Goal: Task Accomplishment & Management: Use online tool/utility

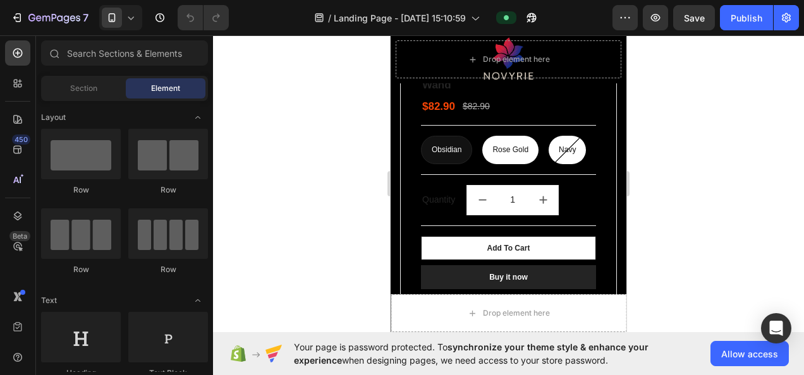
scroll to position [4549, 0]
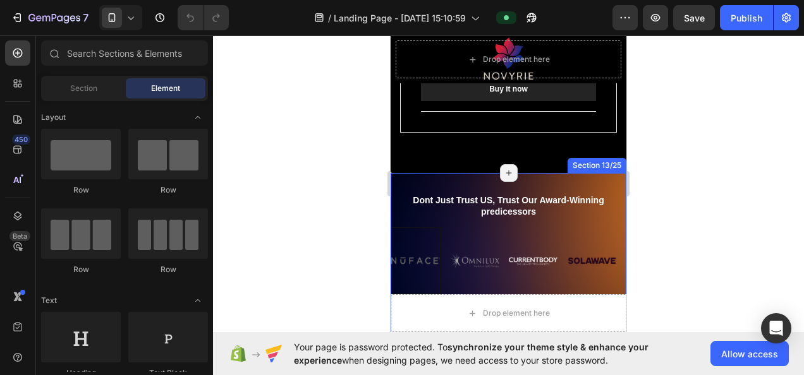
click at [459, 173] on div "Dont Just Trust US, Trust Our Award-Winning predicessors Text Block Image Image…" at bounding box center [508, 258] width 236 height 171
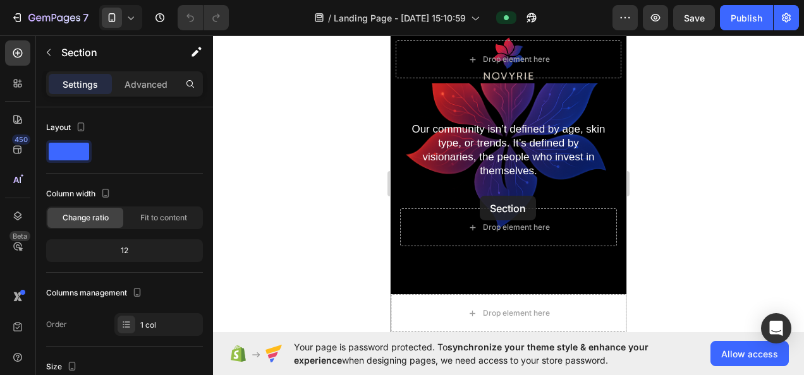
scroll to position [3044, 0]
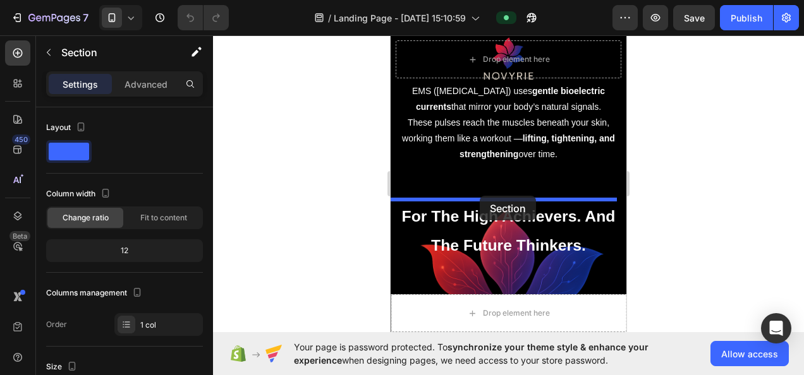
drag, startPoint x: 413, startPoint y: 148, endPoint x: 480, endPoint y: 196, distance: 81.9
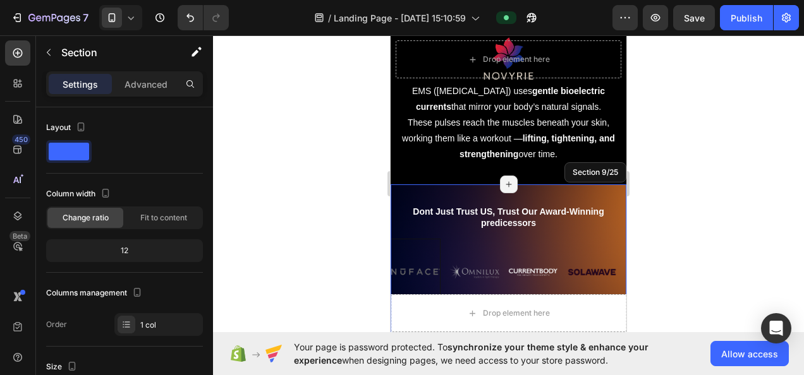
click at [698, 179] on div at bounding box center [508, 205] width 591 height 340
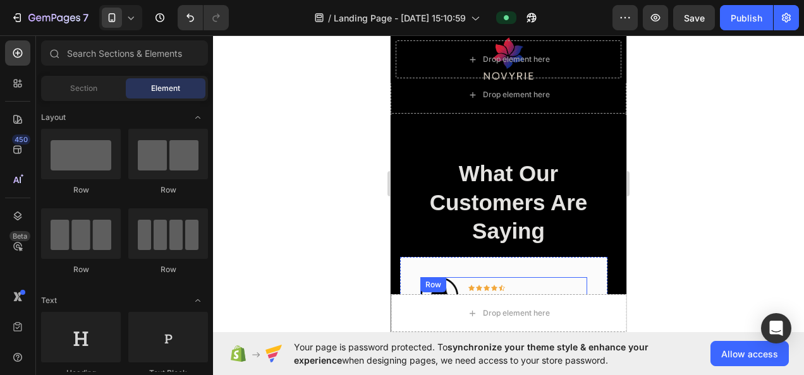
scroll to position [3549, 0]
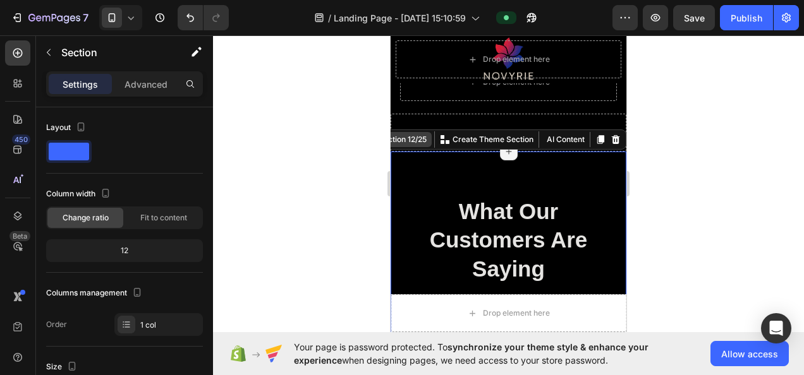
click at [407, 135] on div "Section 12/25" at bounding box center [402, 139] width 53 height 11
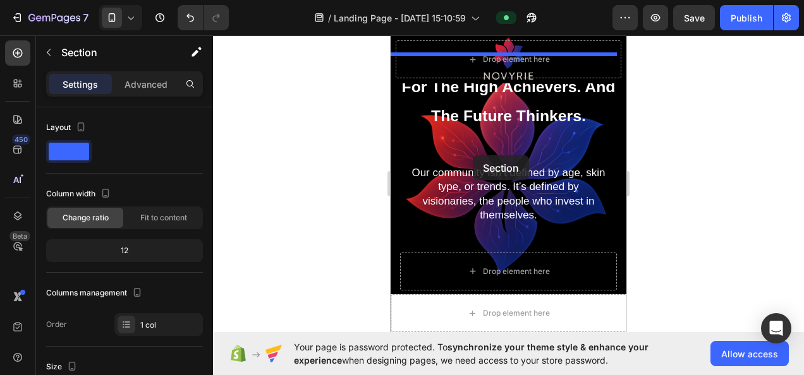
scroll to position [3233, 0]
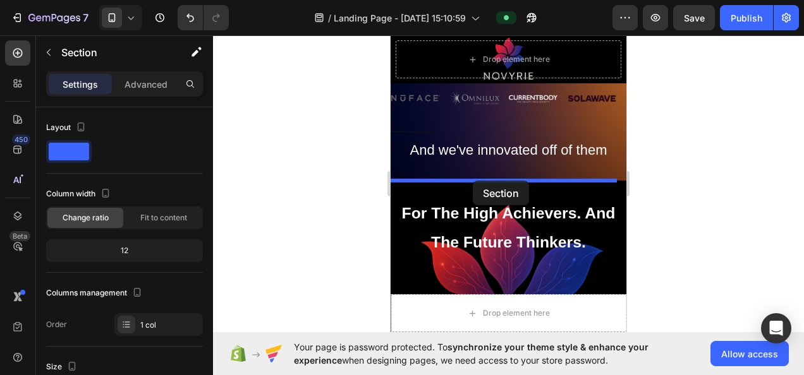
drag, startPoint x: 407, startPoint y: 135, endPoint x: 473, endPoint y: 181, distance: 79.9
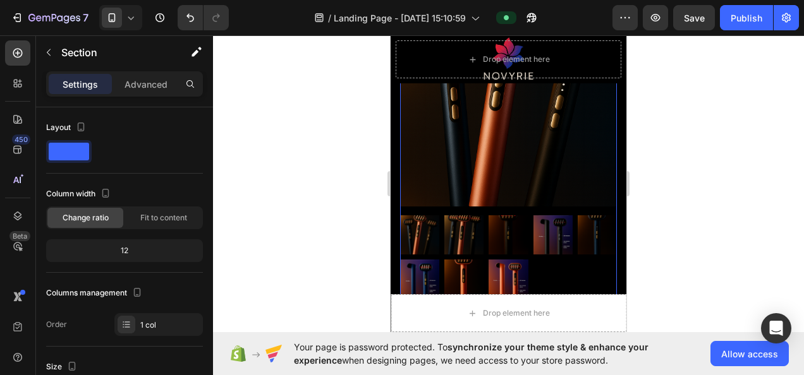
scroll to position [4055, 0]
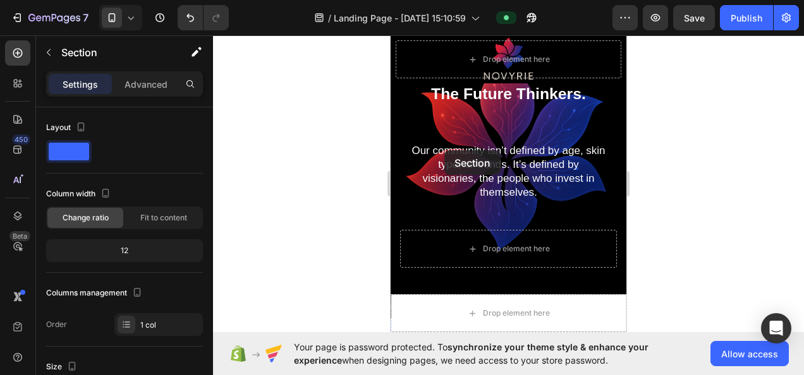
scroll to position [3676, 0]
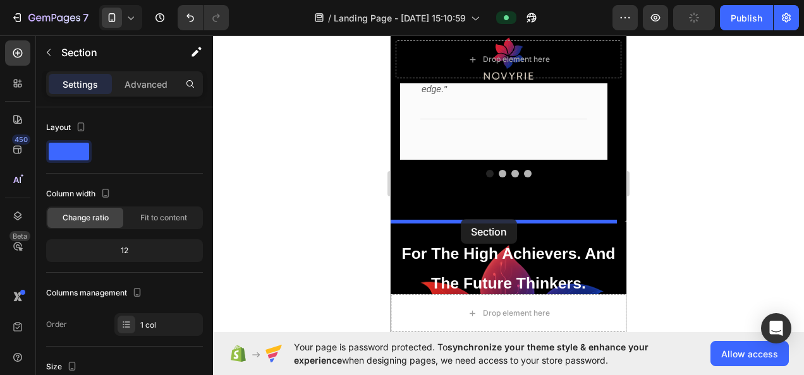
drag, startPoint x: 402, startPoint y: 118, endPoint x: 461, endPoint y: 219, distance: 117.5
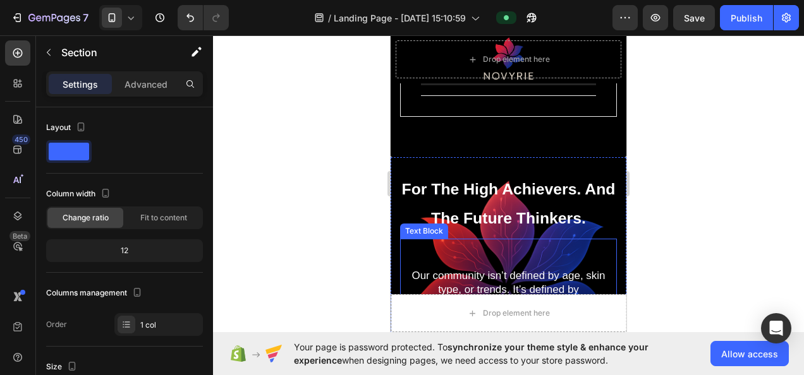
scroll to position [4445, 0]
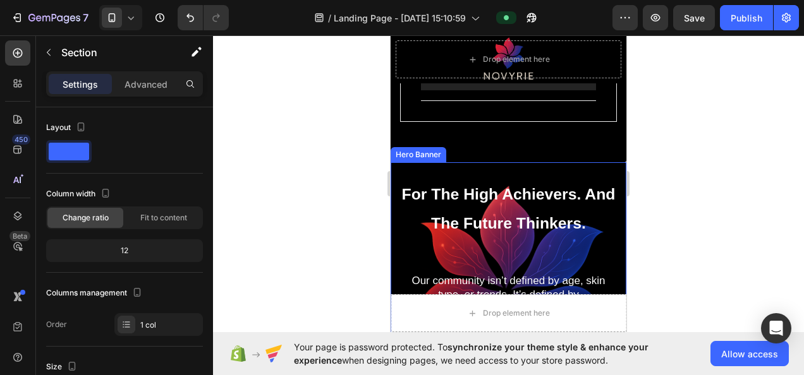
click at [421, 162] on div "For The High Achievers. And The Future Thinkers. Heading Our community isn’t de…" at bounding box center [508, 286] width 236 height 248
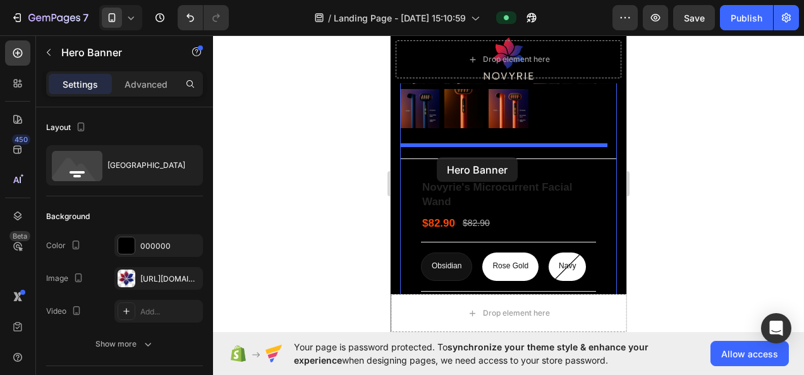
scroll to position [3939, 0]
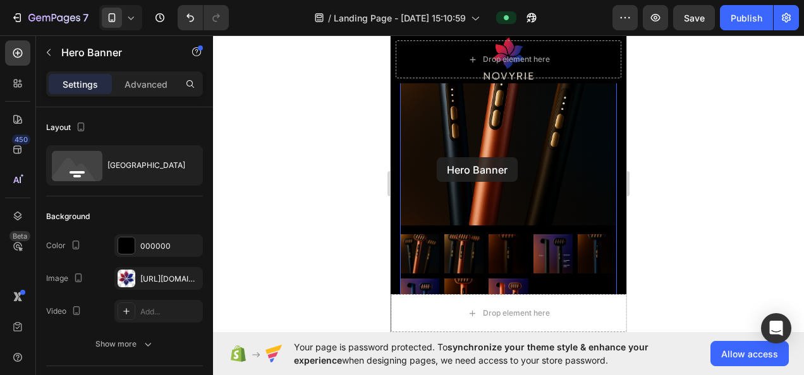
drag, startPoint x: 399, startPoint y: 140, endPoint x: 437, endPoint y: 157, distance: 41.0
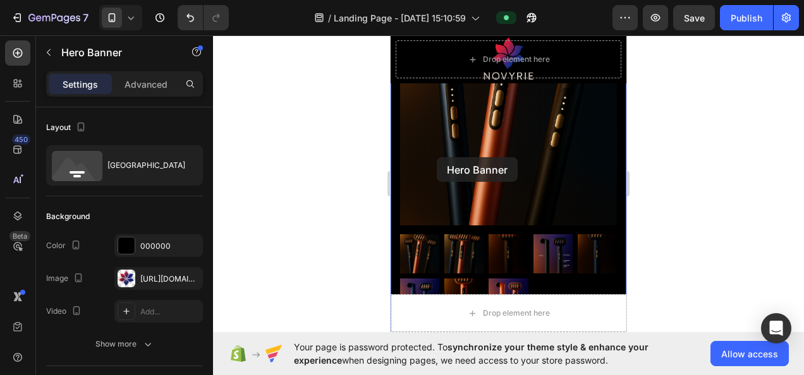
scroll to position [3750, 0]
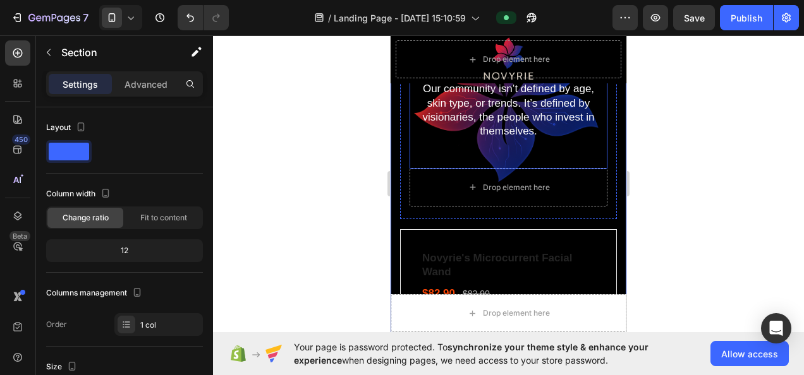
scroll to position [4129, 0]
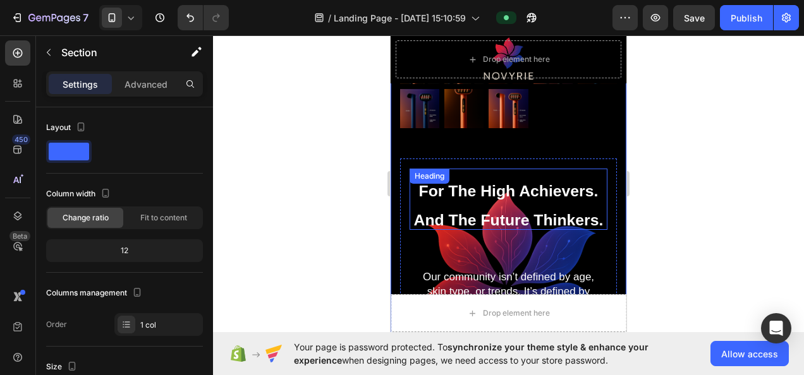
click at [426, 169] on div "For The High Achievers. And The Future Thinkers. Heading" at bounding box center [508, 199] width 198 height 61
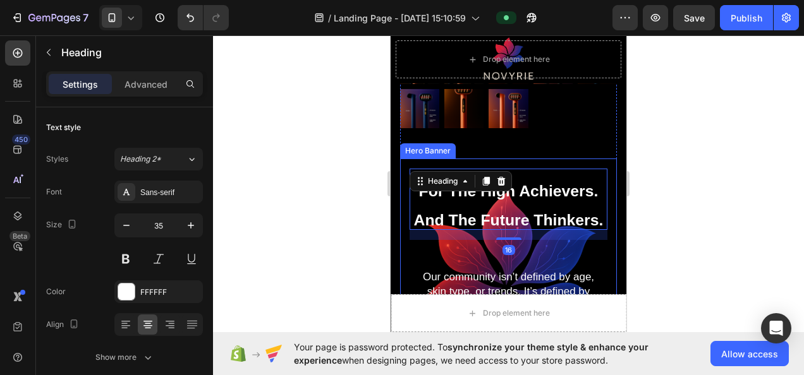
click at [410, 159] on div "For The High Achievers. And The Future Thinkers. Heading 16 Our community isn’t…" at bounding box center [508, 283] width 217 height 248
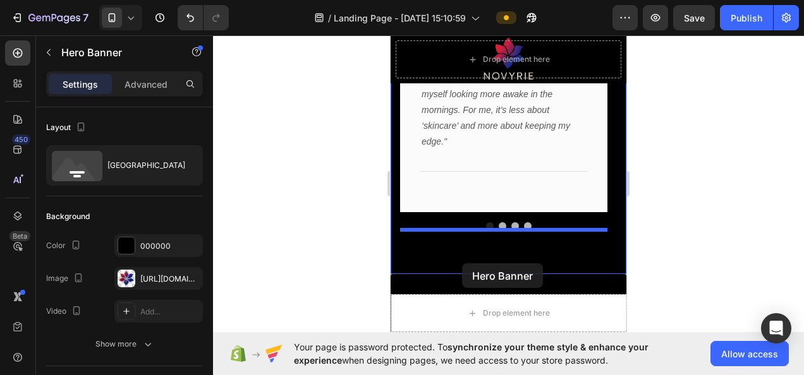
scroll to position [3686, 0]
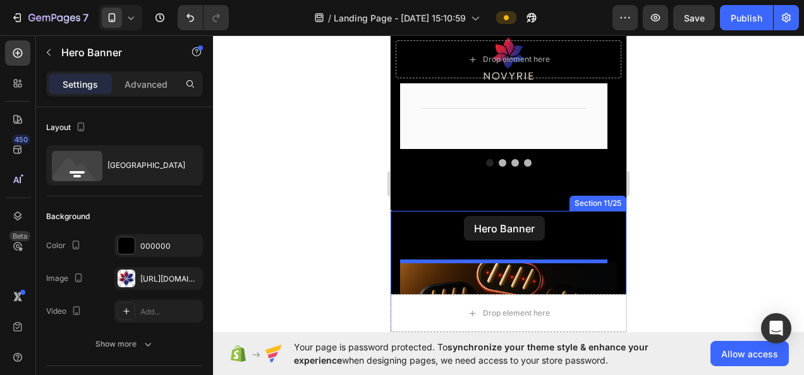
drag, startPoint x: 412, startPoint y: 138, endPoint x: 464, endPoint y: 216, distance: 93.9
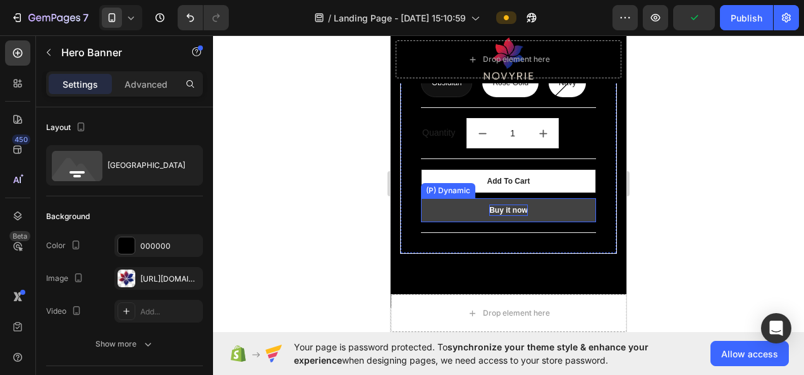
scroll to position [4697, 0]
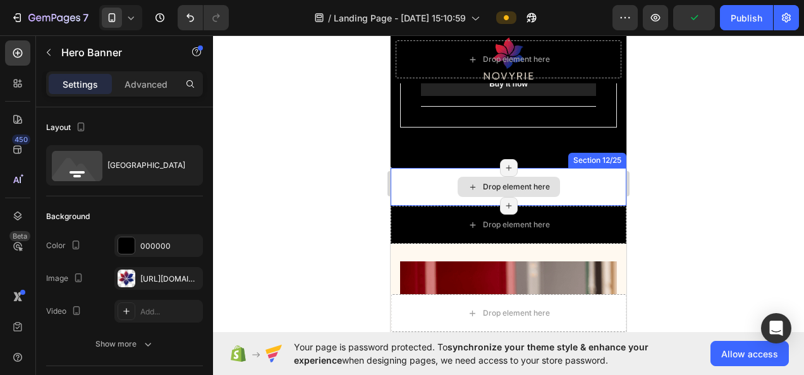
click at [580, 198] on div "Drop element here" at bounding box center [508, 187] width 236 height 38
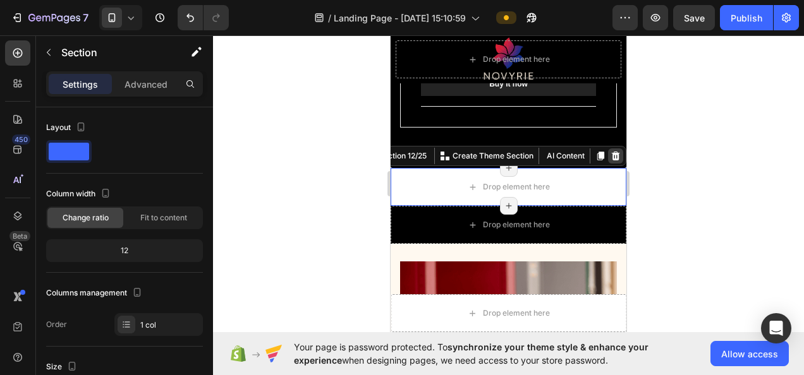
click at [610, 161] on icon at bounding box center [615, 156] width 10 height 10
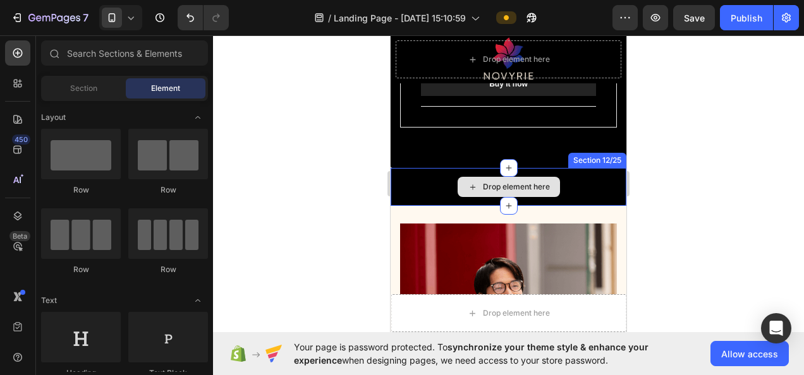
click at [571, 196] on div "Drop element here" at bounding box center [508, 187] width 236 height 38
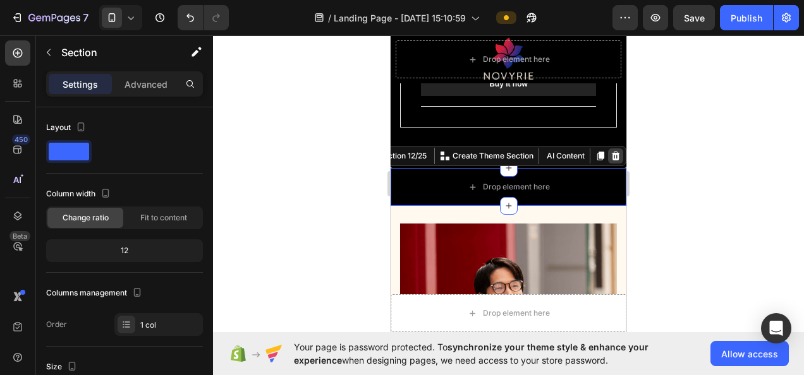
click at [612, 160] on icon at bounding box center [616, 156] width 8 height 9
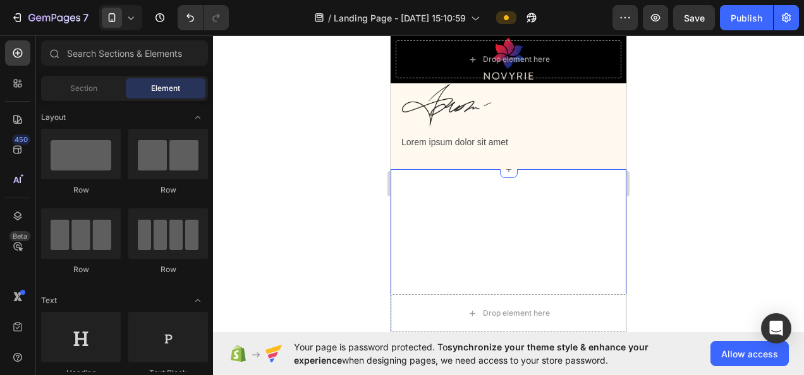
scroll to position [5392, 0]
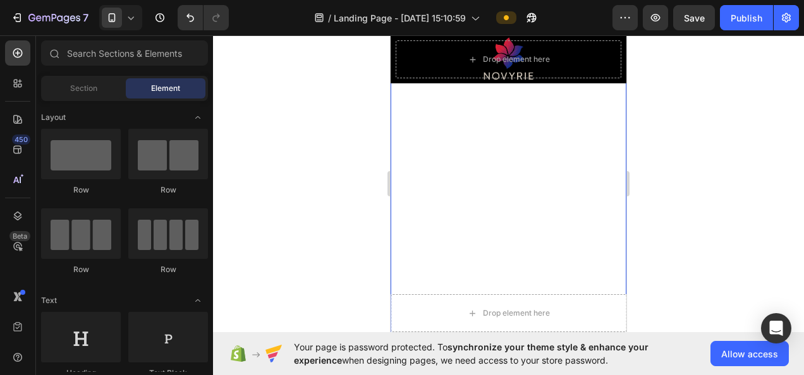
click at [535, 198] on div "Cosmetic Gorgeous Since [DATE]. 26 Iconic Year & Counting. Text Block Row" at bounding box center [508, 201] width 236 height 316
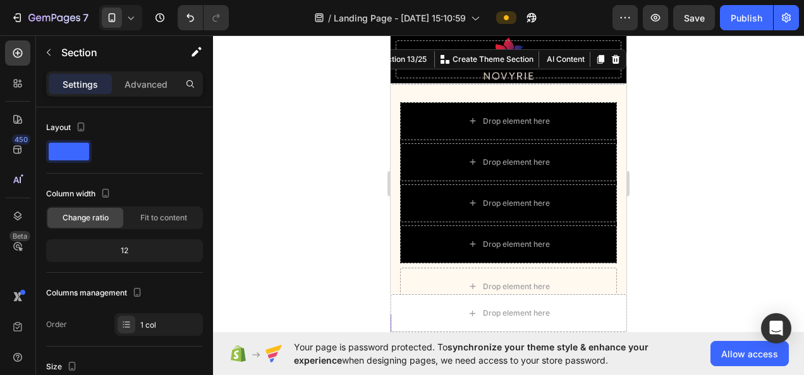
scroll to position [5140, 0]
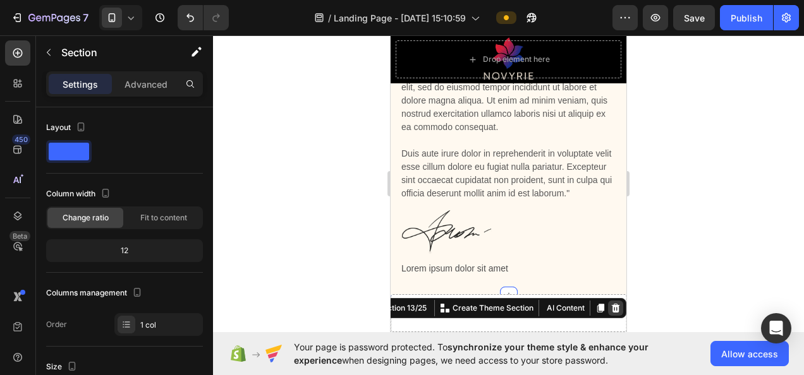
click at [610, 311] on icon at bounding box center [615, 308] width 10 height 10
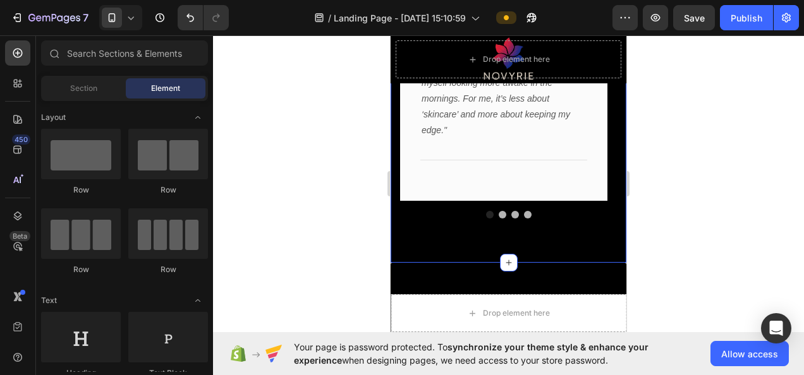
scroll to position [3761, 0]
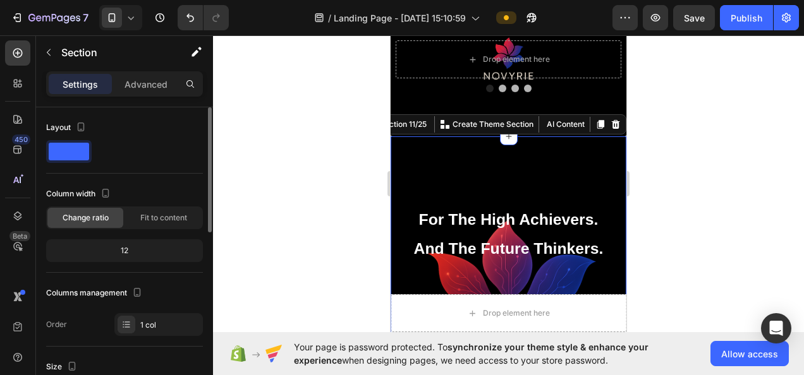
scroll to position [126, 0]
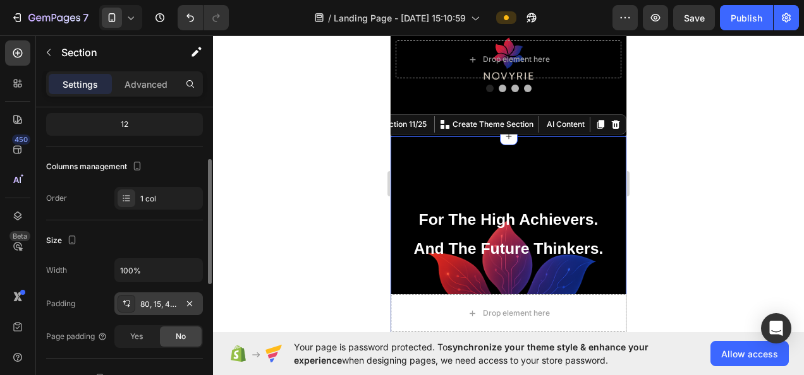
click at [151, 301] on div "80, 15, 48, 15" at bounding box center [158, 304] width 37 height 11
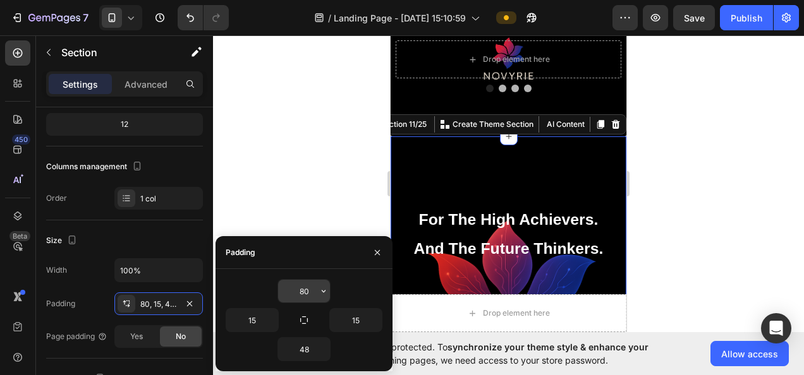
click at [307, 291] on input "80" at bounding box center [304, 291] width 52 height 23
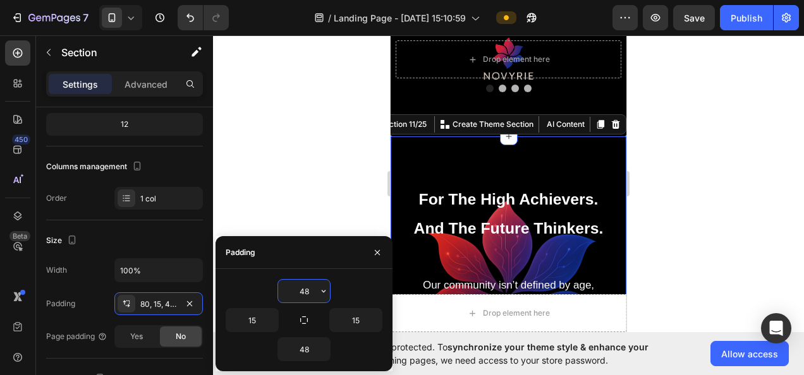
type input "48"
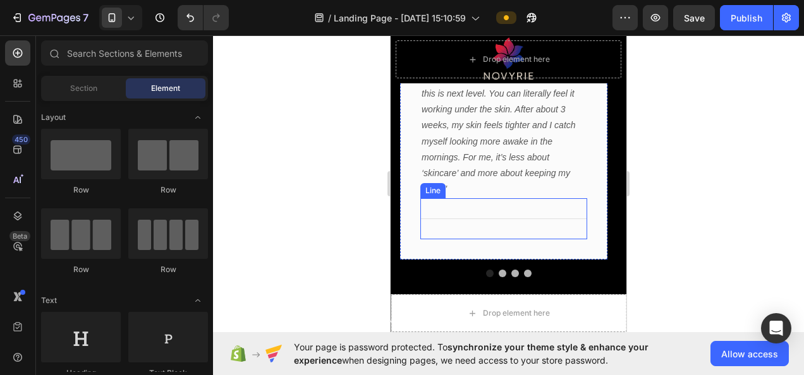
scroll to position [3578, 0]
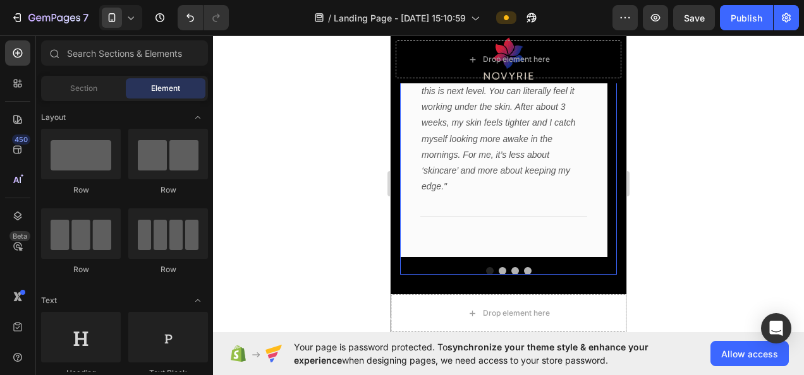
click at [499, 271] on button "Dot" at bounding box center [503, 271] width 8 height 8
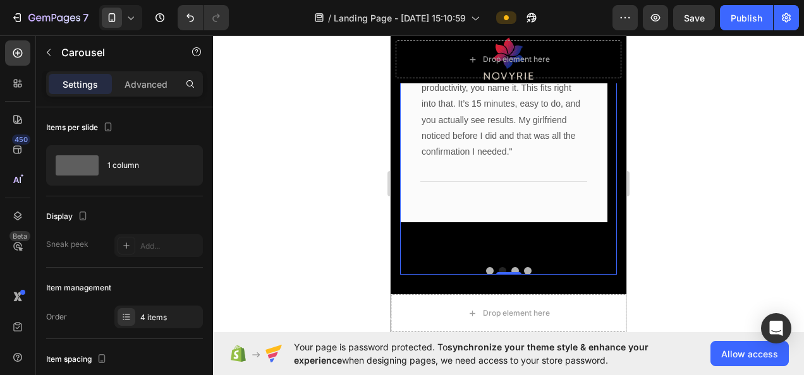
click at [512, 270] on button "Dot" at bounding box center [515, 271] width 8 height 8
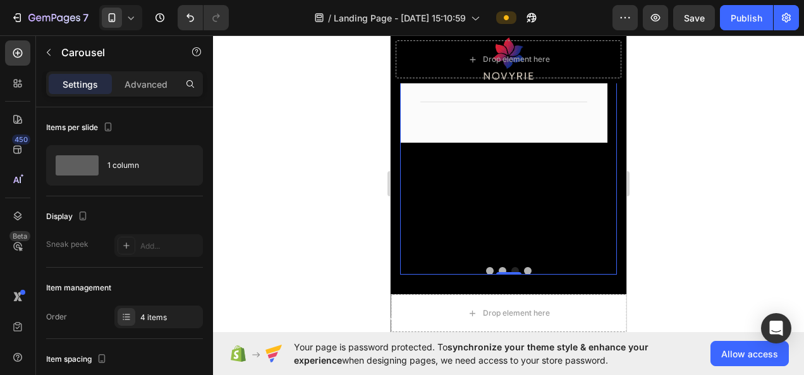
click at [524, 271] on button "Dot" at bounding box center [528, 271] width 8 height 8
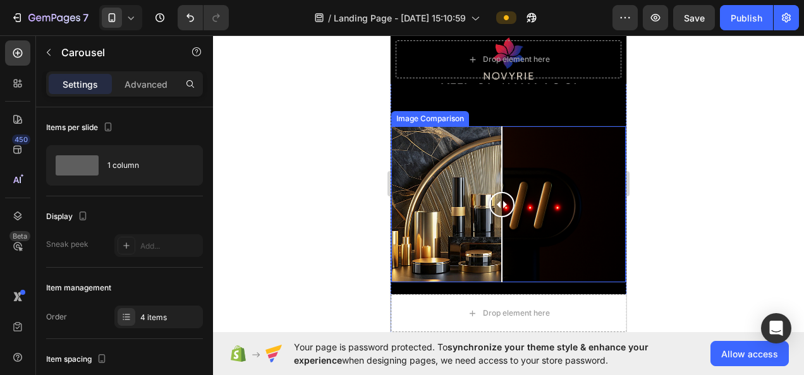
scroll to position [545, 0]
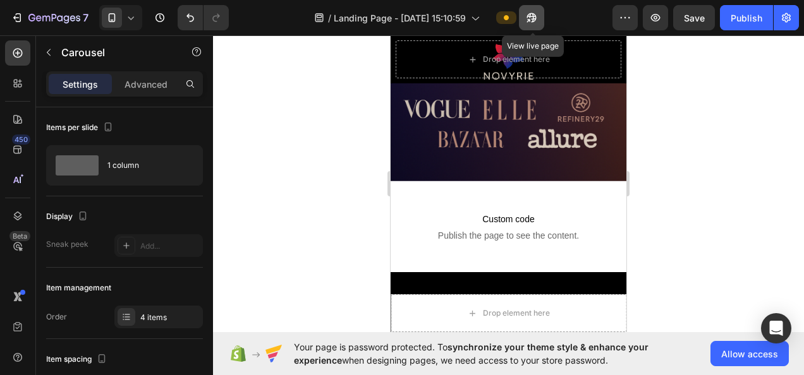
click at [535, 16] on icon "button" at bounding box center [530, 17] width 9 height 9
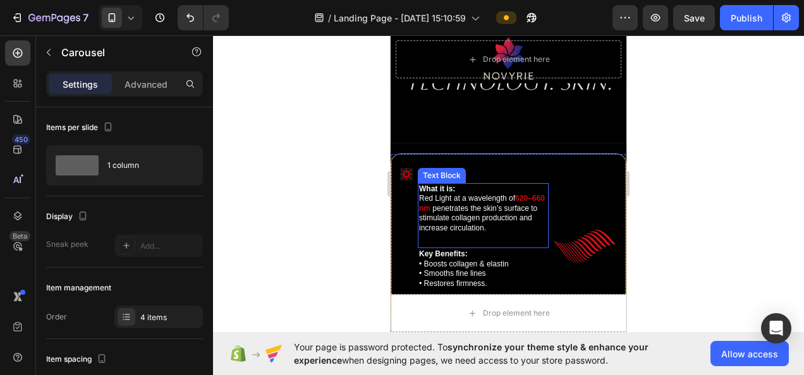
scroll to position [1959, 0]
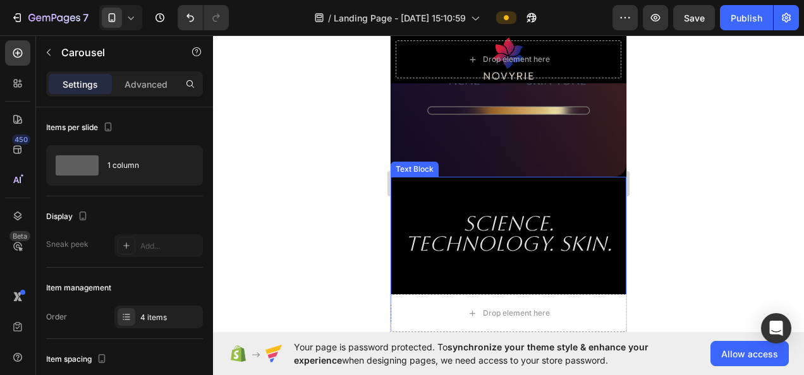
click at [502, 177] on div "Science. Technology. Skin." at bounding box center [508, 241] width 236 height 128
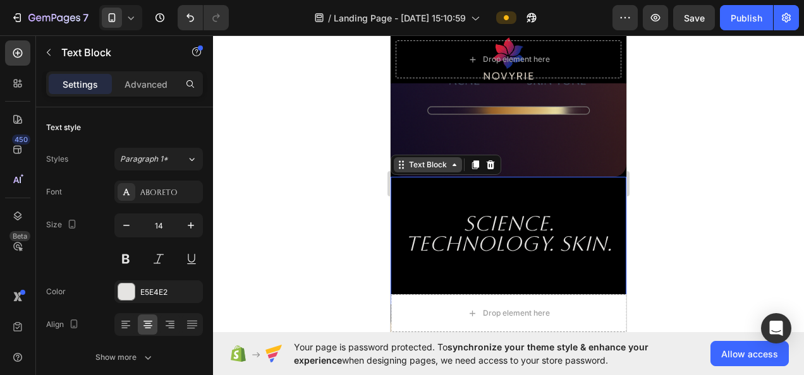
click at [415, 159] on div "Text Block" at bounding box center [427, 164] width 43 height 11
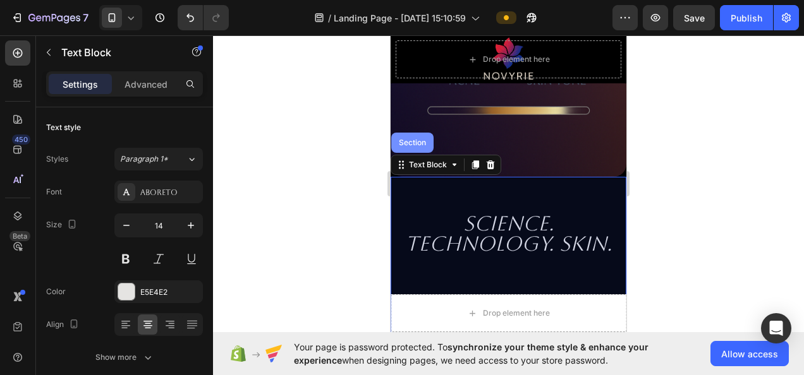
click at [414, 139] on div "Section" at bounding box center [412, 143] width 32 height 8
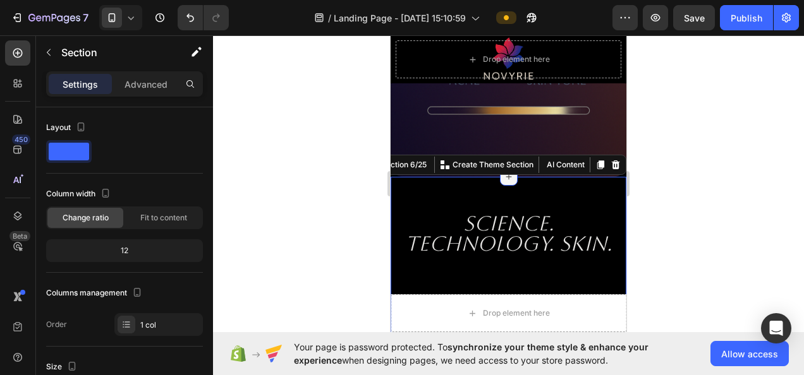
click at [504, 172] on icon at bounding box center [509, 177] width 10 height 10
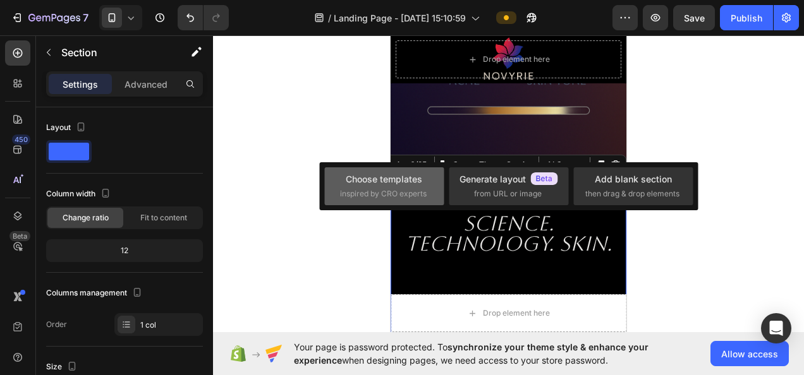
click at [378, 183] on div "Choose templates" at bounding box center [384, 179] width 76 height 13
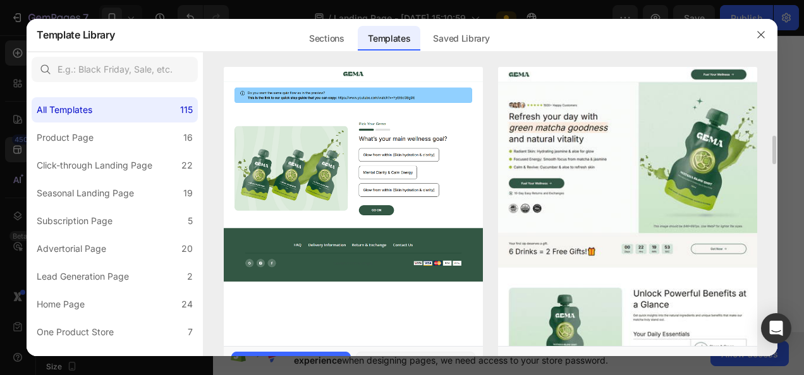
scroll to position [63, 0]
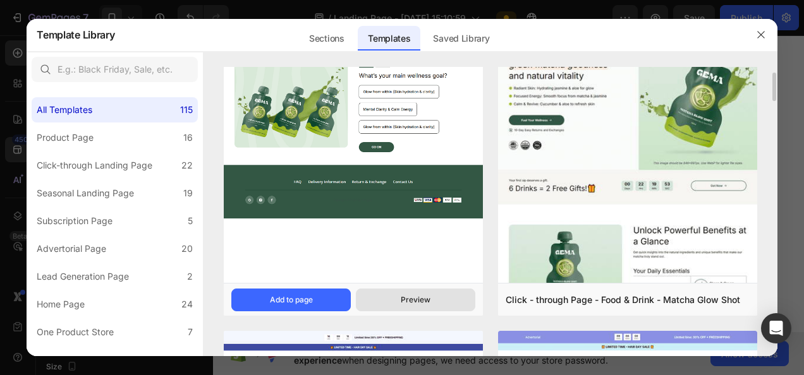
click at [399, 297] on button "Preview" at bounding box center [415, 300] width 119 height 23
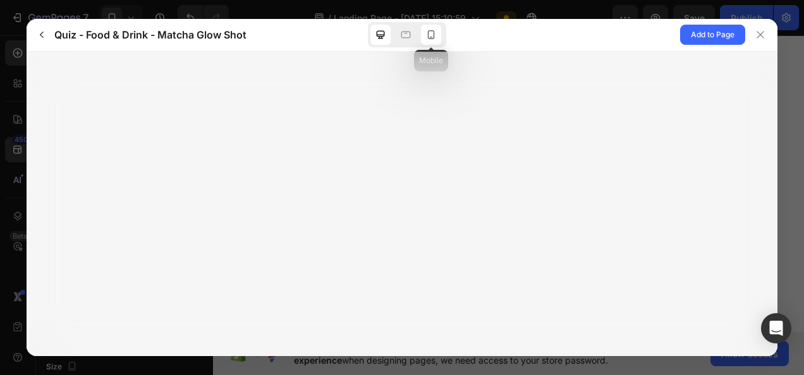
click at [431, 35] on icon at bounding box center [431, 34] width 13 height 13
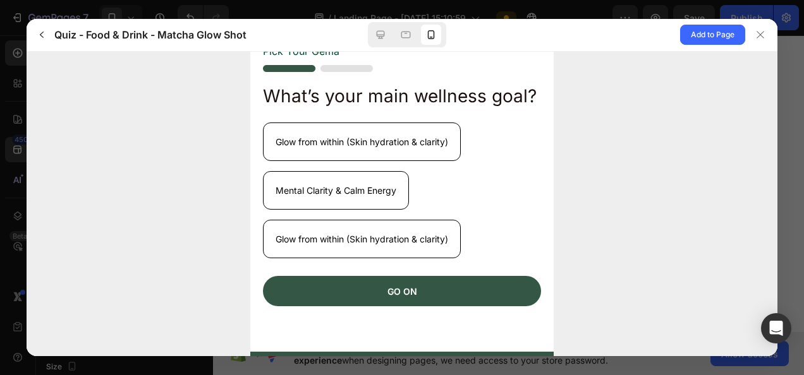
scroll to position [442, 0]
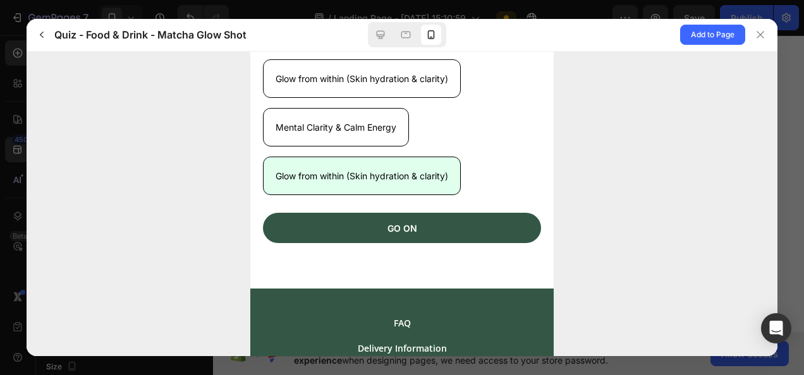
click at [410, 195] on button "Glow from within (Skin hydration & clarity)" at bounding box center [362, 175] width 198 height 39
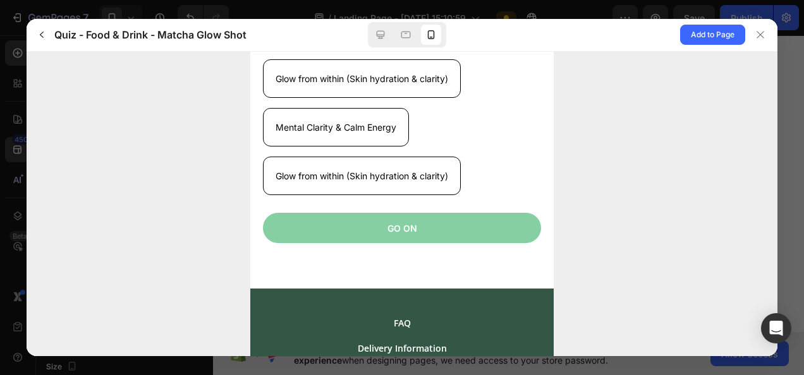
click at [436, 243] on button "GO ON" at bounding box center [402, 227] width 278 height 30
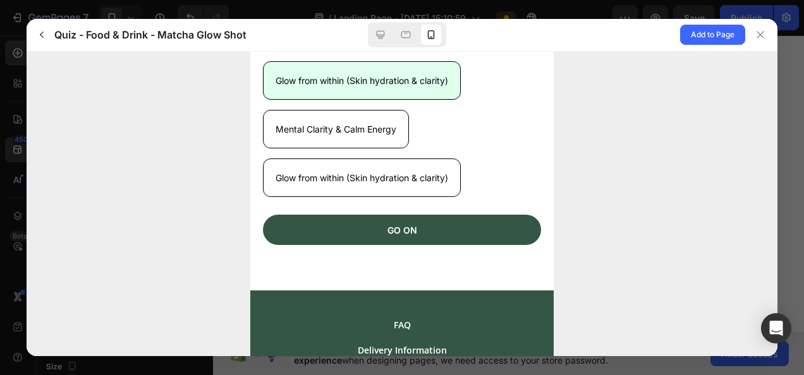
scroll to position [379, 0]
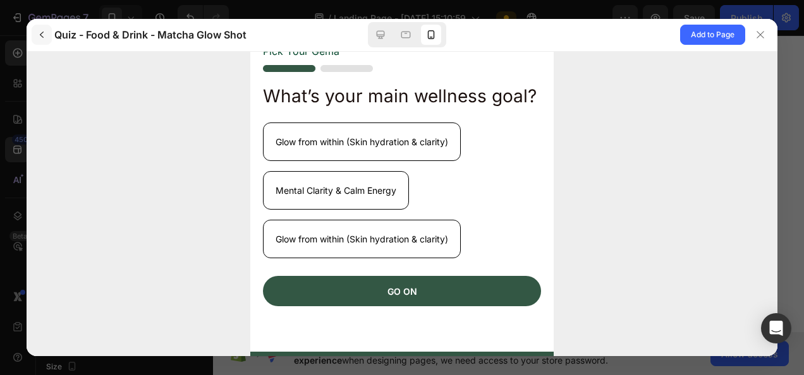
click at [37, 32] on icon "button" at bounding box center [42, 35] width 10 height 10
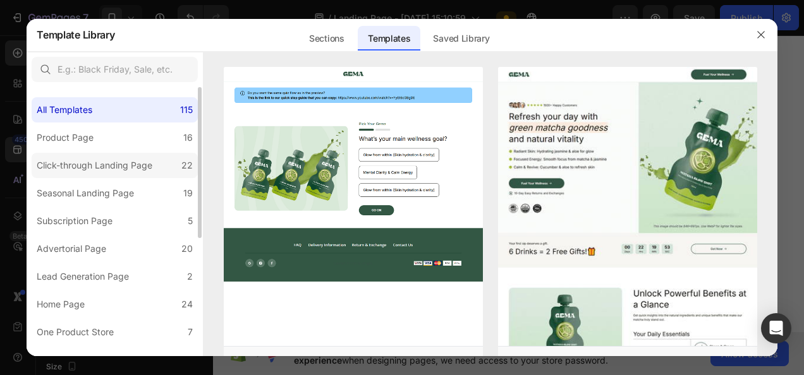
click at [113, 173] on label "Click-through Landing Page 22" at bounding box center [115, 165] width 166 height 25
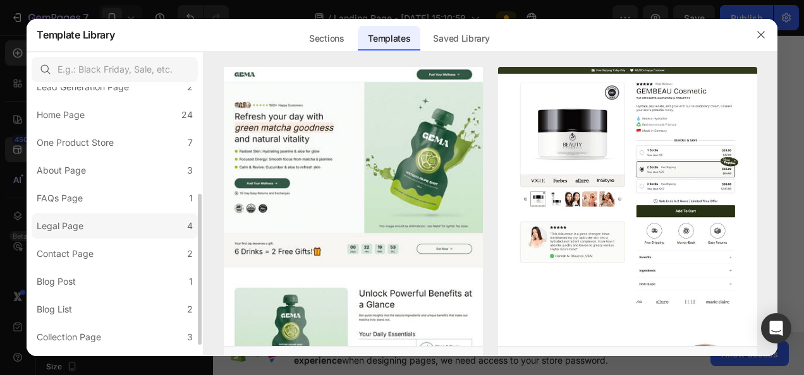
scroll to position [210, 0]
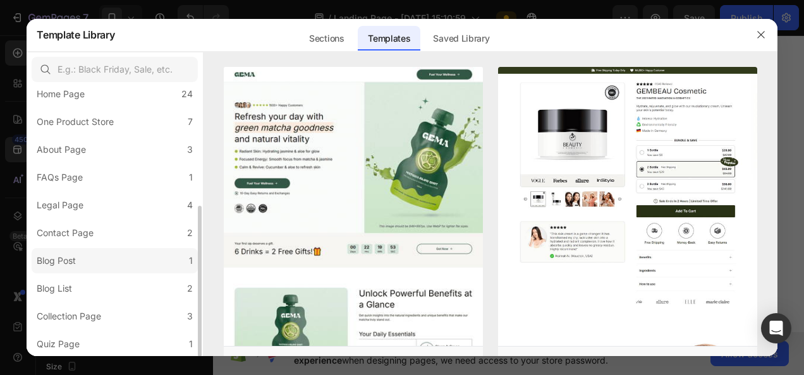
click at [118, 260] on label "Blog Post 1" at bounding box center [115, 260] width 166 height 25
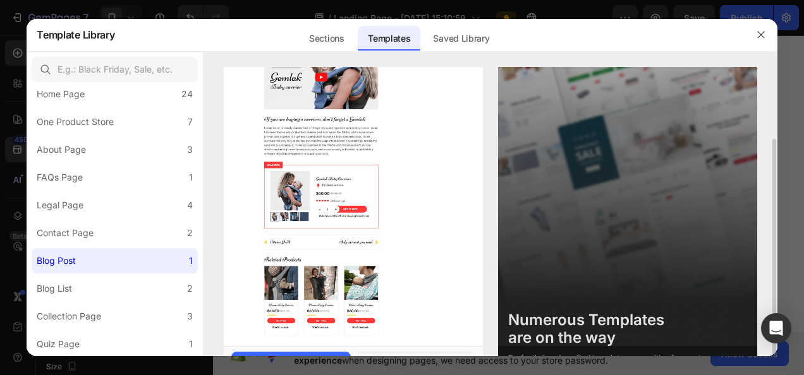
scroll to position [38, 0]
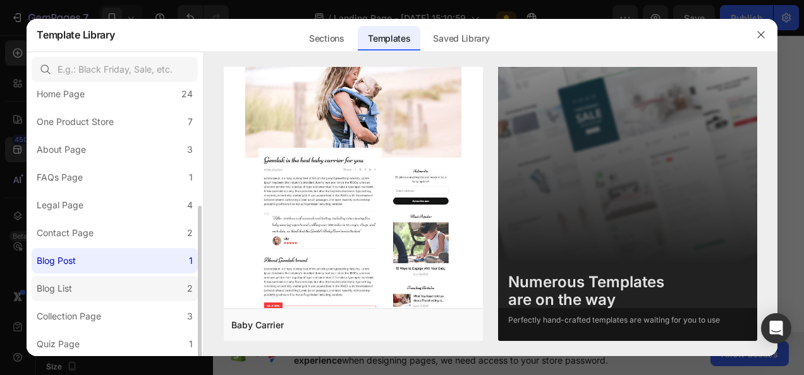
click at [83, 291] on label "Blog List 2" at bounding box center [115, 288] width 166 height 25
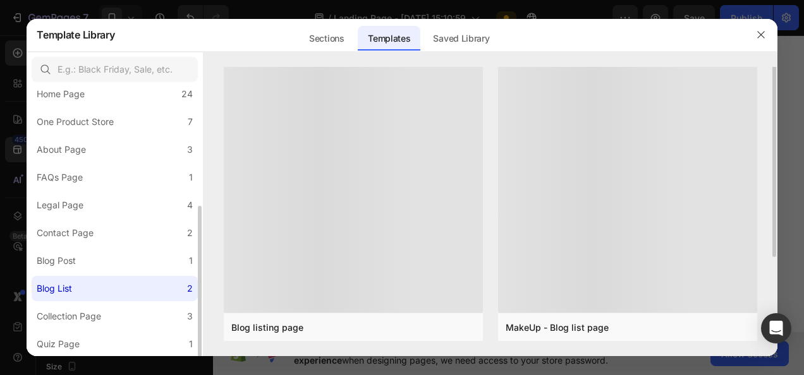
scroll to position [0, 0]
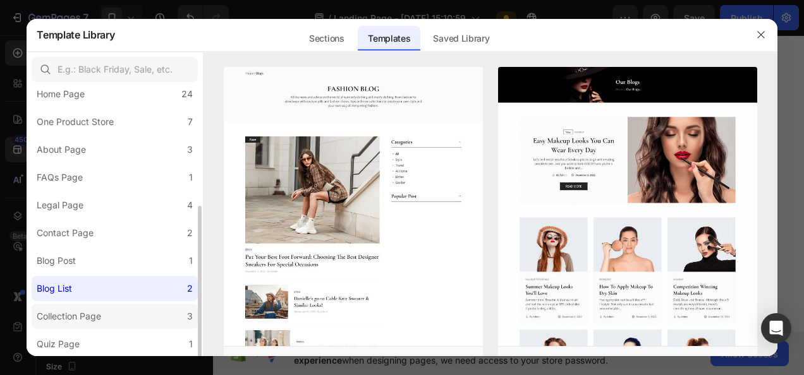
click at [95, 314] on div "Collection Page" at bounding box center [69, 316] width 64 height 15
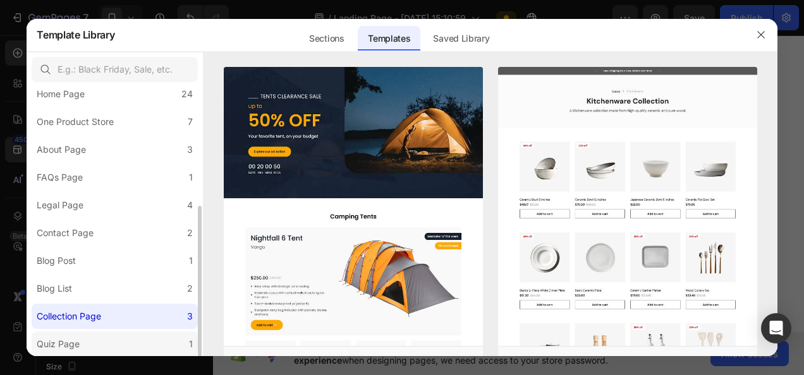
click at [156, 351] on label "Quiz Page 1" at bounding box center [115, 344] width 166 height 25
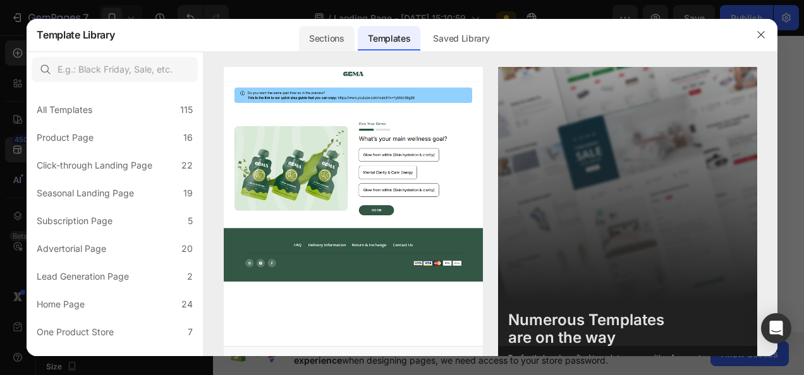
click at [329, 47] on div "Sections" at bounding box center [326, 38] width 55 height 25
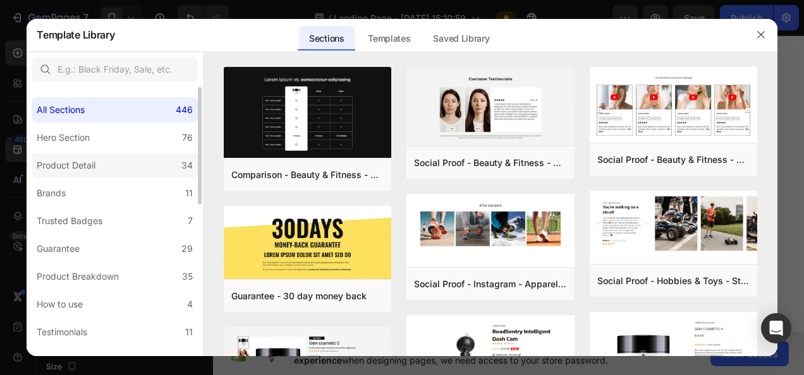
click at [100, 174] on label "Product Detail 34" at bounding box center [115, 165] width 166 height 25
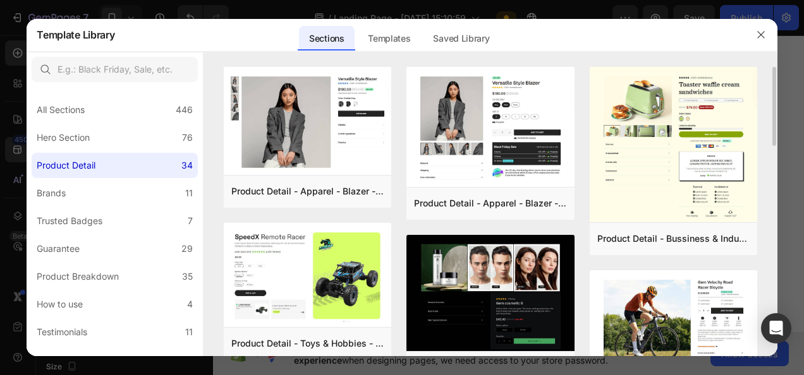
scroll to position [63, 0]
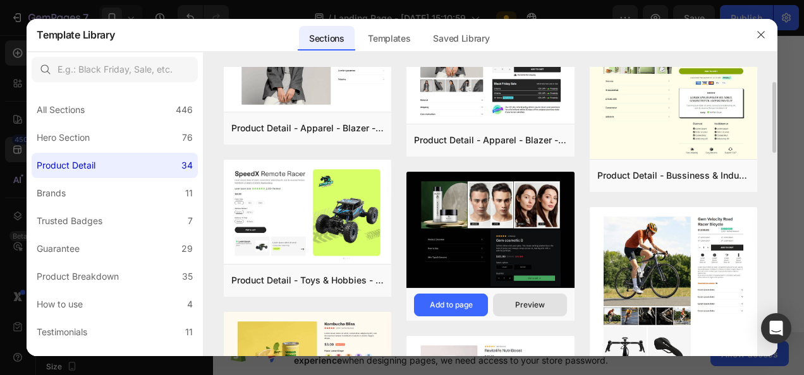
click at [521, 308] on div "Preview" at bounding box center [530, 305] width 30 height 11
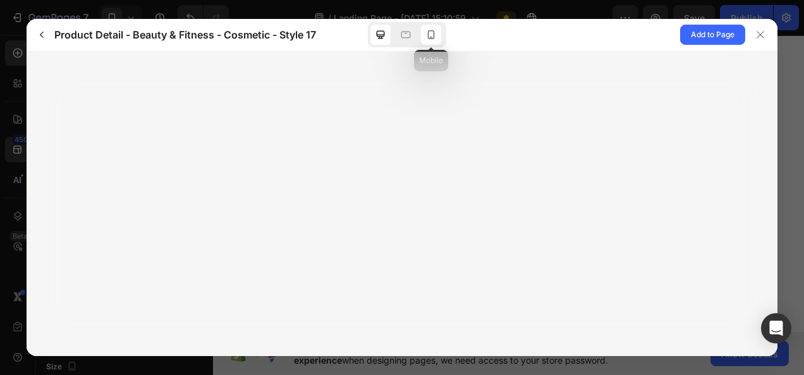
click at [432, 37] on icon at bounding box center [431, 34] width 13 height 13
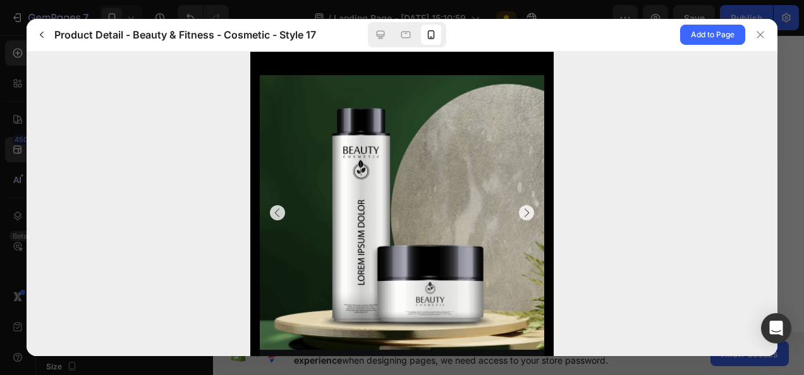
scroll to position [0, 0]
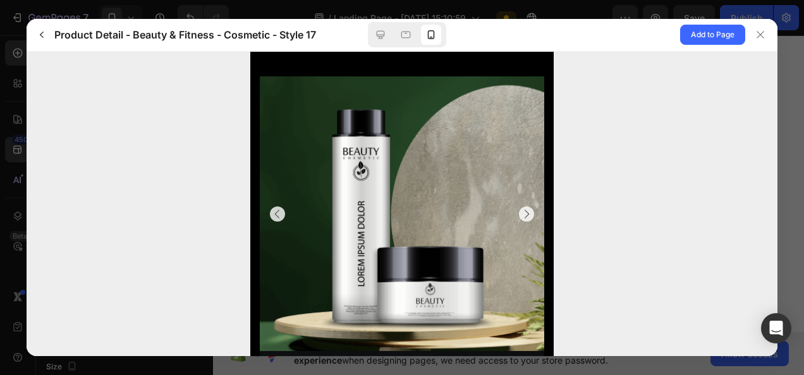
click at [524, 212] on icon "Carousel Next Arrow" at bounding box center [526, 213] width 4 height 8
click at [520, 211] on icon "Carousel Next Arrow" at bounding box center [526, 213] width 13 height 13
click at [520, 210] on icon "Carousel Next Arrow" at bounding box center [526, 213] width 13 height 13
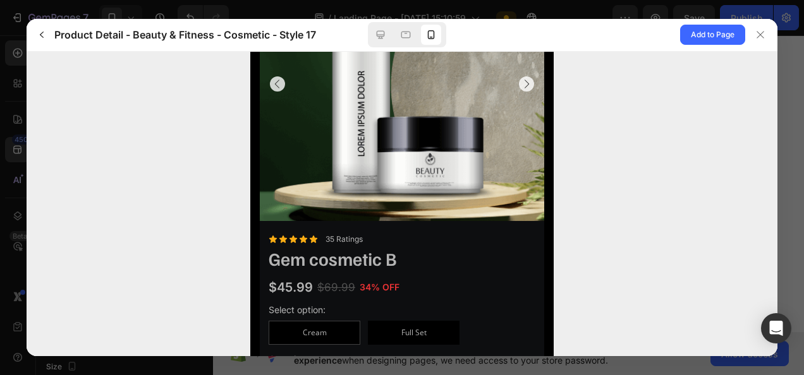
scroll to position [192, 0]
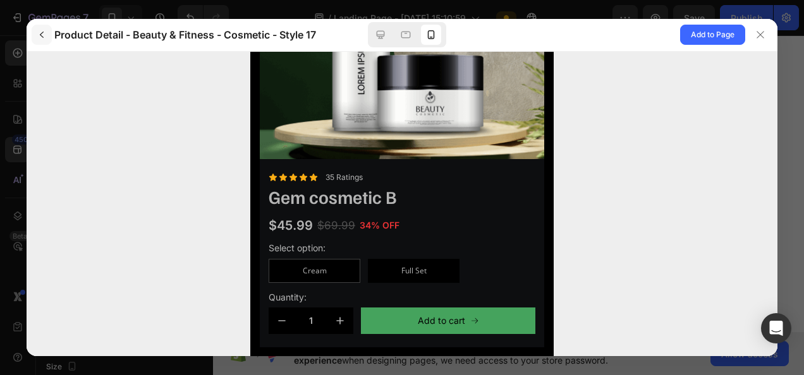
click at [37, 36] on icon "button" at bounding box center [42, 35] width 10 height 10
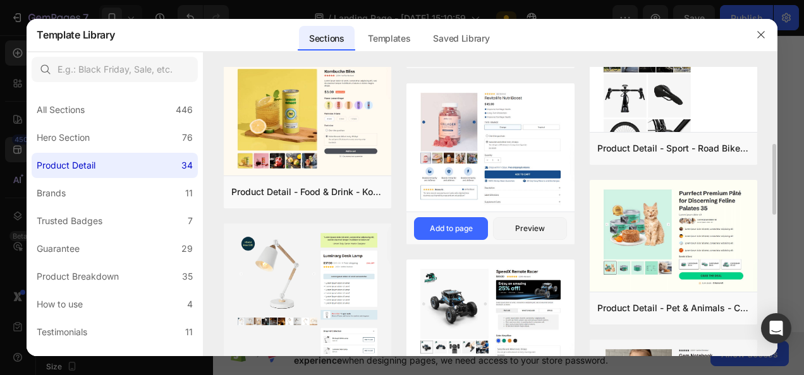
scroll to position [126, 0]
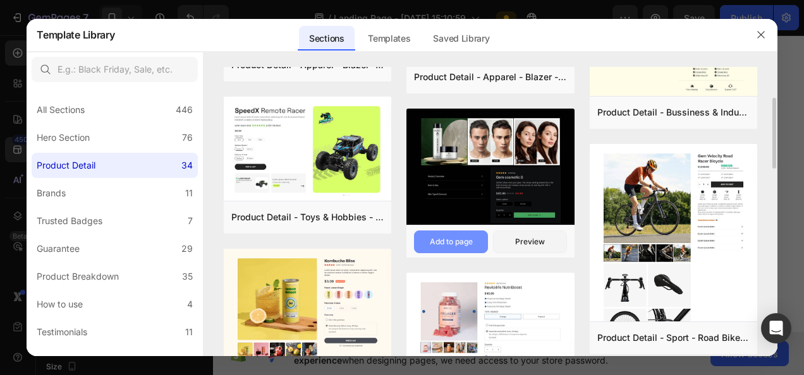
click at [455, 245] on div "Add to page" at bounding box center [451, 241] width 43 height 11
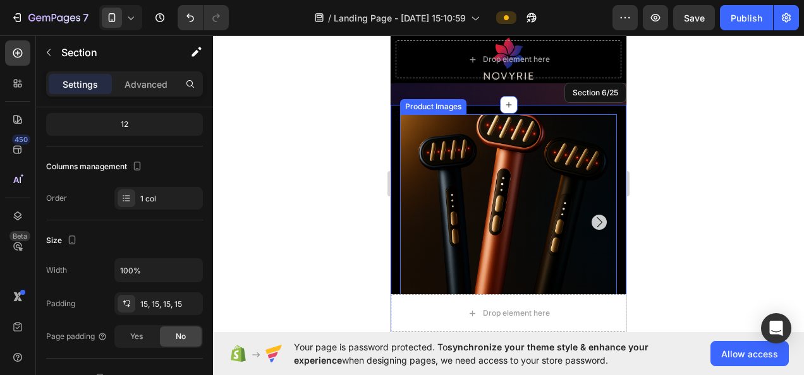
scroll to position [2002, 0]
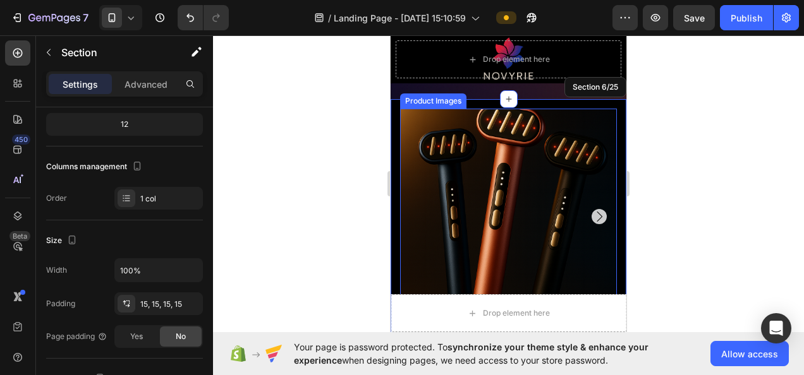
click at [591, 214] on icon "Carousel Next Arrow" at bounding box center [598, 216] width 15 height 15
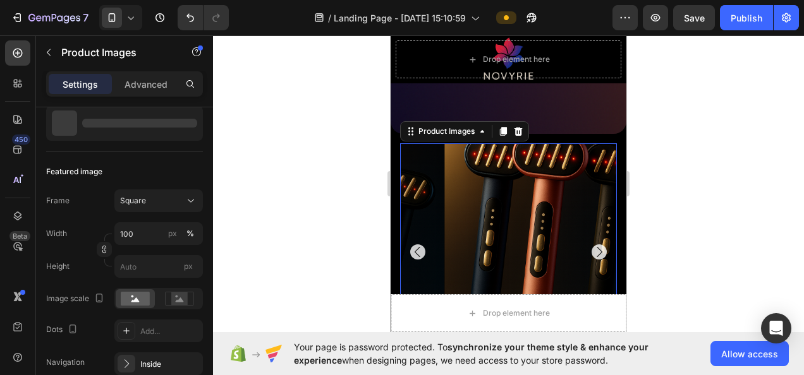
scroll to position [0, 0]
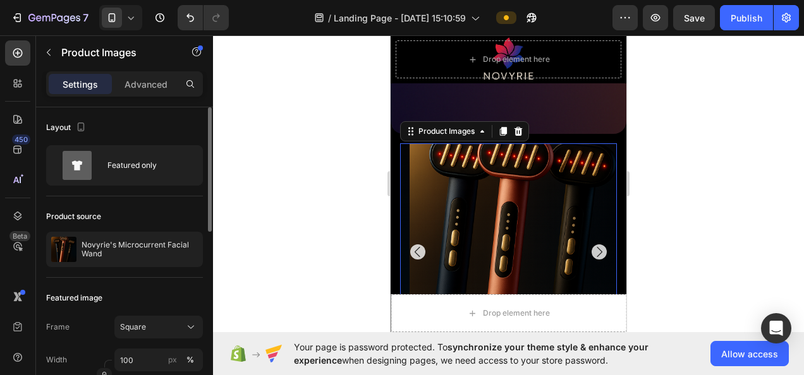
click at [591, 245] on icon "Carousel Next Arrow" at bounding box center [598, 252] width 15 height 15
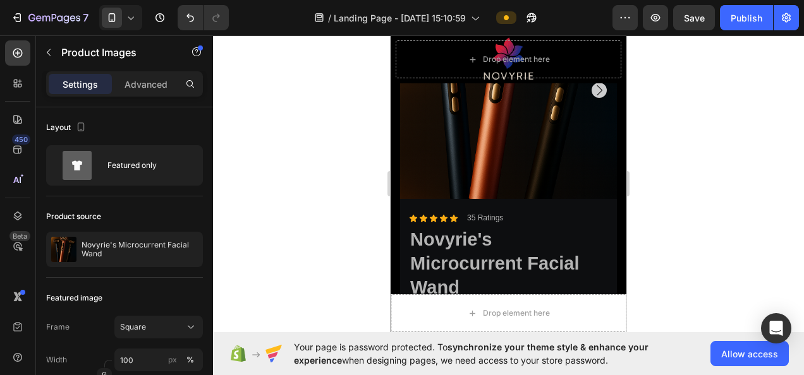
scroll to position [2002, 0]
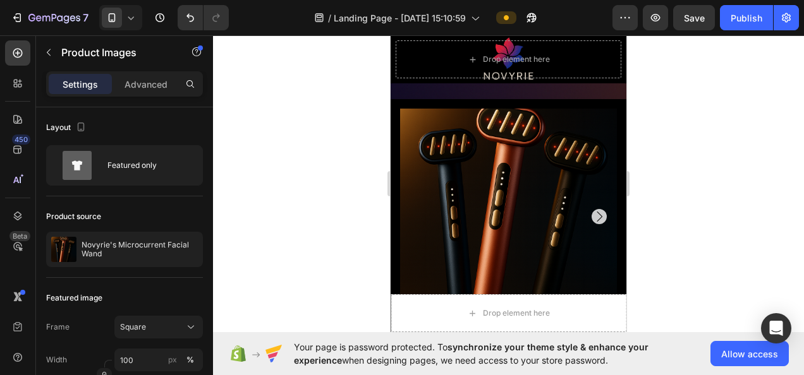
click at [591, 209] on icon "Carousel Next Arrow" at bounding box center [598, 216] width 15 height 15
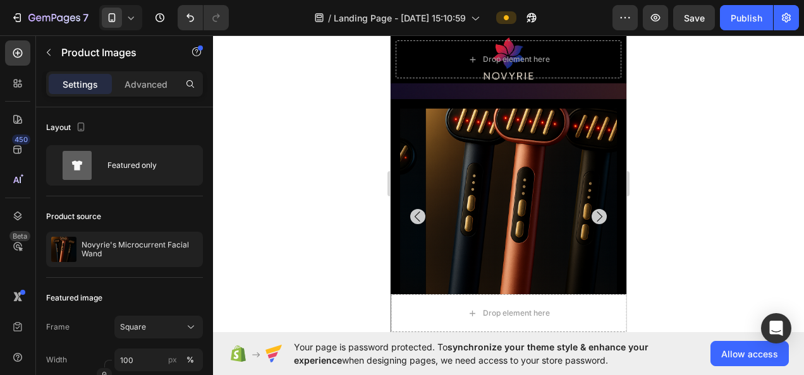
click at [591, 209] on icon "Carousel Next Arrow" at bounding box center [598, 216] width 15 height 15
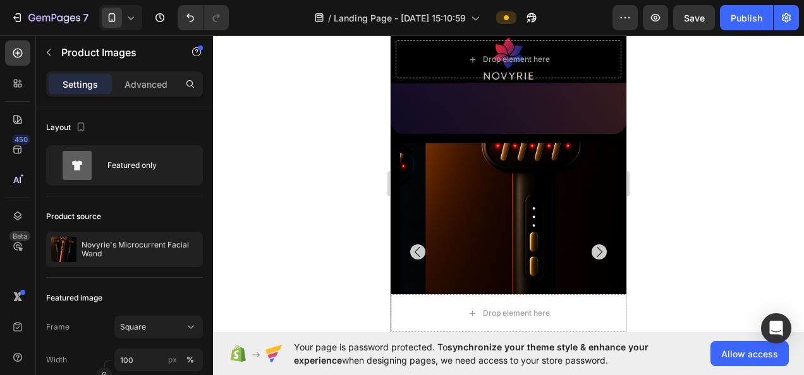
click at [591, 245] on icon "Carousel Next Arrow" at bounding box center [598, 252] width 15 height 15
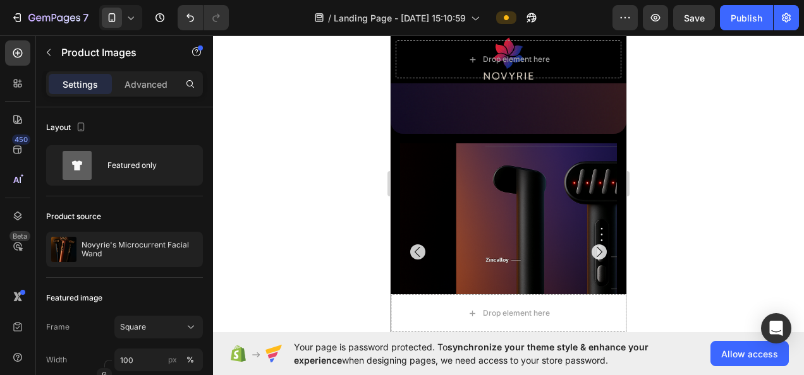
click at [591, 245] on icon "Carousel Next Arrow" at bounding box center [598, 252] width 15 height 15
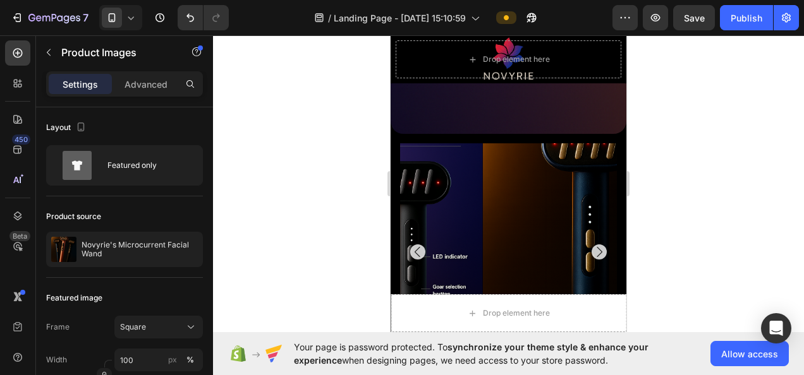
click at [591, 245] on icon "Carousel Next Arrow" at bounding box center [598, 252] width 15 height 15
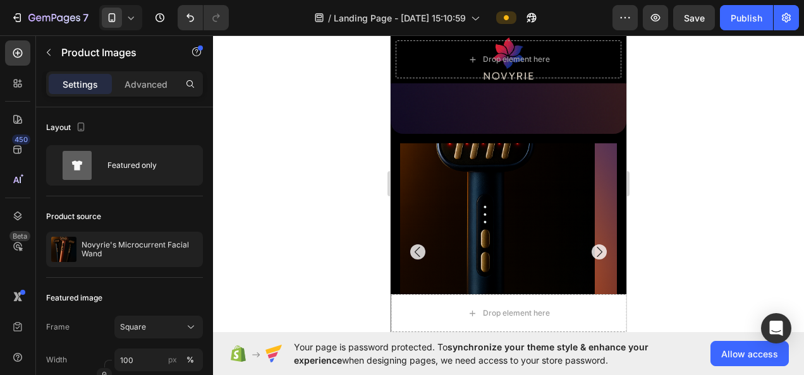
click at [591, 245] on icon "Carousel Next Arrow" at bounding box center [598, 252] width 15 height 15
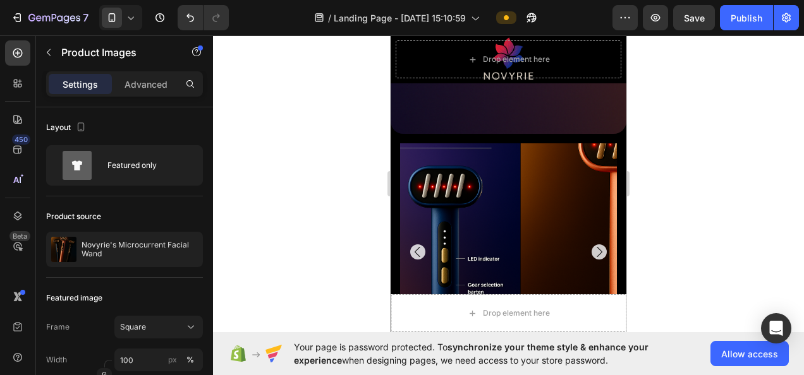
click at [591, 245] on icon "Carousel Next Arrow" at bounding box center [598, 252] width 15 height 15
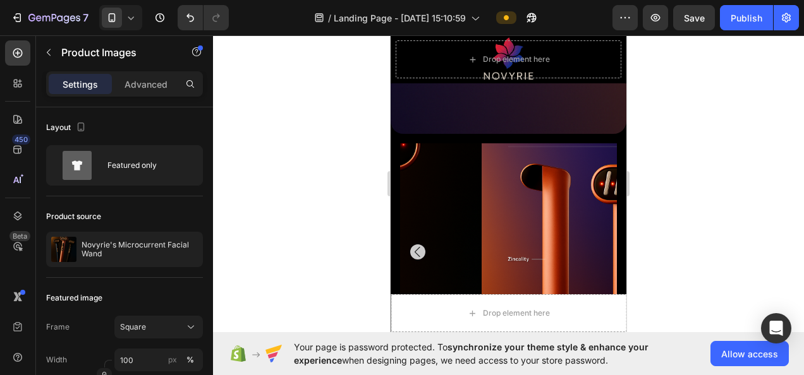
click at [590, 209] on img at bounding box center [589, 251] width 217 height 217
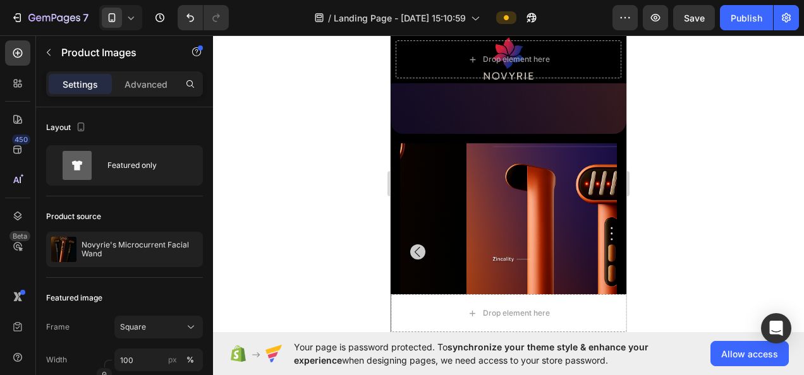
click at [589, 210] on img at bounding box center [574, 251] width 217 height 217
click at [415, 245] on icon "Carousel Back Arrow" at bounding box center [417, 252] width 15 height 15
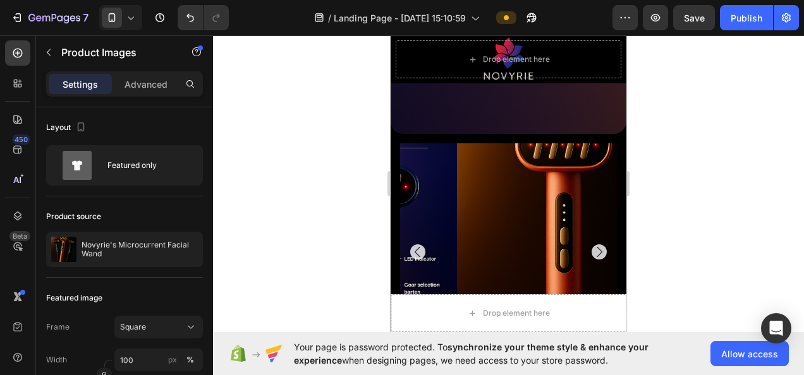
click at [415, 245] on icon "Carousel Back Arrow" at bounding box center [417, 252] width 15 height 15
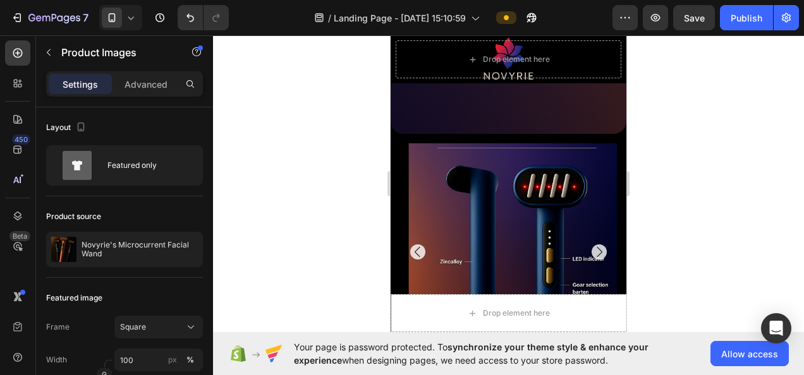
click at [415, 245] on icon "Carousel Back Arrow" at bounding box center [417, 252] width 15 height 15
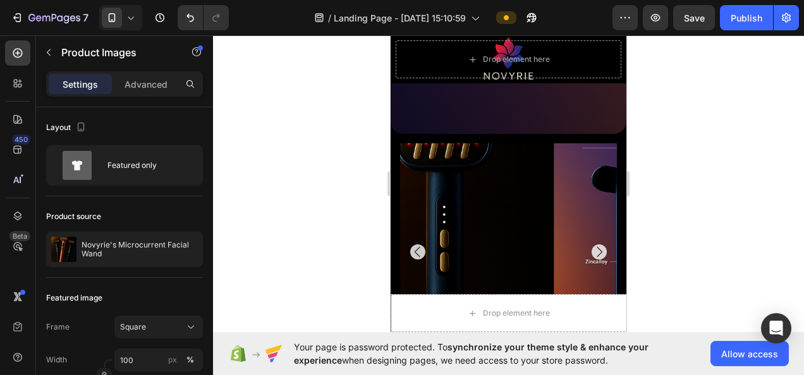
click at [415, 245] on icon "Carousel Back Arrow" at bounding box center [417, 252] width 15 height 15
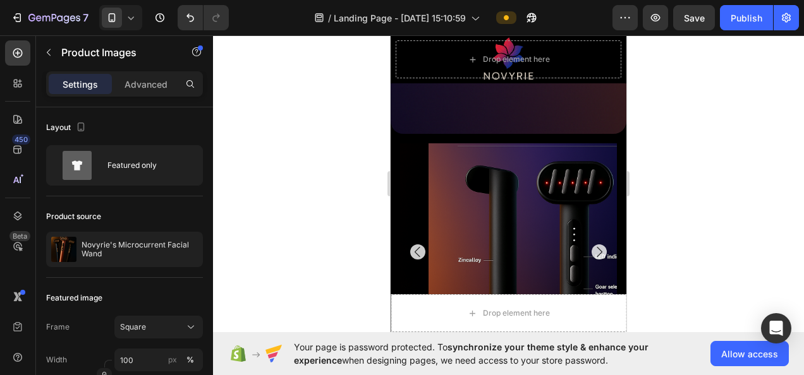
click at [415, 245] on icon "Carousel Back Arrow" at bounding box center [417, 252] width 15 height 15
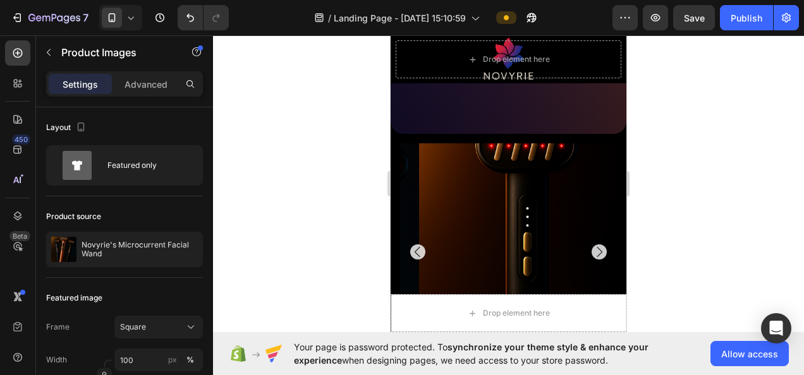
click at [415, 245] on icon "Carousel Back Arrow" at bounding box center [417, 252] width 15 height 15
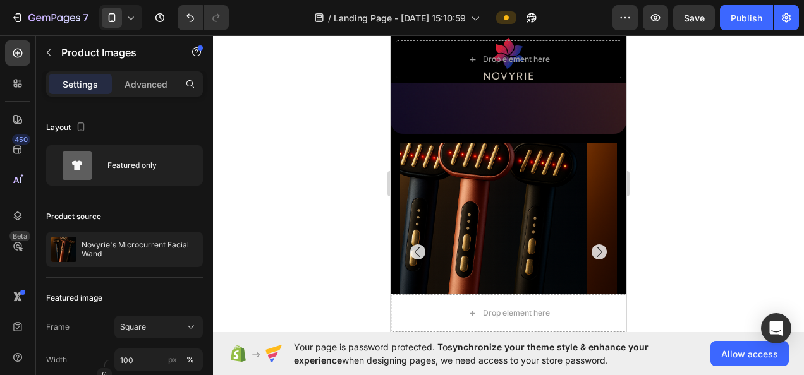
click at [415, 245] on icon "Carousel Back Arrow" at bounding box center [417, 252] width 15 height 15
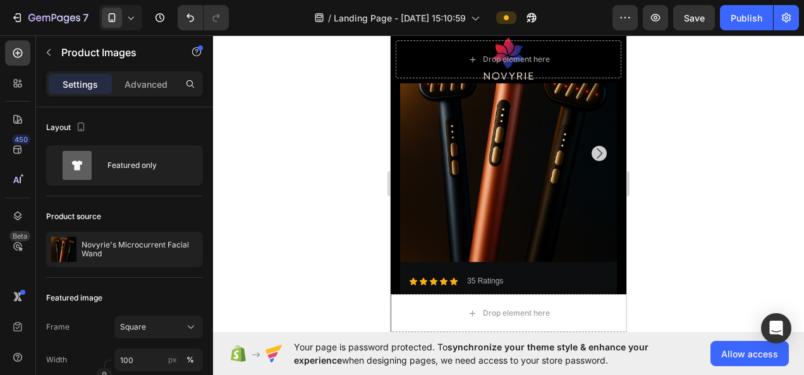
scroll to position [1939, 0]
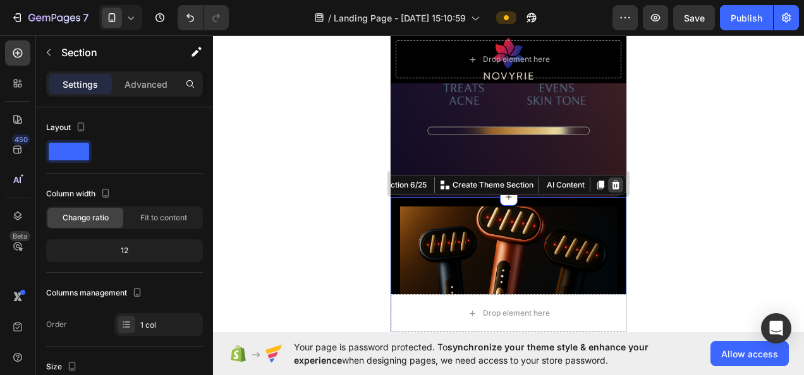
click at [612, 181] on icon at bounding box center [616, 185] width 8 height 9
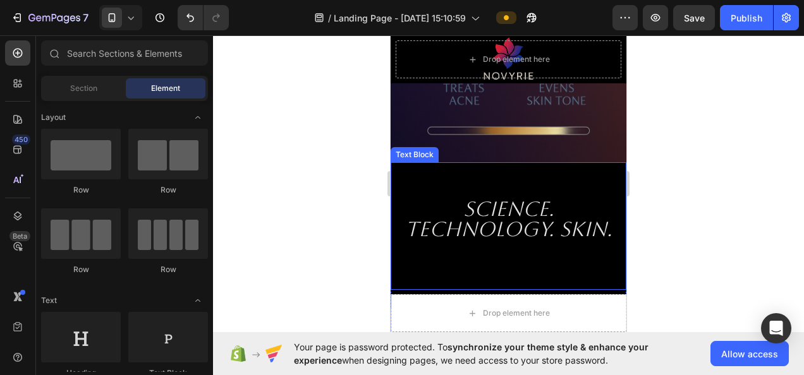
click at [498, 164] on div "Science. Technology. Skin." at bounding box center [508, 226] width 236 height 128
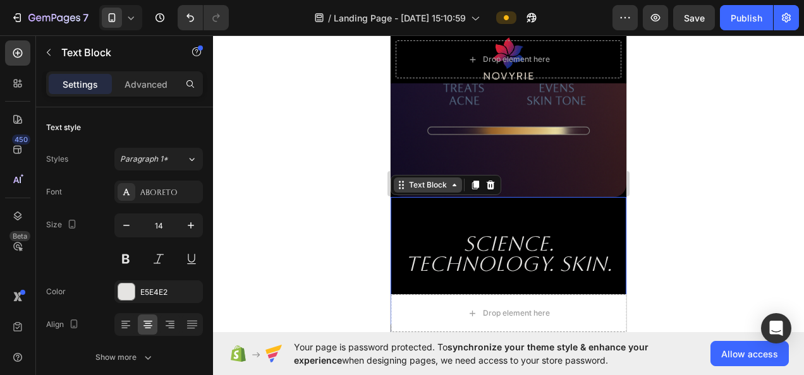
click at [426, 179] on div "Text Block" at bounding box center [427, 184] width 43 height 11
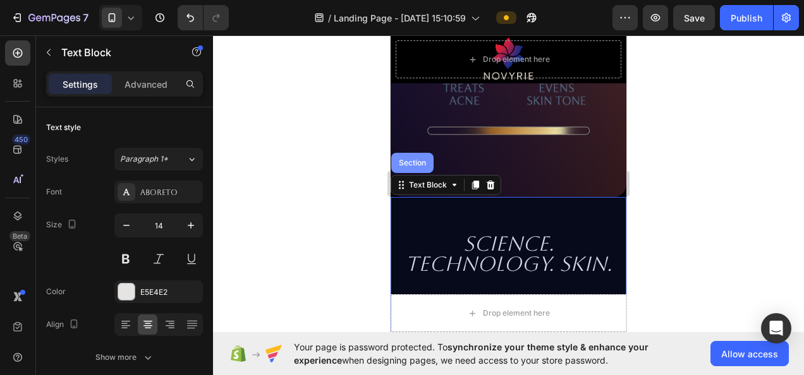
click at [412, 153] on div "Section" at bounding box center [412, 163] width 42 height 20
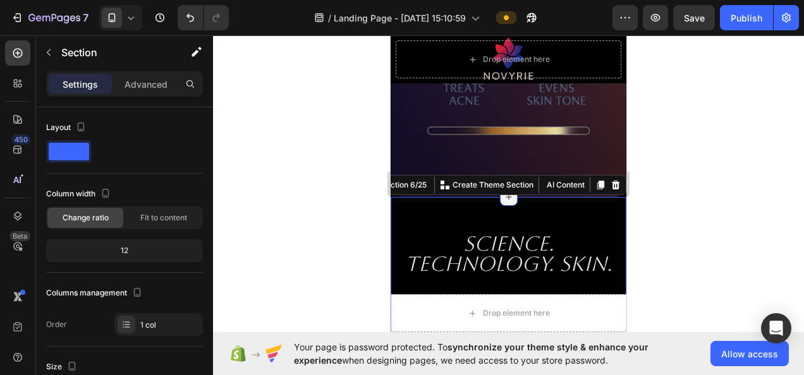
click at [505, 192] on icon at bounding box center [509, 197] width 10 height 10
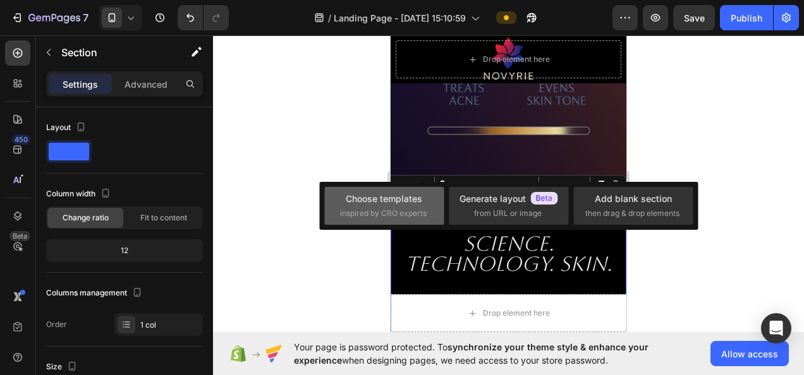
click at [396, 207] on div "Choose templates inspired by CRO experts" at bounding box center [384, 205] width 88 height 27
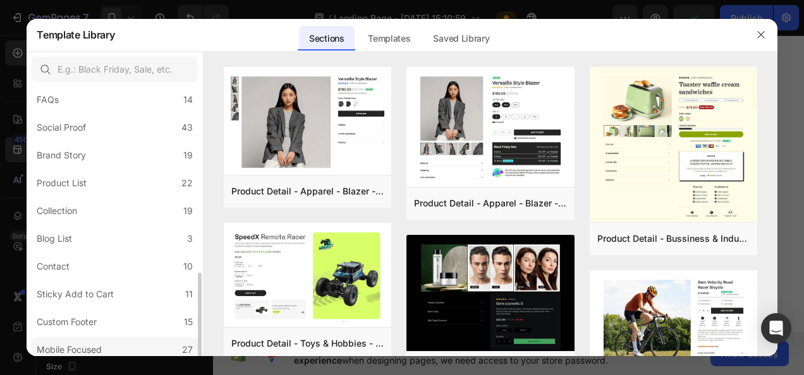
scroll to position [349, 0]
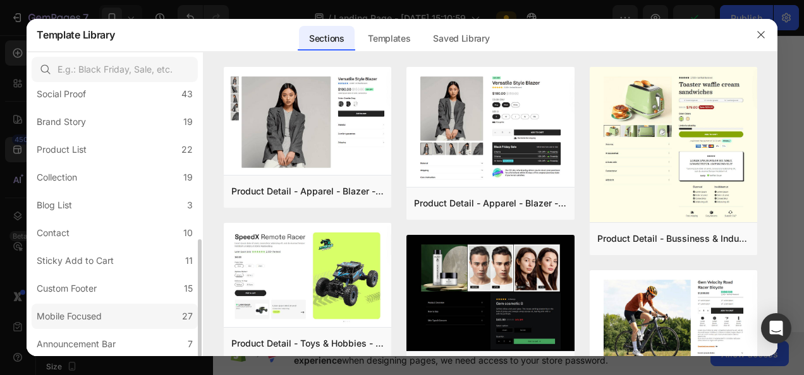
click at [136, 320] on label "Mobile Focused 27" at bounding box center [115, 316] width 166 height 25
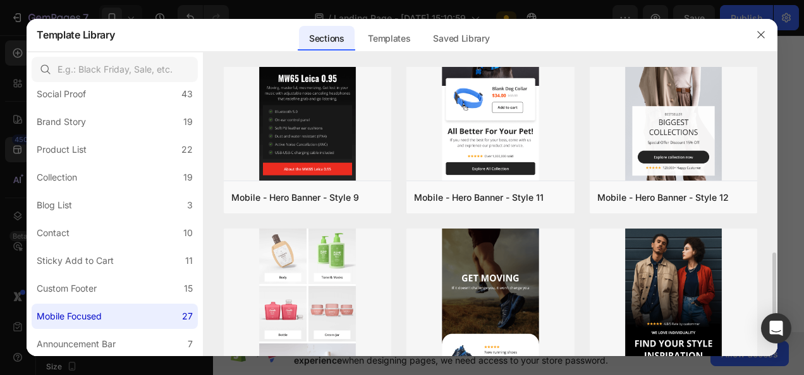
scroll to position [632, 0]
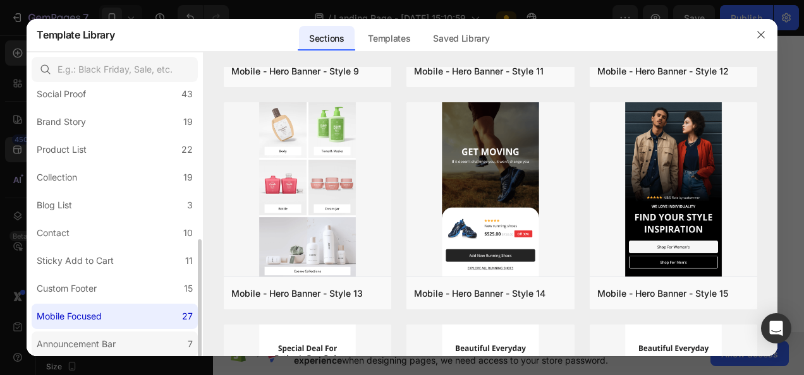
click at [97, 336] on label "Announcement Bar 7" at bounding box center [115, 344] width 166 height 25
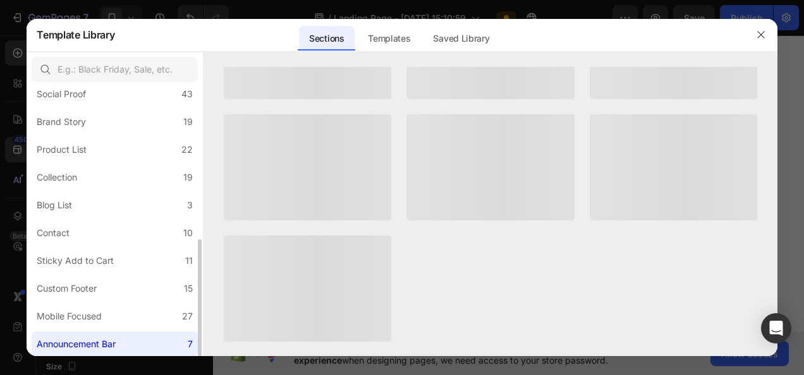
scroll to position [0, 0]
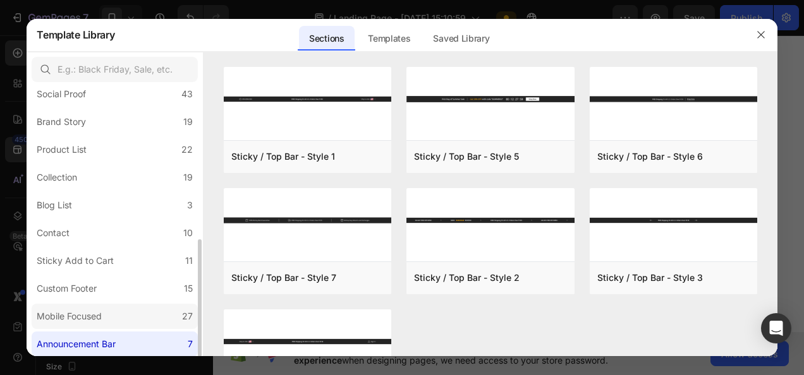
click at [148, 315] on label "Mobile Focused 27" at bounding box center [115, 316] width 166 height 25
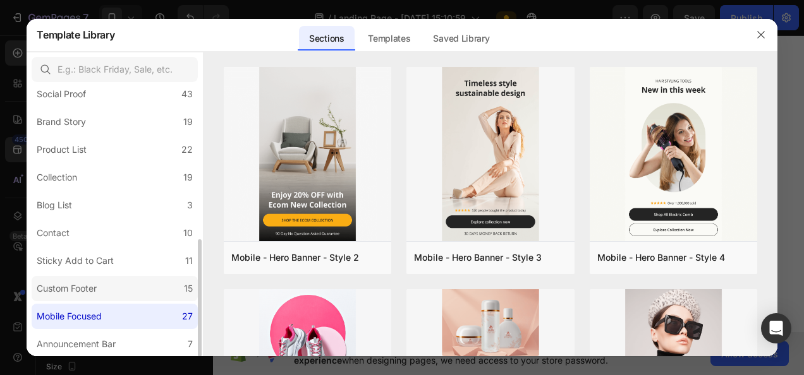
click at [150, 295] on label "Custom Footer 15" at bounding box center [115, 288] width 166 height 25
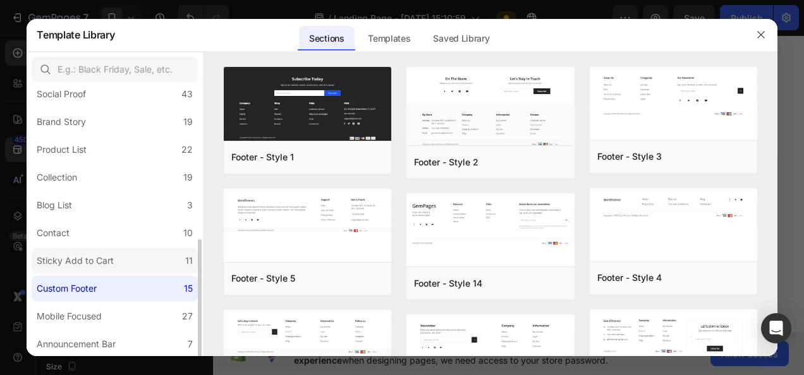
click at [152, 262] on label "Sticky Add to Cart 11" at bounding box center [115, 260] width 166 height 25
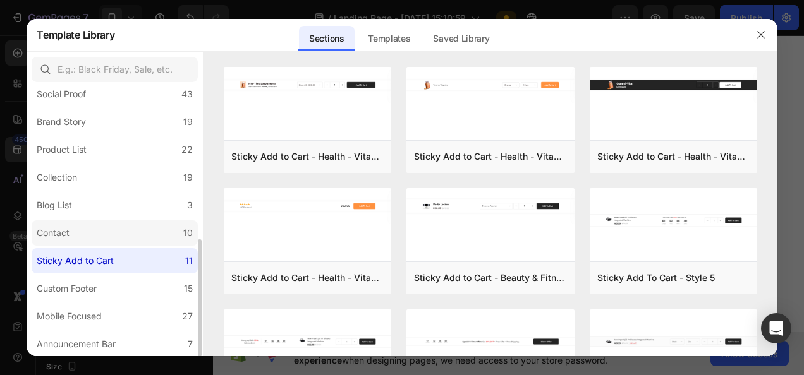
click at [165, 237] on label "Contact 10" at bounding box center [115, 233] width 166 height 25
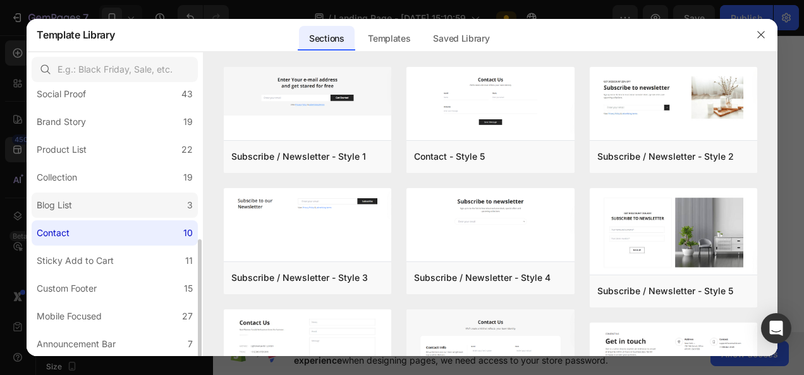
click at [166, 210] on label "Blog List 3" at bounding box center [115, 205] width 166 height 25
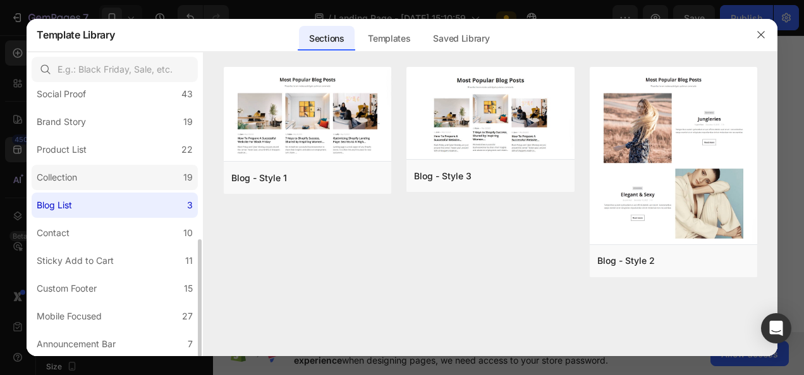
click at [164, 184] on label "Collection 19" at bounding box center [115, 177] width 166 height 25
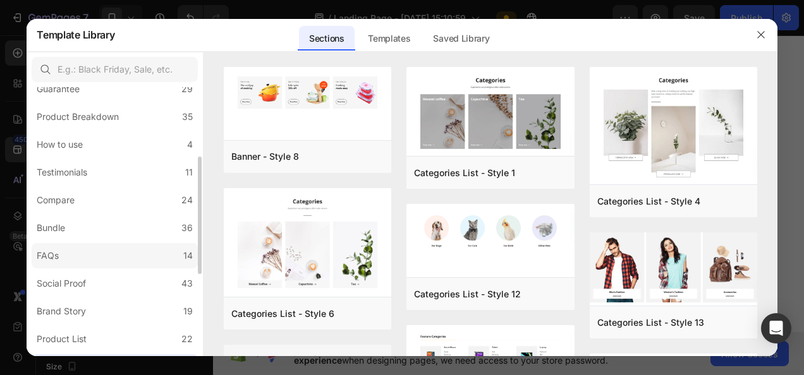
scroll to position [33, 0]
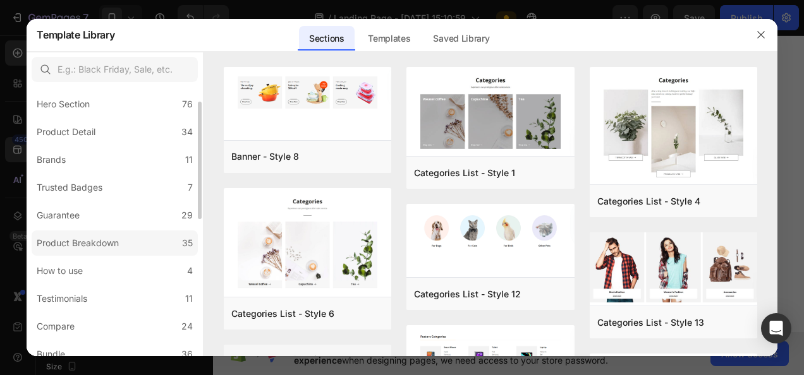
click at [139, 239] on label "Product Breakdown 35" at bounding box center [115, 243] width 166 height 25
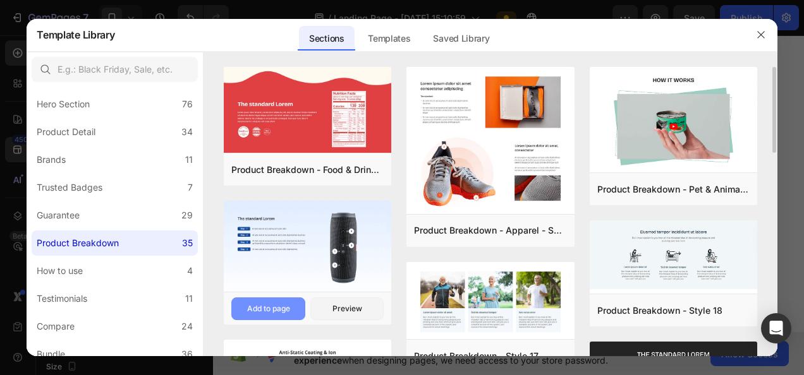
click at [267, 311] on div "Add to page" at bounding box center [268, 308] width 43 height 11
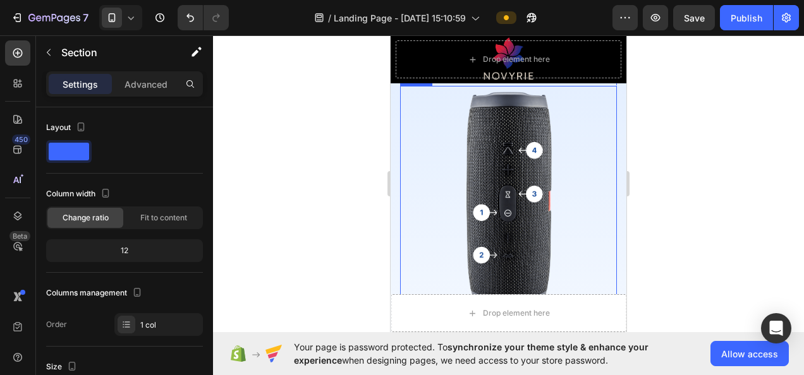
scroll to position [2065, 0]
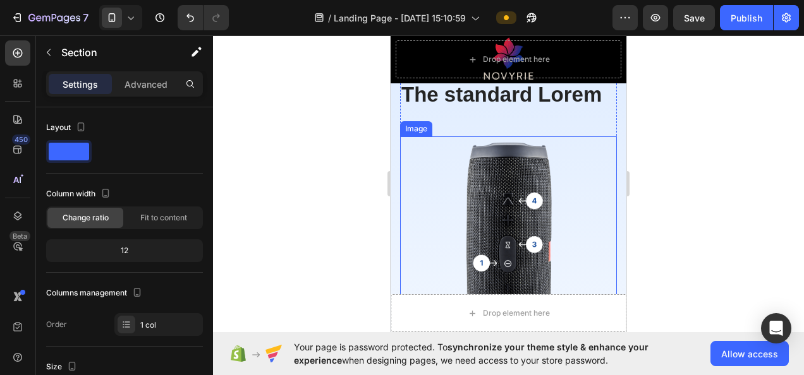
click at [519, 223] on img at bounding box center [508, 250] width 217 height 229
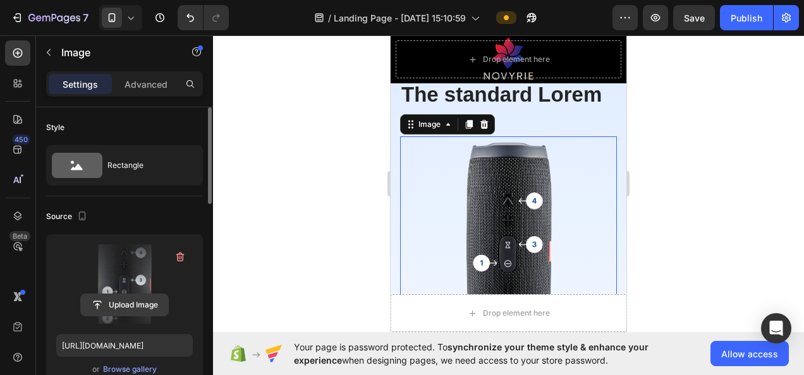
click at [147, 301] on input "file" at bounding box center [124, 304] width 87 height 21
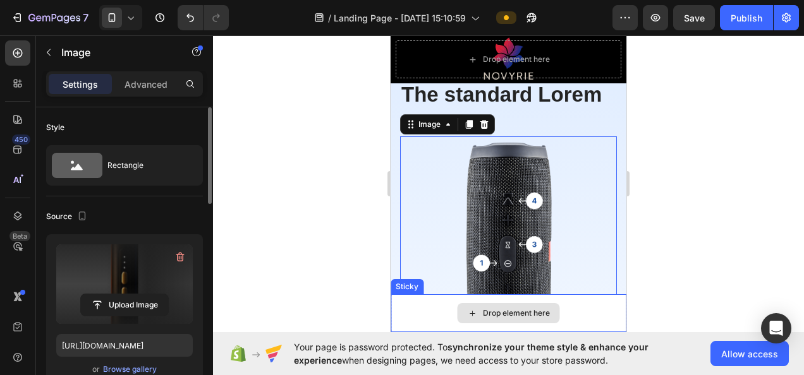
type input "[URL][DOMAIN_NAME]"
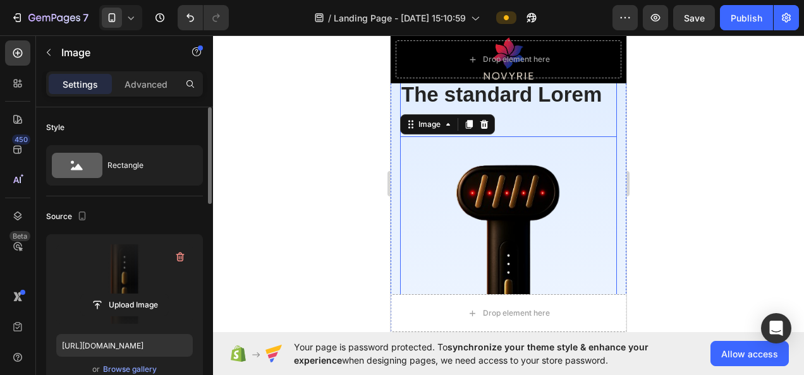
click at [600, 119] on div "The standard Lorem Heading Image 42" at bounding box center [508, 284] width 217 height 408
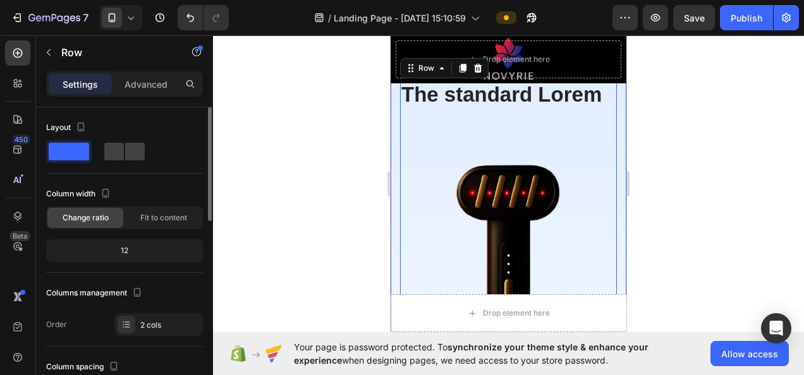
click at [608, 114] on div "The standard Lorem Heading Step - 1 Text Block At vero eos et accusamus et iust…" at bounding box center [508, 365] width 236 height 659
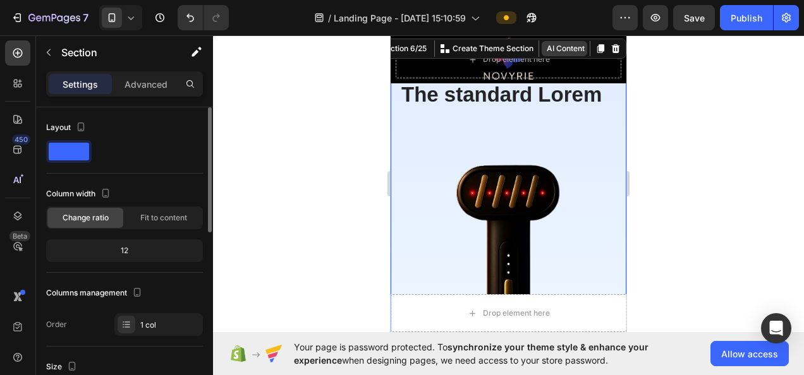
scroll to position [1939, 0]
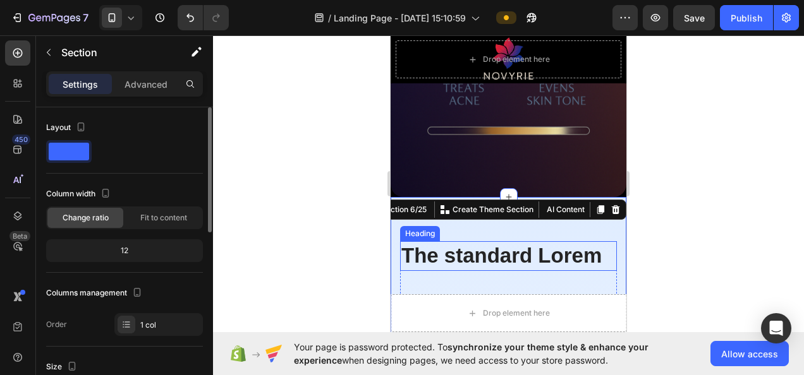
click at [416, 228] on div "Heading" at bounding box center [420, 233] width 35 height 11
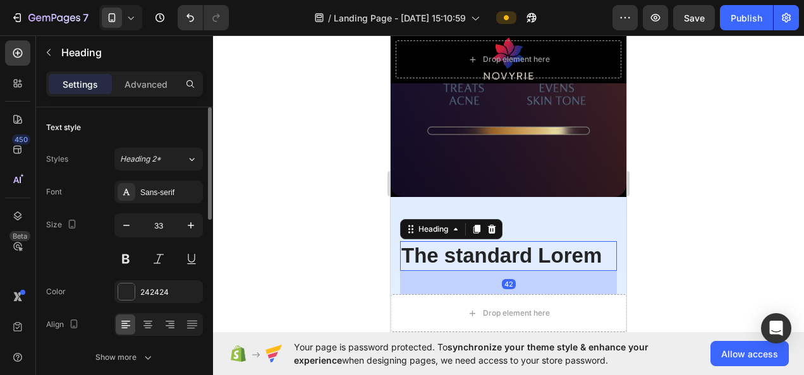
click at [401, 219] on div "Heading" at bounding box center [451, 229] width 102 height 20
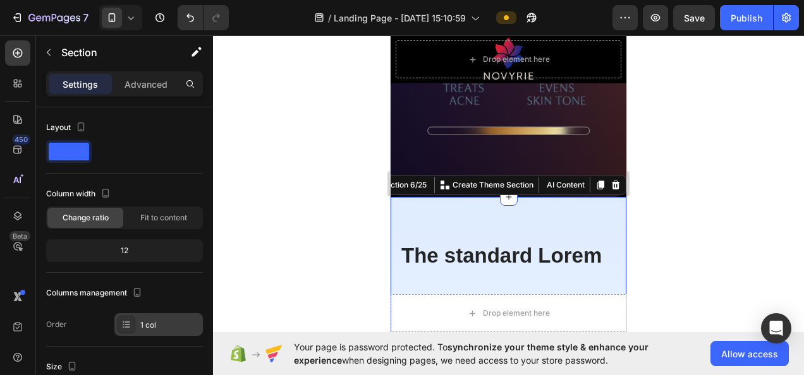
scroll to position [316, 0]
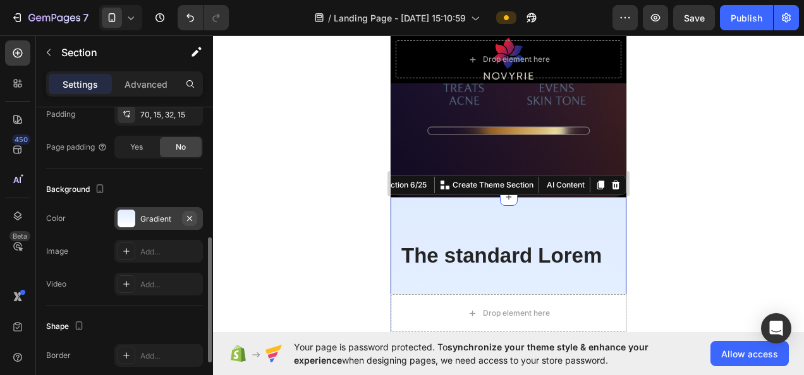
click at [190, 215] on icon "button" at bounding box center [190, 219] width 10 height 10
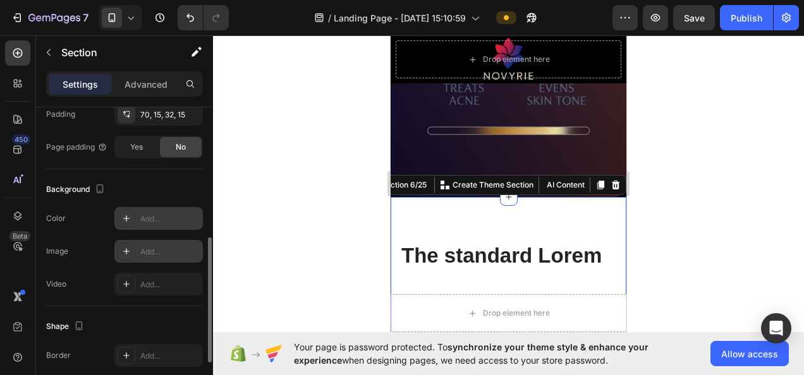
click at [142, 246] on div "Add..." at bounding box center [169, 251] width 59 height 11
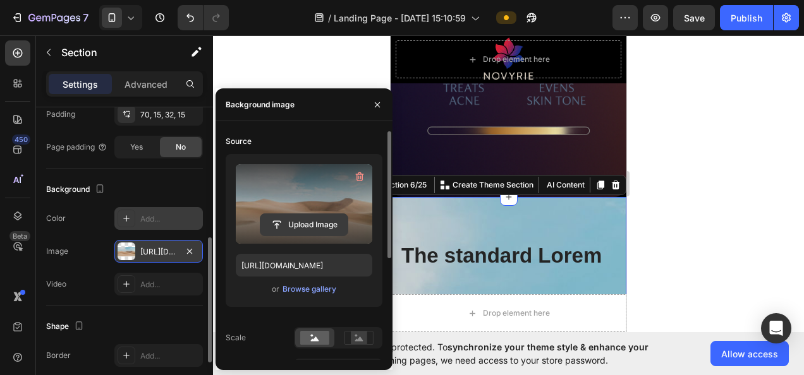
click at [294, 222] on input "file" at bounding box center [303, 224] width 87 height 21
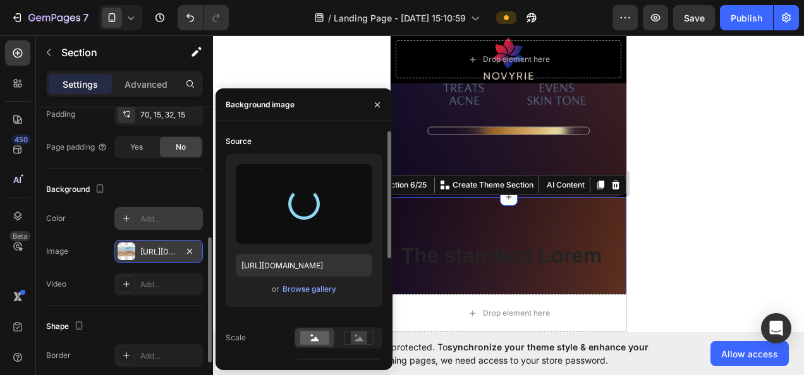
type input "[URL][DOMAIN_NAME]"
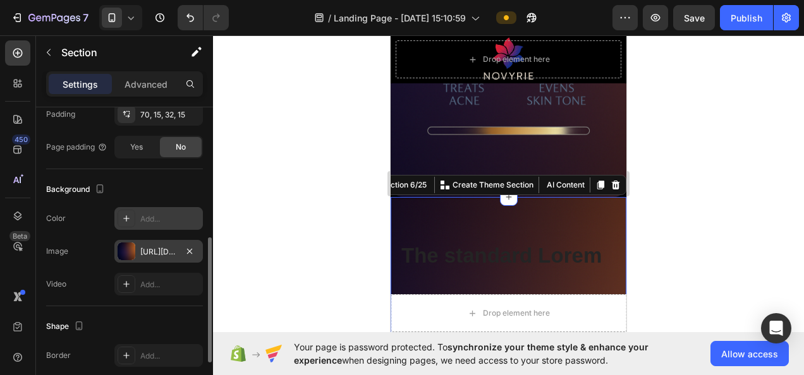
click at [684, 192] on div at bounding box center [508, 205] width 591 height 340
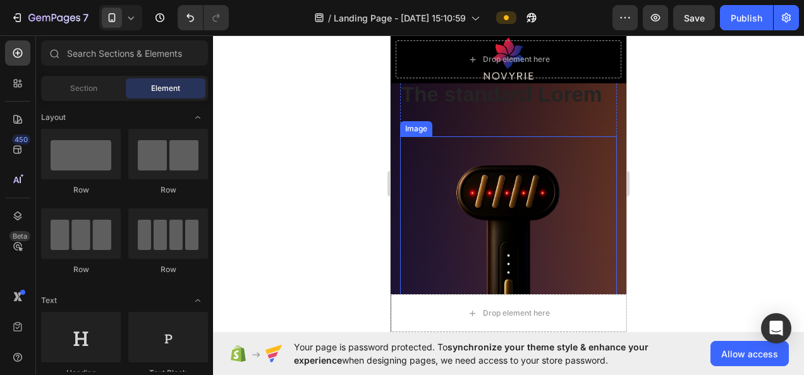
scroll to position [2002, 0]
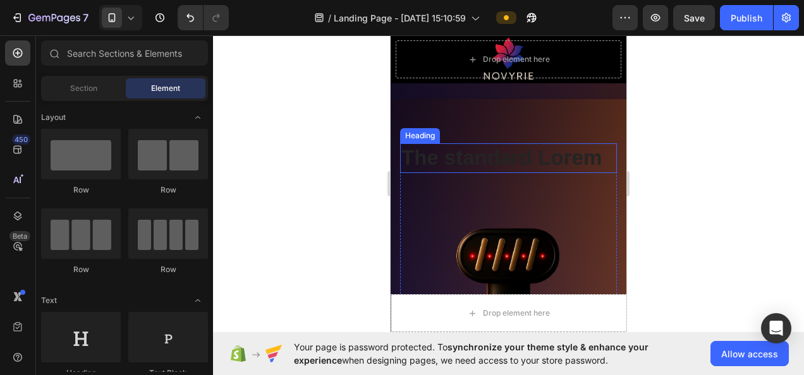
click at [514, 167] on h2 "The standard Lorem" at bounding box center [508, 158] width 217 height 30
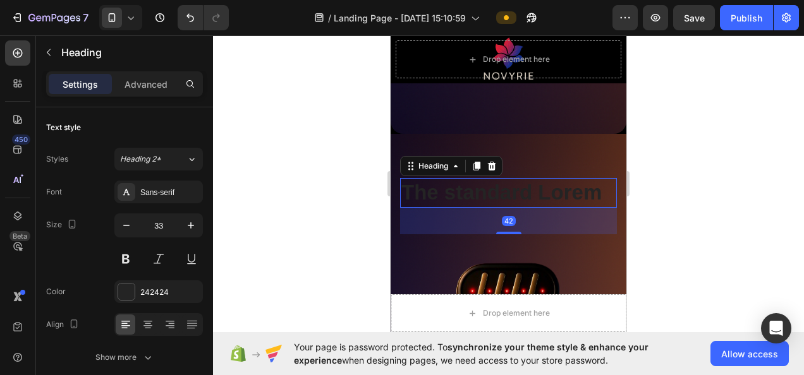
click at [507, 178] on h2 "The standard Lorem" at bounding box center [508, 193] width 217 height 30
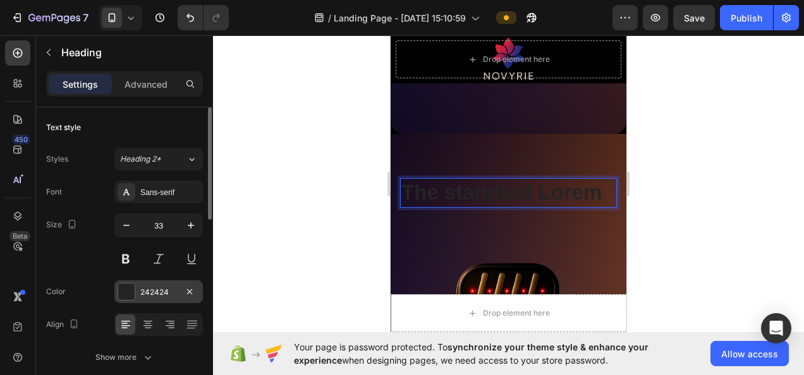
click at [154, 287] on div "242424" at bounding box center [158, 292] width 37 height 11
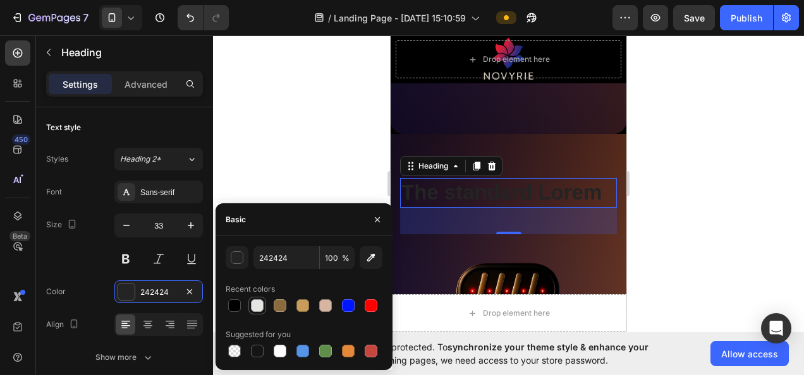
click at [255, 301] on div at bounding box center [257, 306] width 13 height 13
type input "E5E4E2"
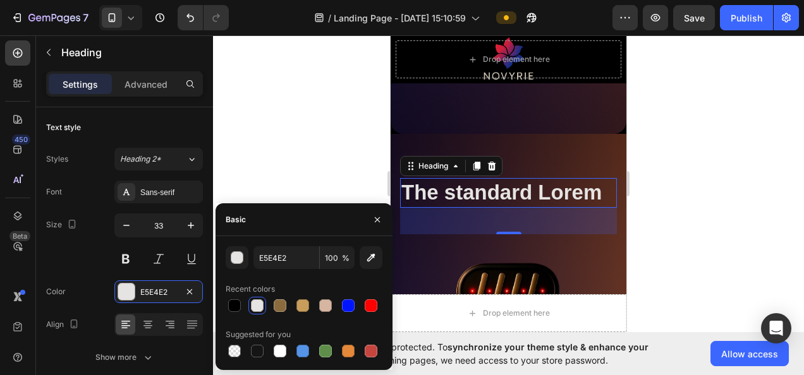
click at [700, 185] on div at bounding box center [508, 205] width 591 height 340
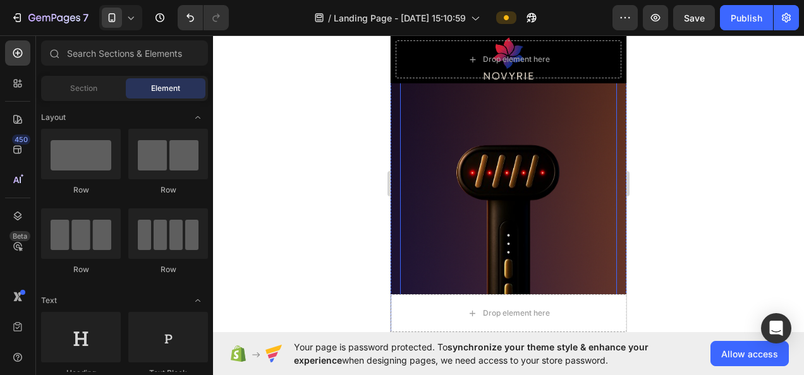
scroll to position [2089, 0]
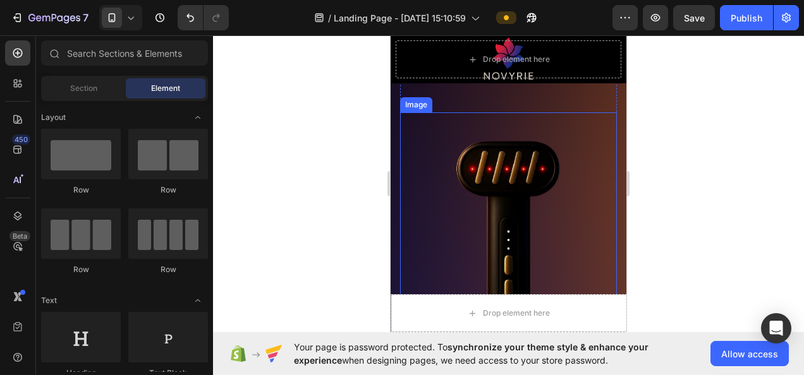
click at [524, 209] on img at bounding box center [508, 274] width 217 height 325
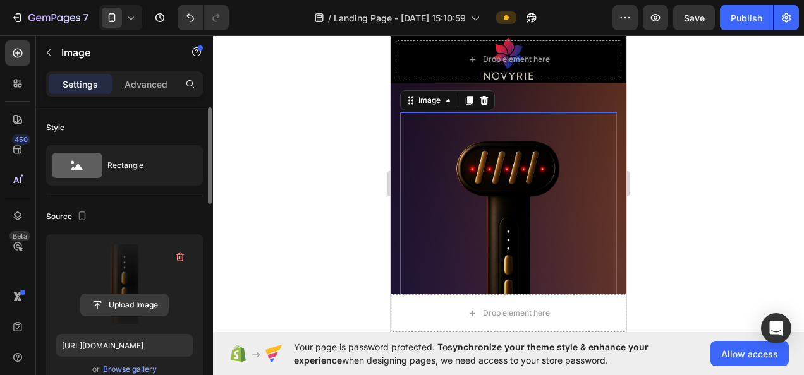
click at [139, 296] on input "file" at bounding box center [124, 304] width 87 height 21
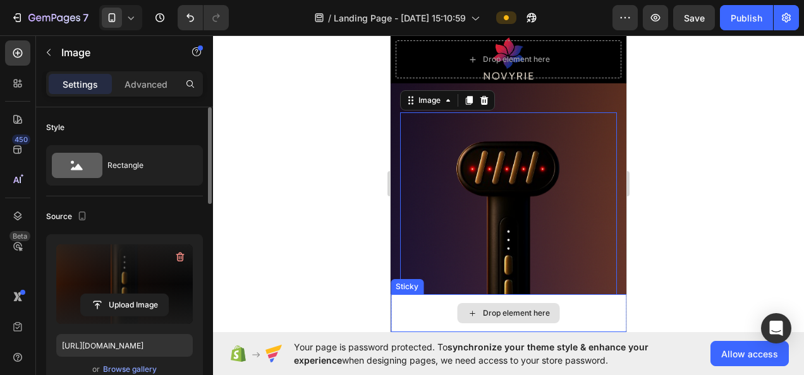
type input "[URL][DOMAIN_NAME]"
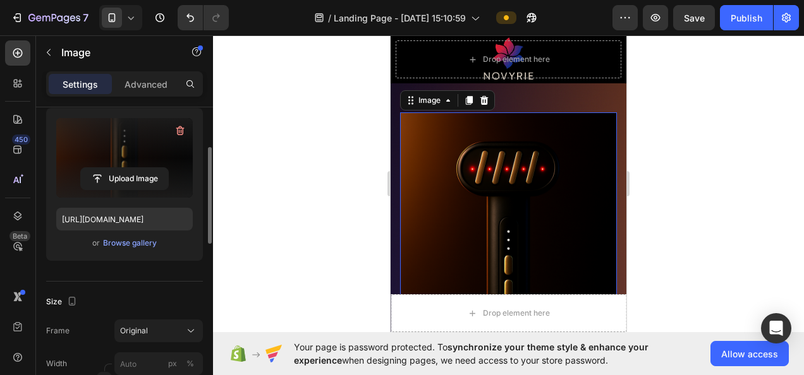
scroll to position [190, 0]
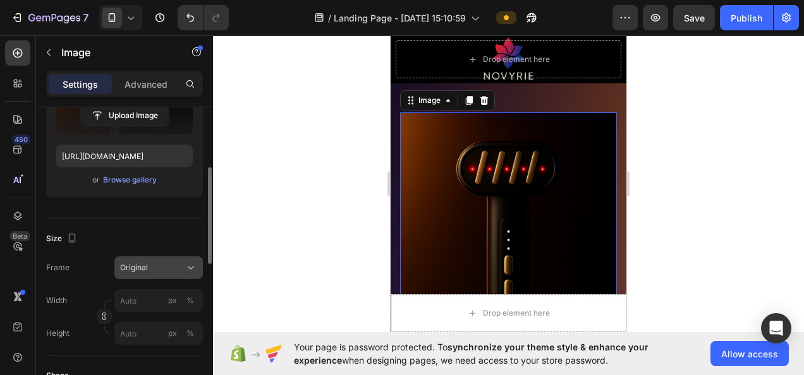
click at [152, 264] on div "Original" at bounding box center [151, 267] width 62 height 11
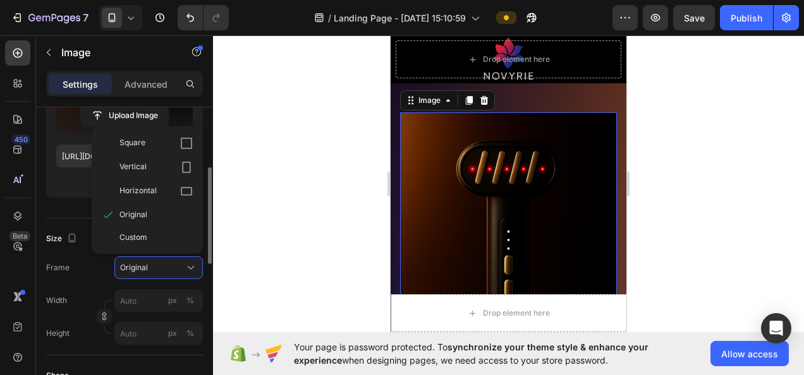
click at [91, 262] on div "Frame Original Square Vertical Horizontal Original Custom" at bounding box center [124, 268] width 157 height 23
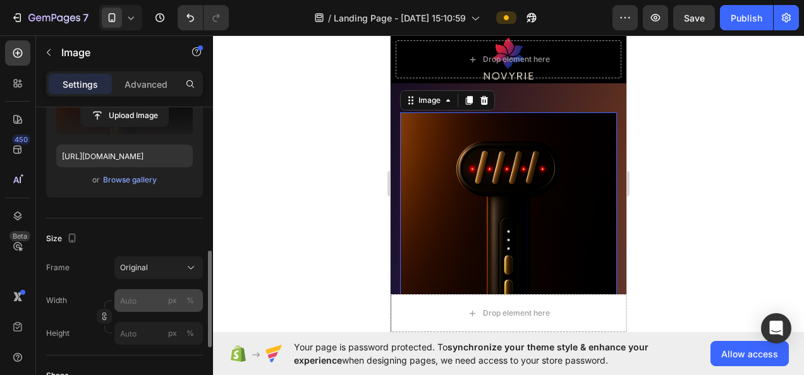
scroll to position [316, 0]
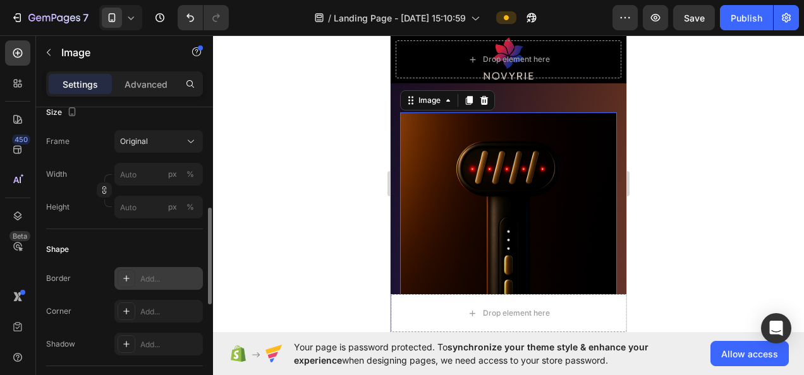
click at [144, 275] on div "Add..." at bounding box center [169, 279] width 59 height 11
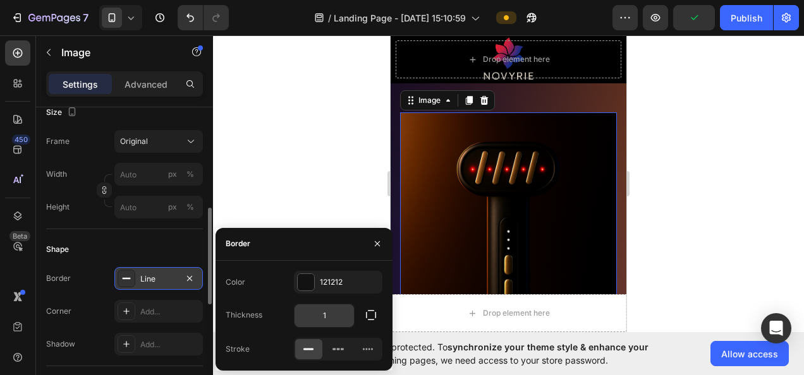
click at [337, 315] on input "1" at bounding box center [323, 316] width 59 height 23
type input "2"
type input "4"
click at [718, 110] on div at bounding box center [508, 205] width 591 height 340
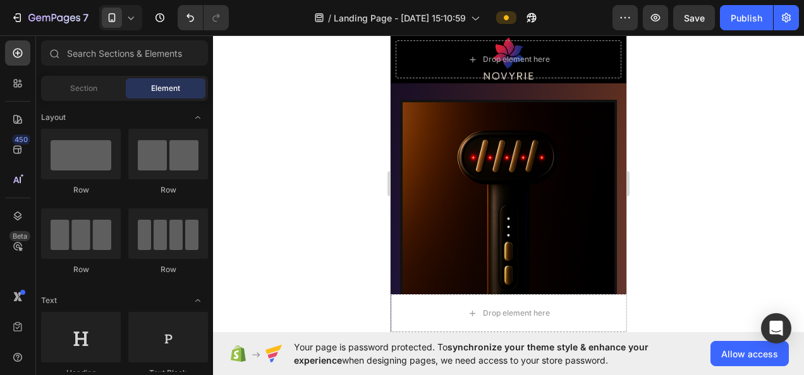
scroll to position [2089, 0]
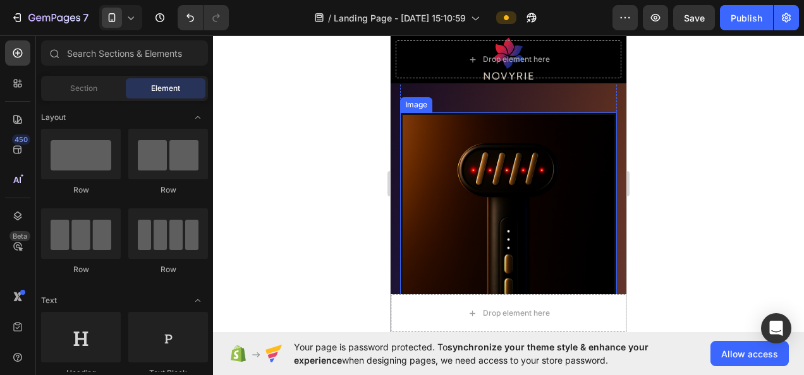
click at [524, 197] on img at bounding box center [508, 273] width 217 height 323
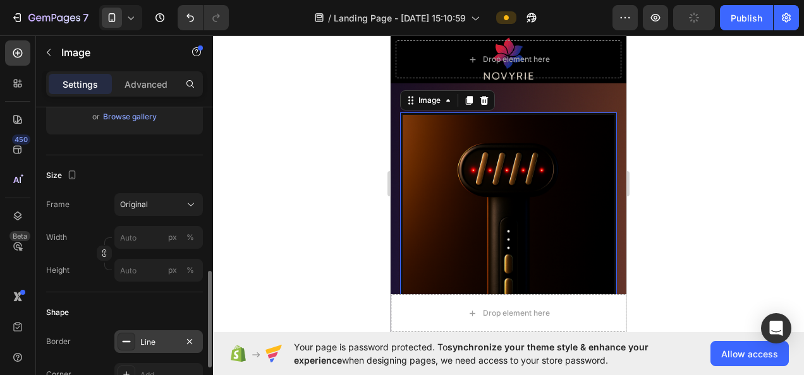
scroll to position [316, 0]
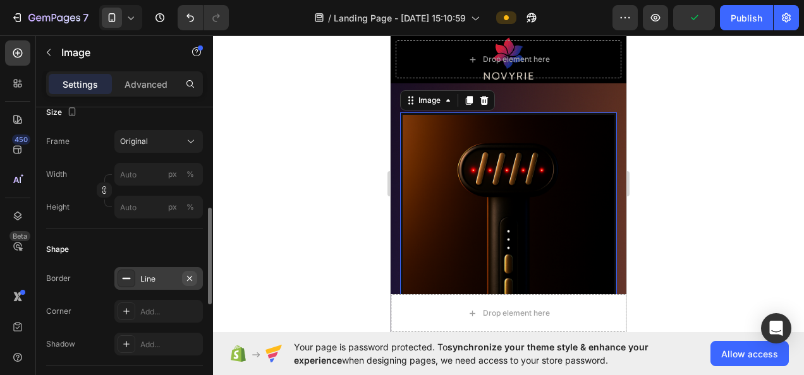
click at [193, 275] on icon "button" at bounding box center [190, 279] width 10 height 10
click at [146, 306] on div "Add..." at bounding box center [169, 311] width 59 height 11
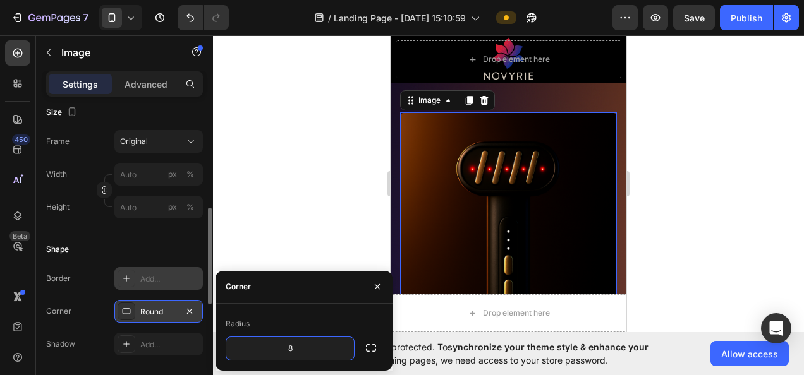
click at [681, 187] on div at bounding box center [508, 205] width 591 height 340
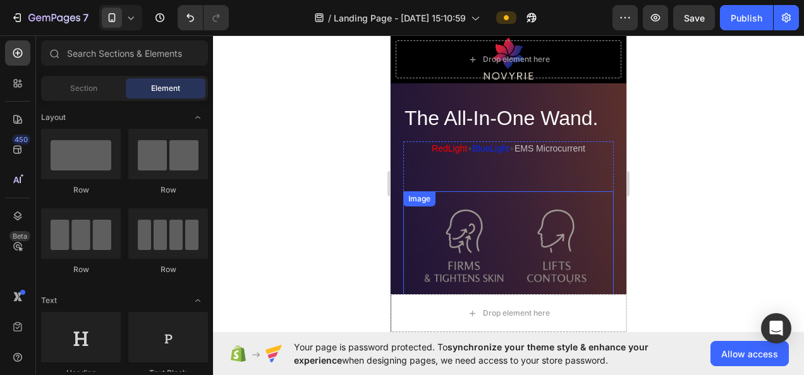
scroll to position [1394, 0]
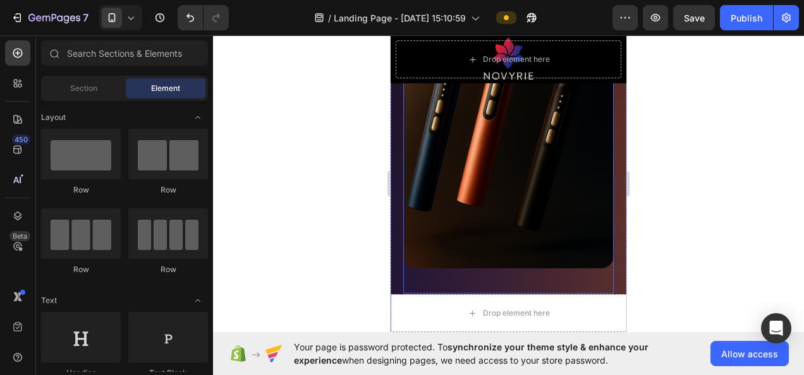
click at [478, 197] on img at bounding box center [508, 111] width 210 height 316
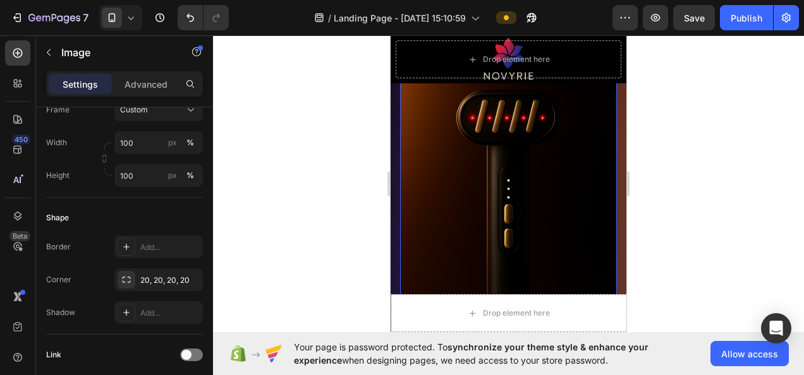
scroll to position [2152, 0]
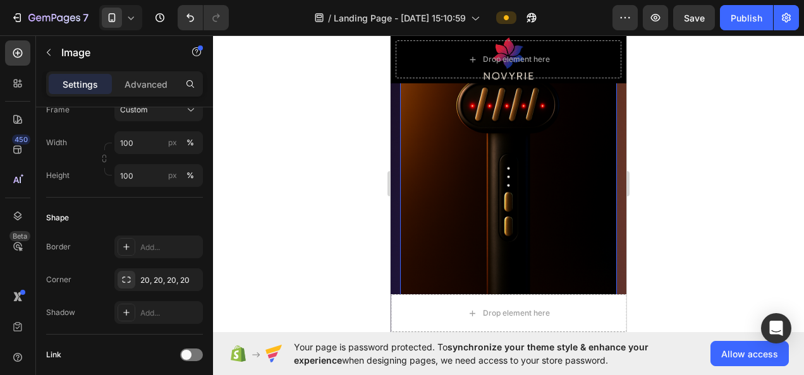
click at [484, 181] on img at bounding box center [508, 211] width 217 height 325
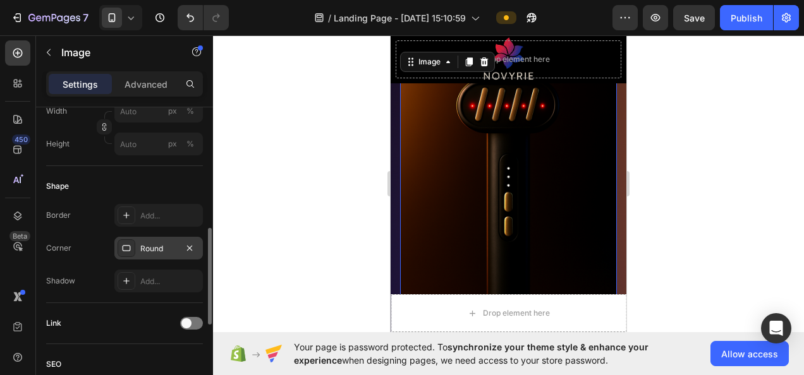
click at [154, 250] on div "Round" at bounding box center [158, 248] width 37 height 11
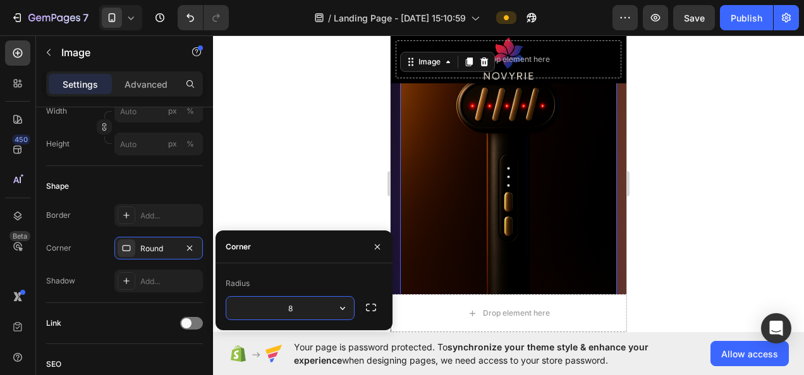
click at [309, 311] on input "8" at bounding box center [290, 308] width 128 height 23
type input "20"
click at [784, 120] on div at bounding box center [508, 205] width 591 height 340
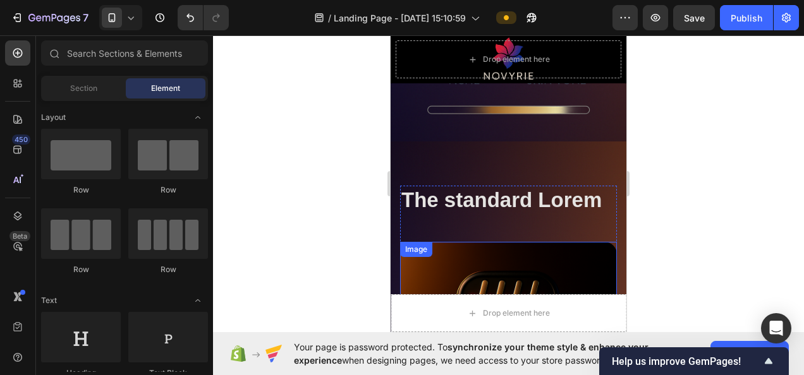
scroll to position [1899, 0]
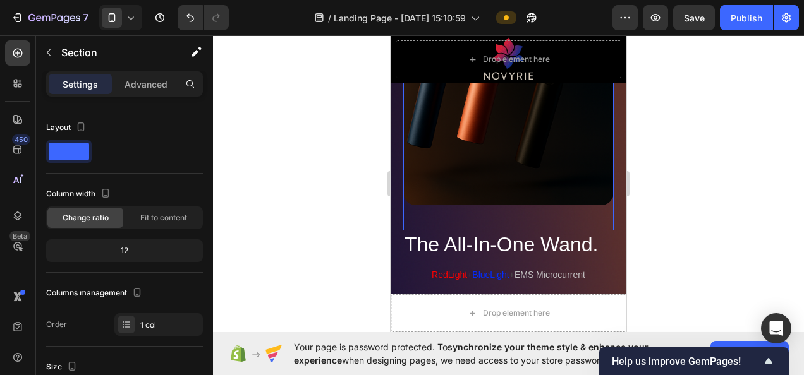
scroll to position [1204, 0]
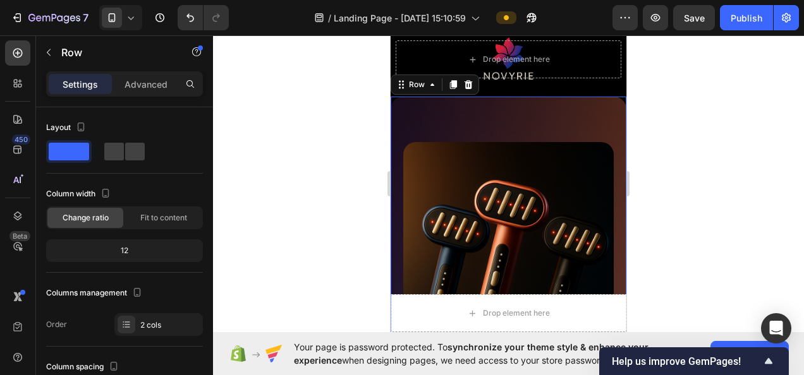
scroll to position [1141, 0]
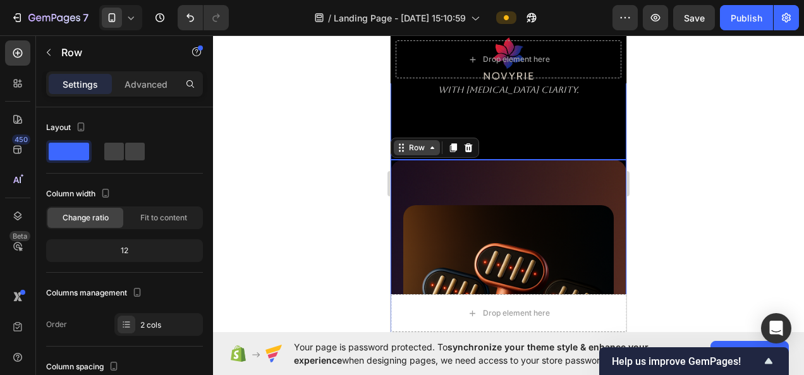
click at [405, 143] on icon at bounding box center [401, 148] width 10 height 10
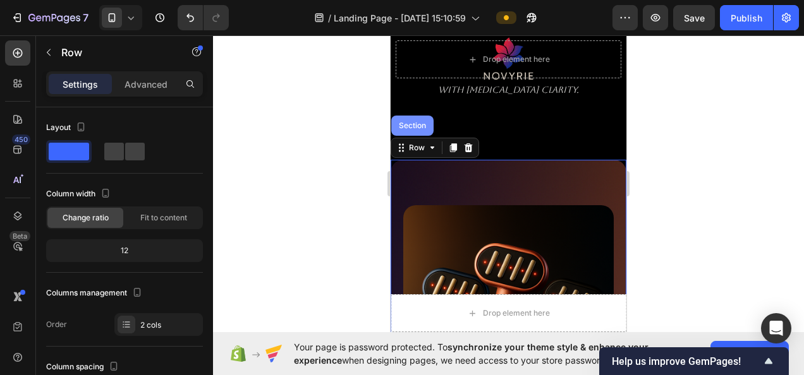
click at [415, 122] on div "Section" at bounding box center [412, 126] width 32 height 8
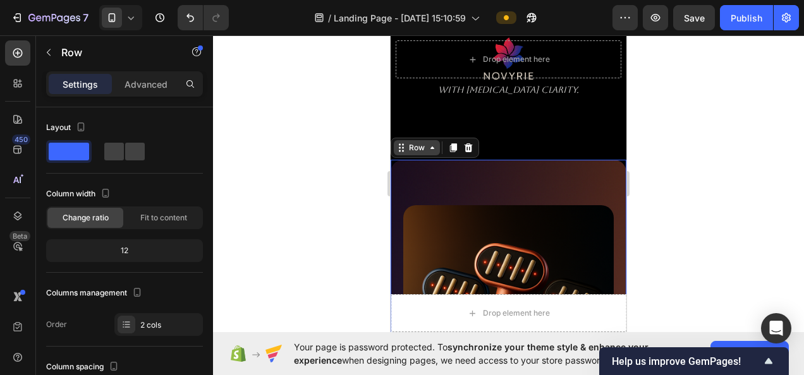
click at [406, 144] on div "Row" at bounding box center [416, 147] width 21 height 11
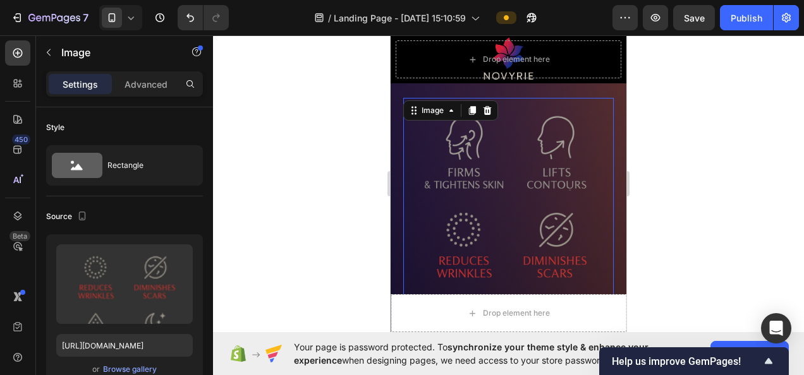
click at [512, 179] on img at bounding box center [508, 256] width 210 height 316
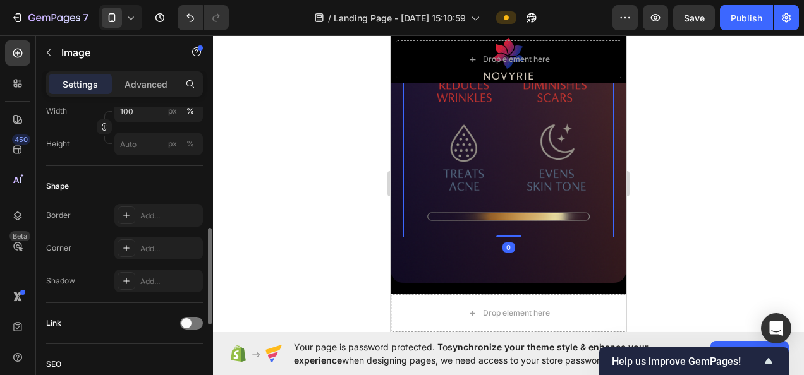
scroll to position [1647, 0]
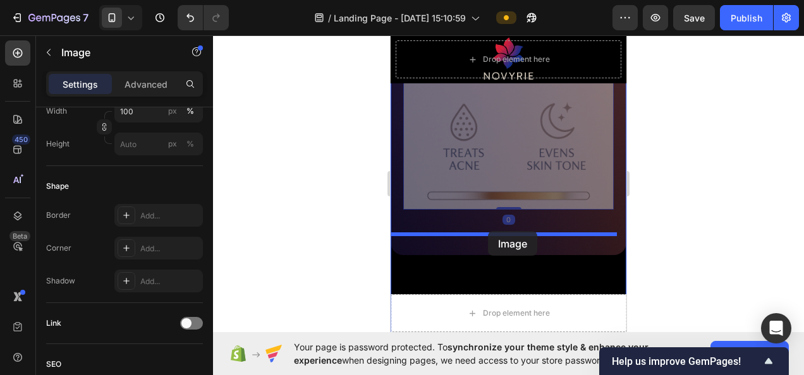
drag, startPoint x: 512, startPoint y: 179, endPoint x: 488, endPoint y: 231, distance: 57.7
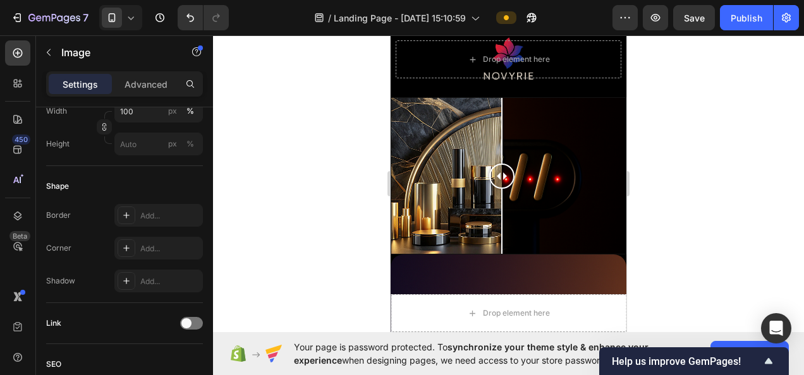
scroll to position [825, 0]
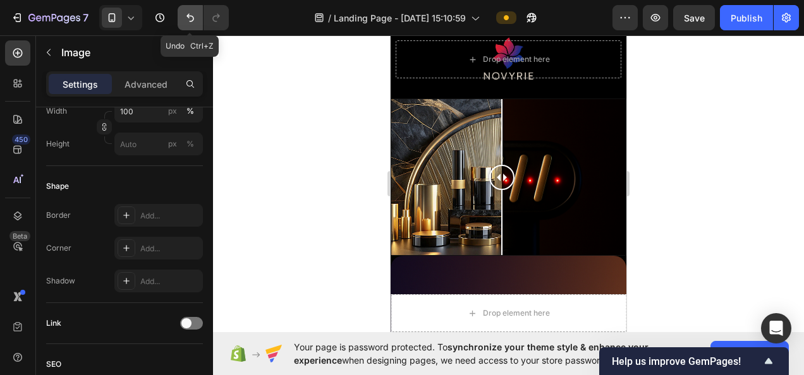
click at [182, 16] on button "Undo/Redo" at bounding box center [190, 17] width 25 height 25
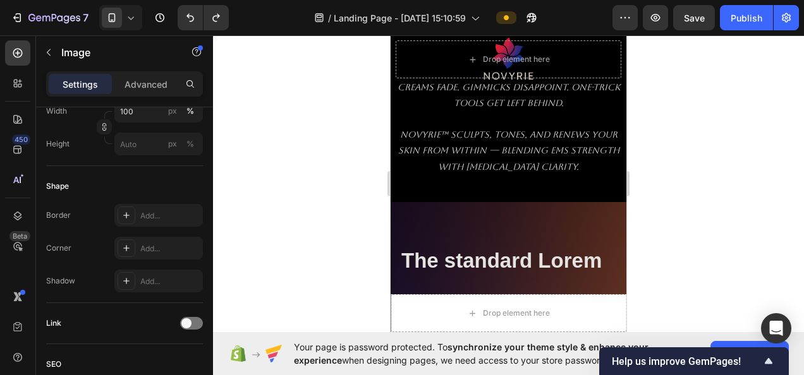
scroll to position [1797, 0]
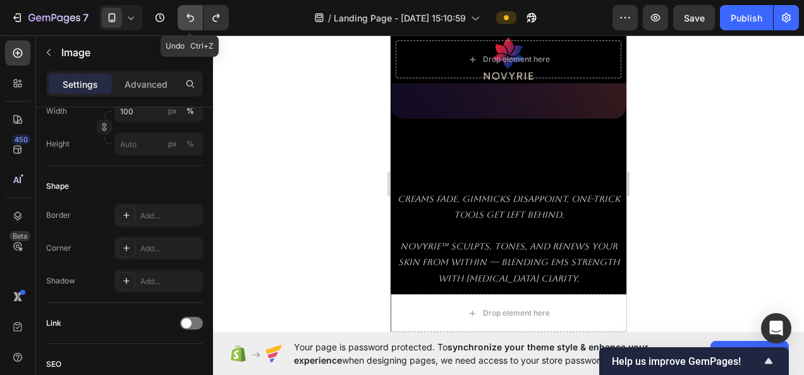
click at [190, 15] on icon "Undo/Redo" at bounding box center [190, 17] width 13 height 13
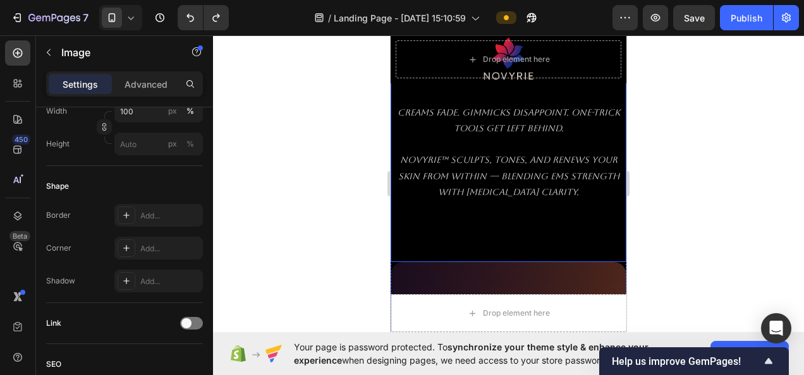
scroll to position [1102, 0]
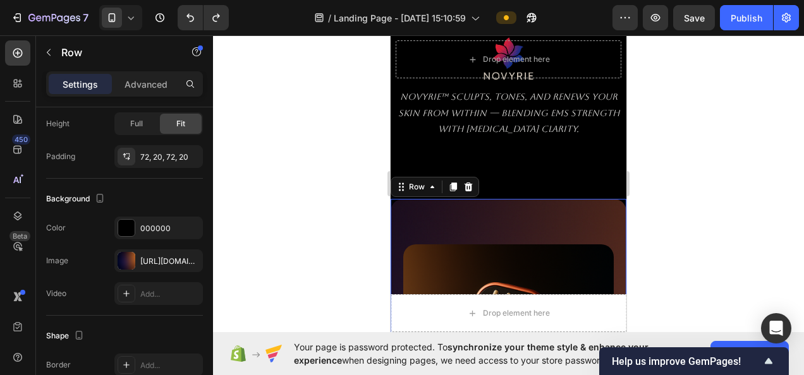
scroll to position [0, 0]
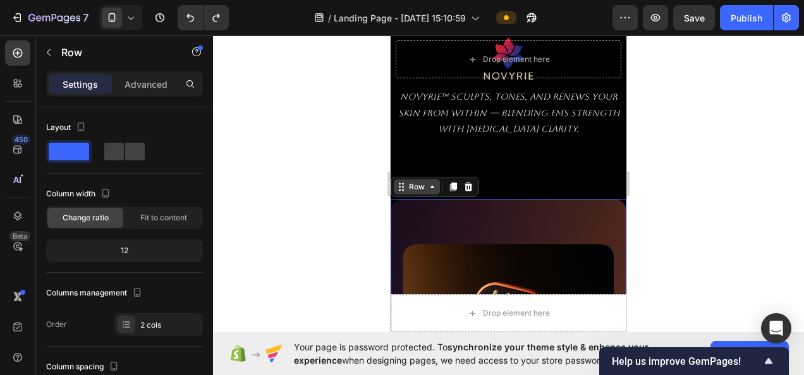
click at [413, 181] on div "Row" at bounding box center [416, 186] width 21 height 11
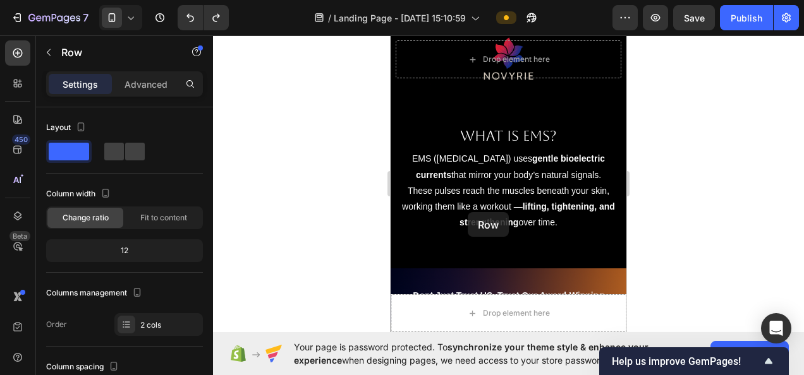
scroll to position [3756, 0]
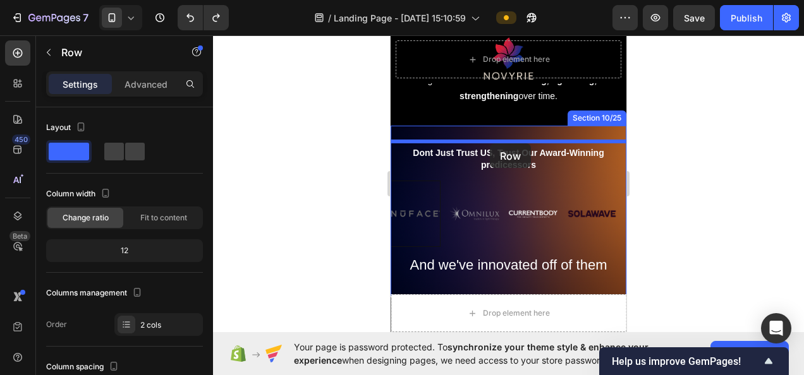
drag, startPoint x: 415, startPoint y: 162, endPoint x: 490, endPoint y: 143, distance: 77.5
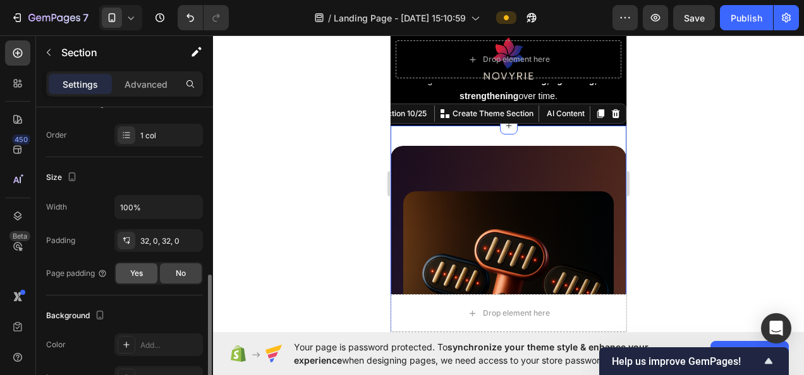
scroll to position [253, 0]
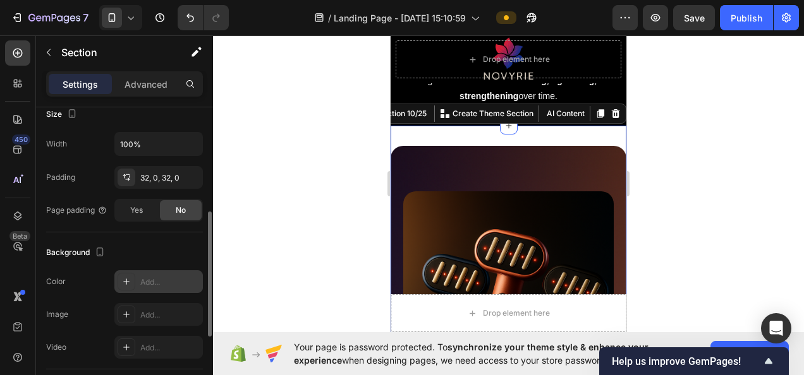
click at [131, 278] on div at bounding box center [127, 282] width 18 height 18
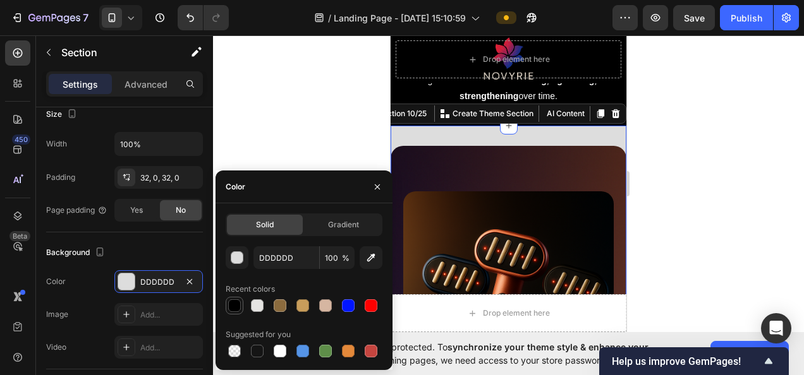
click at [235, 308] on div at bounding box center [234, 306] width 13 height 13
type input "000000"
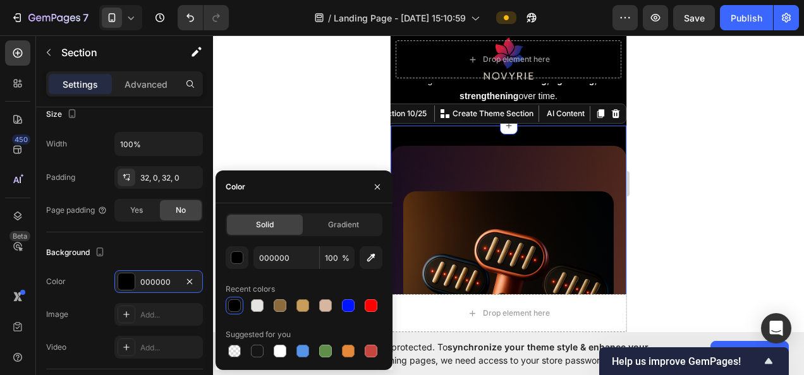
click at [725, 167] on div at bounding box center [508, 205] width 591 height 340
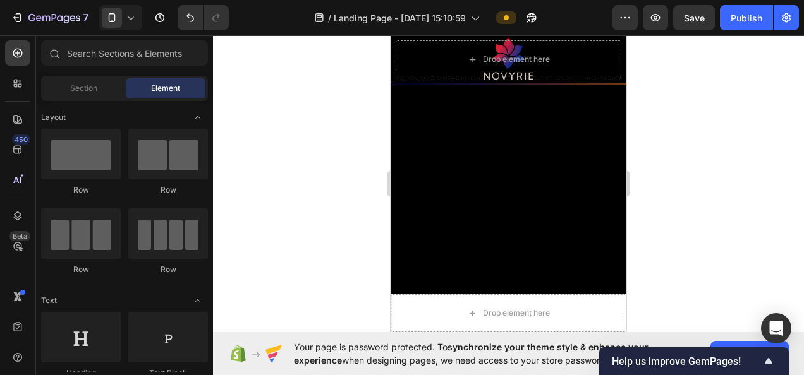
scroll to position [4577, 0]
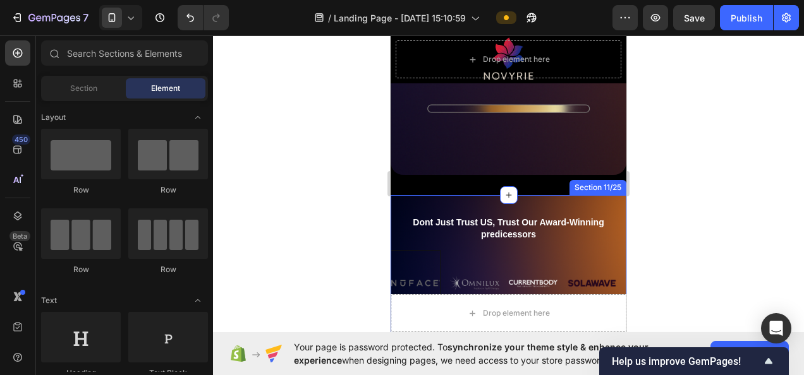
click at [450, 195] on div "Dont Just Trust US, Trust Our Award-Winning predicessors Text Block Image Image…" at bounding box center [508, 280] width 236 height 171
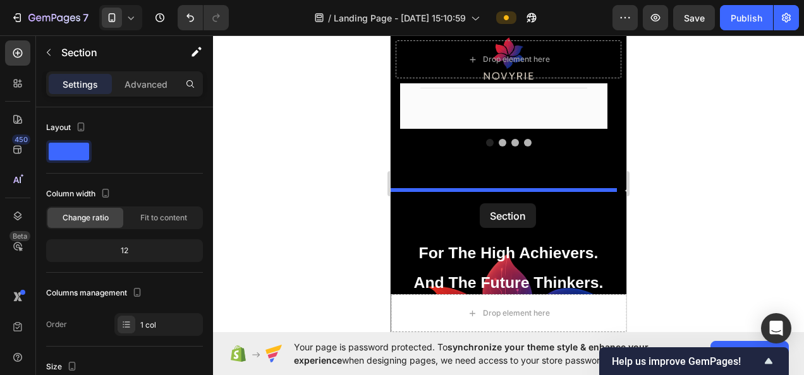
scroll to position [5209, 0]
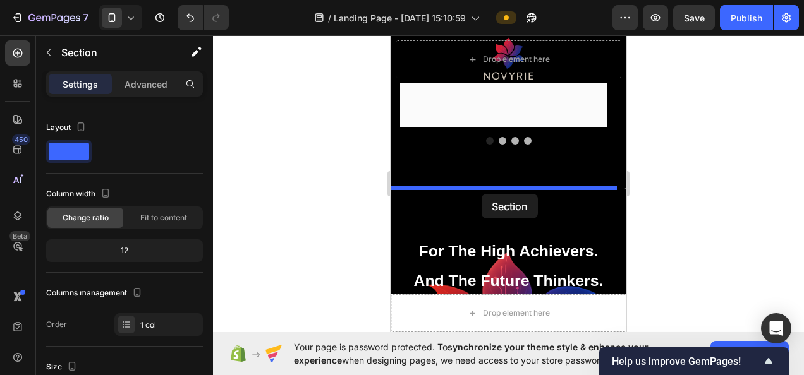
drag, startPoint x: 407, startPoint y: 155, endPoint x: 482, endPoint y: 194, distance: 84.5
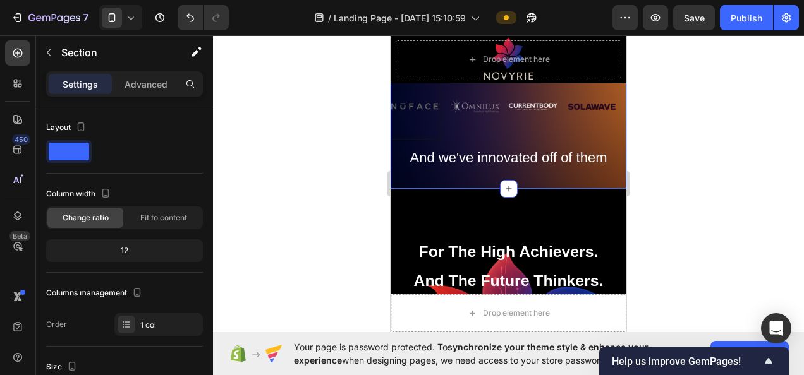
scroll to position [5039, 0]
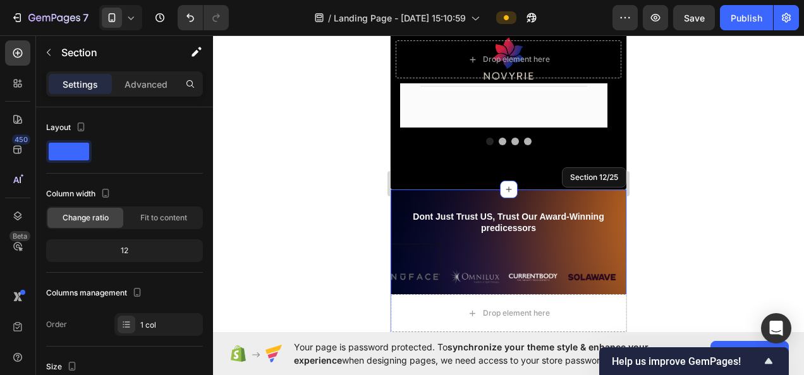
click at [705, 167] on div at bounding box center [508, 205] width 591 height 340
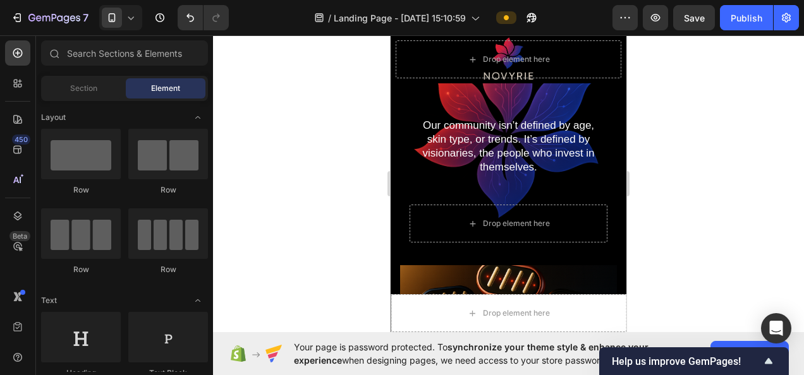
scroll to position [4503, 0]
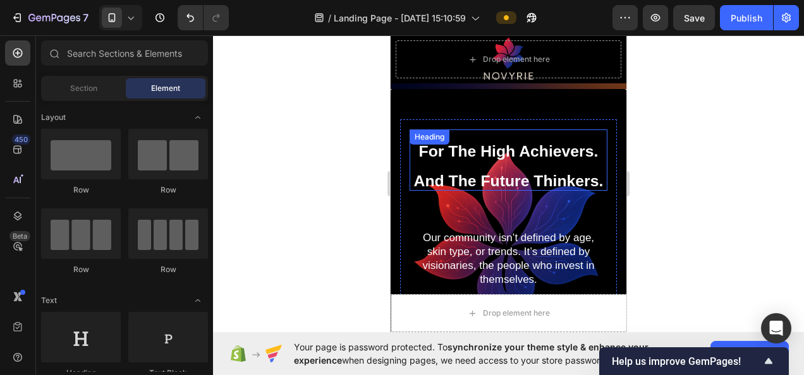
click at [525, 179] on sub "For The High Achievers. And The Future Thinkers." at bounding box center [509, 166] width 190 height 47
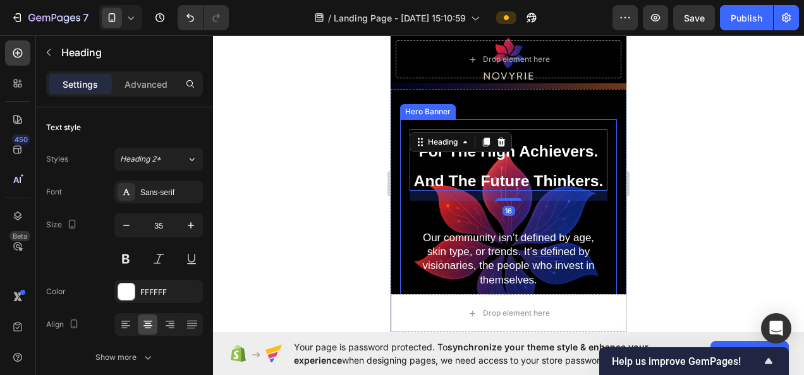
click at [409, 126] on div "For The High Achievers. And The Future Thinkers. Heading 16 Our community isn’t…" at bounding box center [508, 243] width 217 height 248
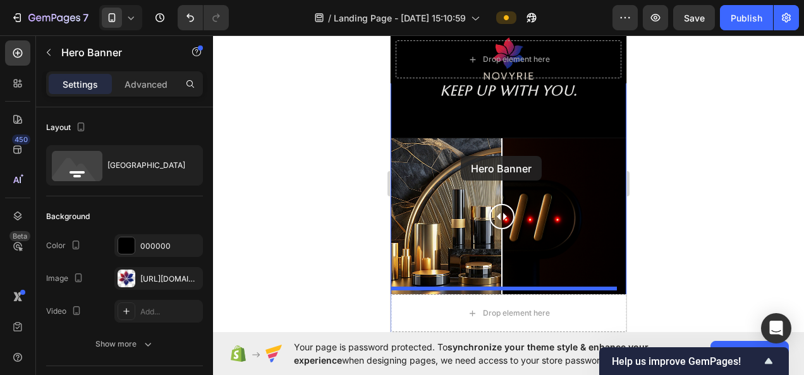
scroll to position [660, 0]
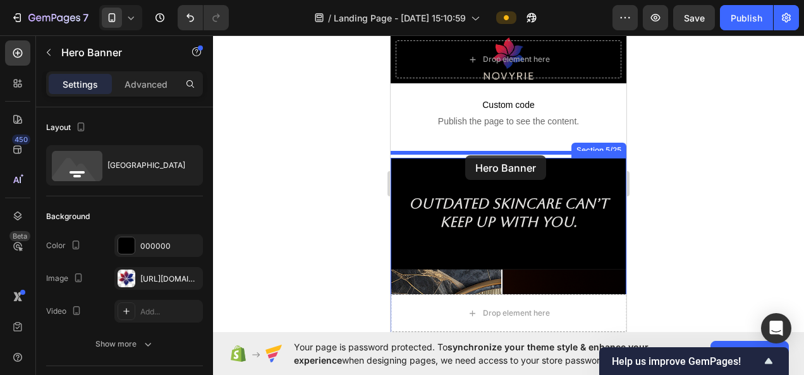
drag, startPoint x: 417, startPoint y: 110, endPoint x: 465, endPoint y: 155, distance: 66.2
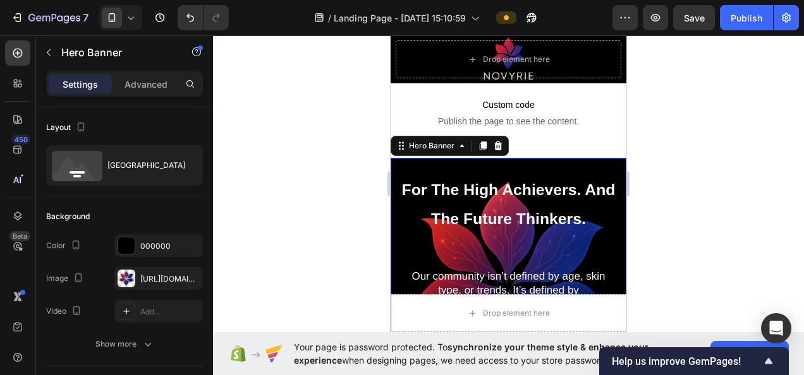
click at [736, 184] on div at bounding box center [508, 205] width 591 height 340
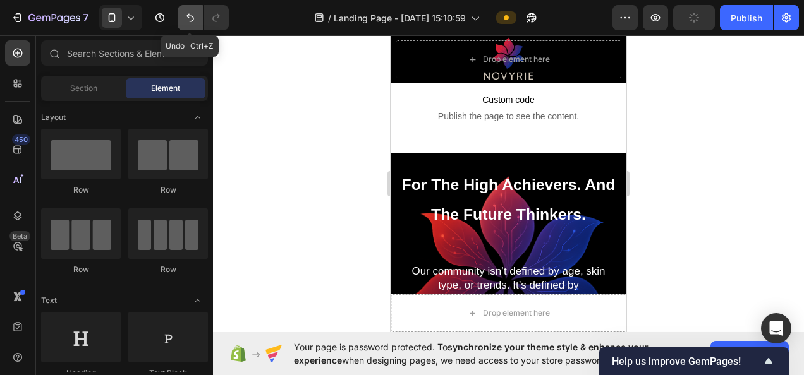
click at [191, 15] on icon "Undo/Redo" at bounding box center [190, 17] width 13 height 13
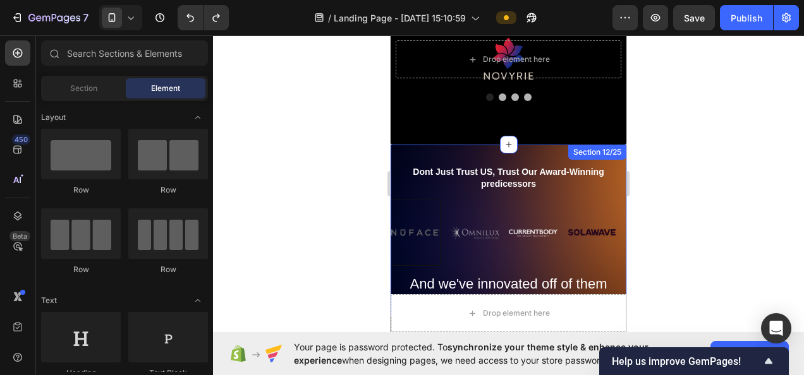
scroll to position [4340, 0]
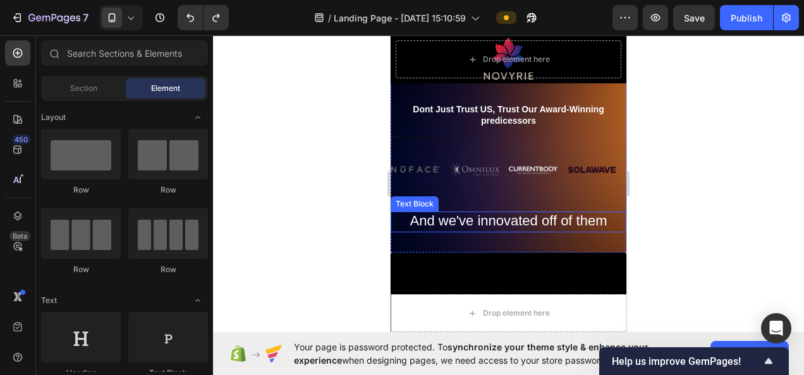
click at [562, 219] on span "And we've innovated off of them" at bounding box center [508, 221] width 197 height 16
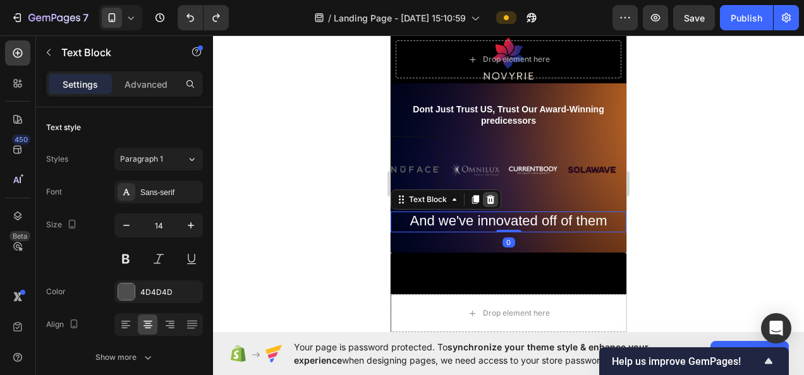
click at [490, 199] on icon at bounding box center [491, 199] width 8 height 9
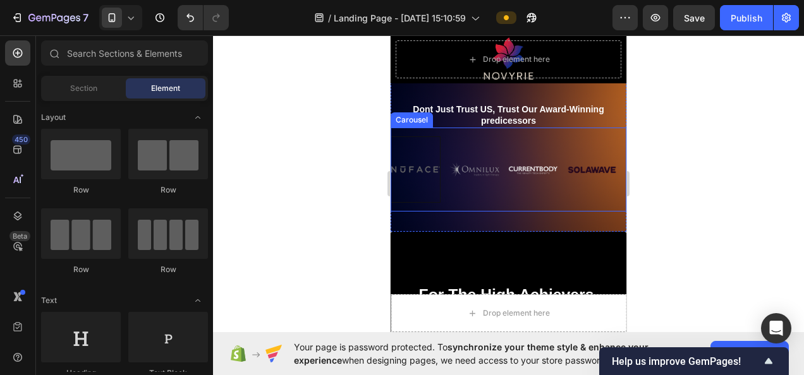
click at [509, 217] on div "Dont Just Trust US, Trust Our Award-Winning predicessors Text Block Image Image…" at bounding box center [508, 157] width 236 height 150
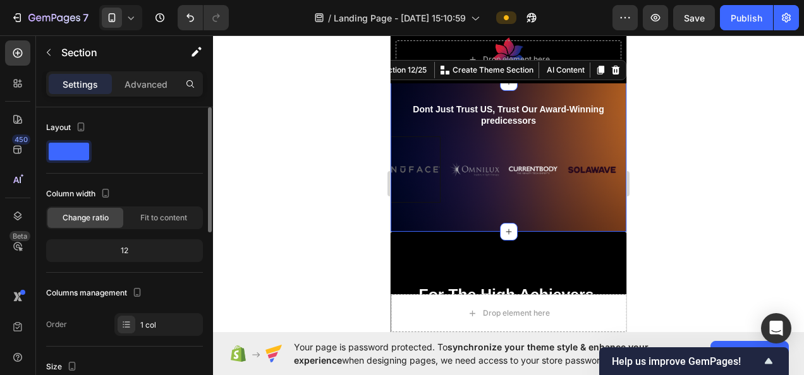
scroll to position [126, 0]
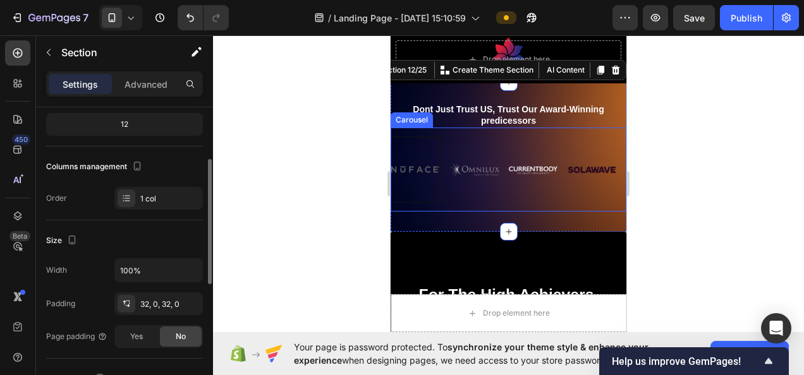
click at [479, 203] on div "Image Image Image Image Image Image Carousel" at bounding box center [508, 170] width 236 height 84
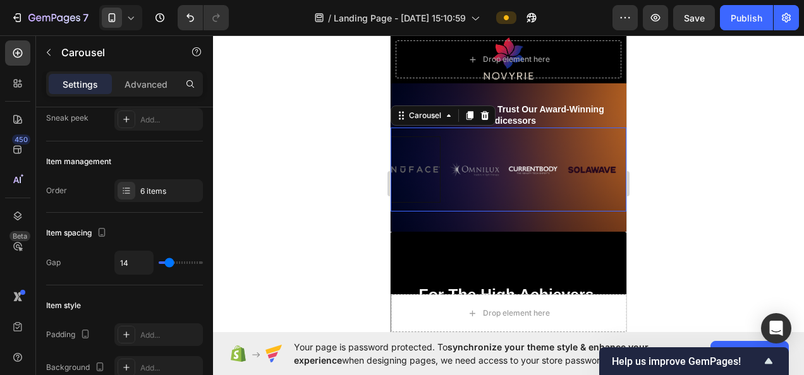
scroll to position [0, 0]
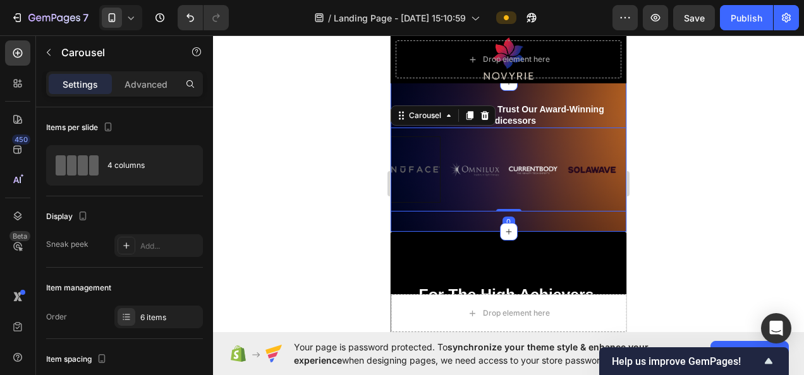
click at [430, 227] on div "Dont Just Trust US, Trust Our Award-Winning predicessors Text Block Image Image…" at bounding box center [508, 157] width 236 height 150
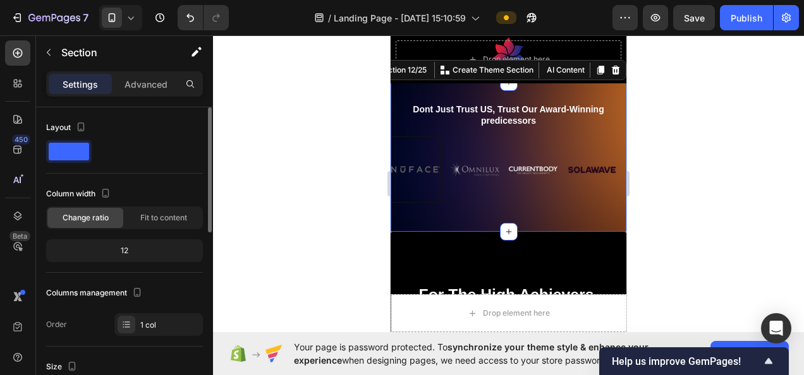
scroll to position [126, 0]
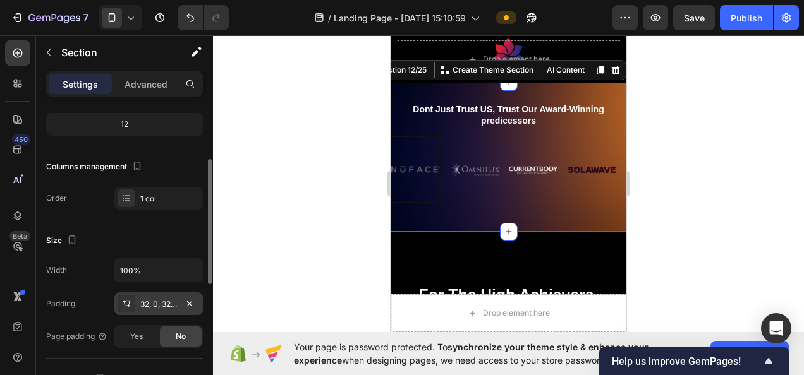
click at [155, 309] on div "32, 0, 32, 0" at bounding box center [158, 304] width 88 height 23
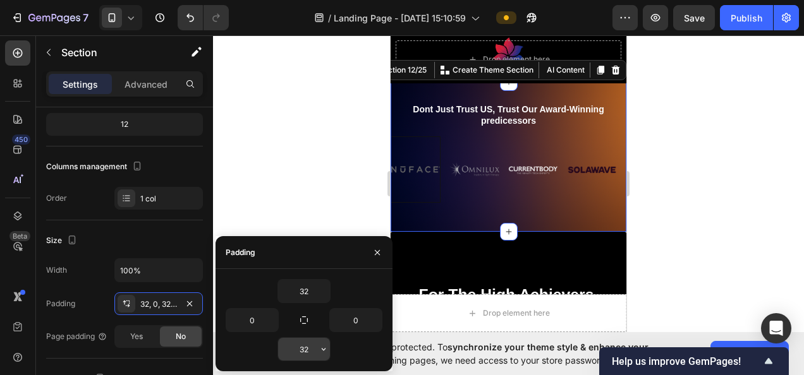
click at [312, 349] on input "32" at bounding box center [304, 349] width 52 height 23
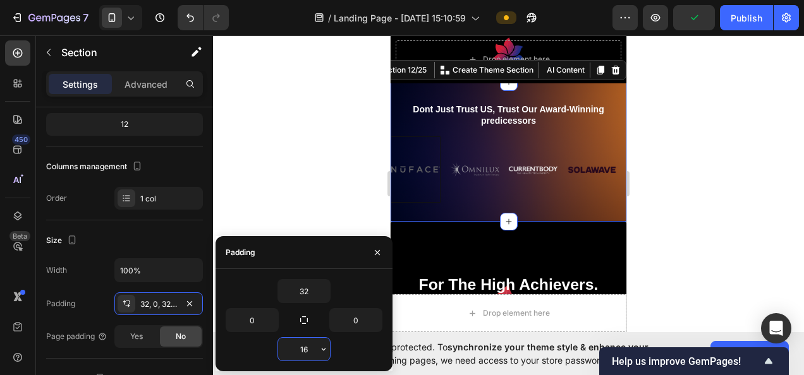
type input "16"
drag, startPoint x: 327, startPoint y: 294, endPoint x: 318, endPoint y: 286, distance: 13.0
click at [318, 286] on button "button" at bounding box center [323, 291] width 13 height 23
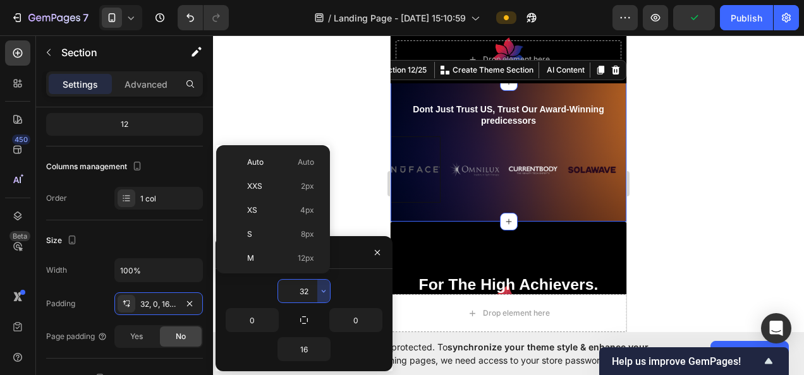
scroll to position [91, 0]
click at [312, 285] on input "32" at bounding box center [304, 291] width 52 height 23
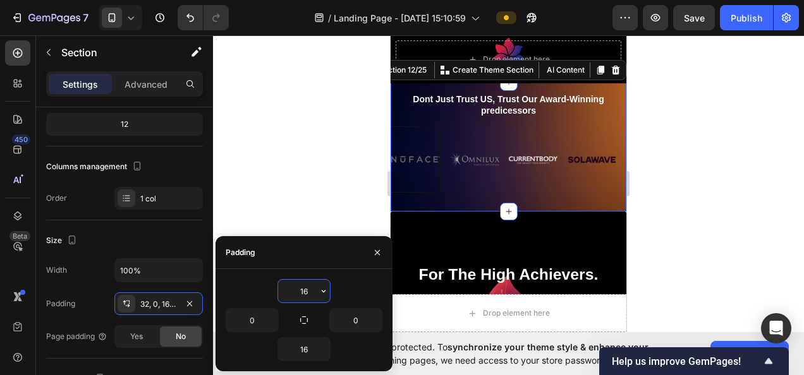
type input "16"
click at [735, 198] on div at bounding box center [508, 205] width 591 height 340
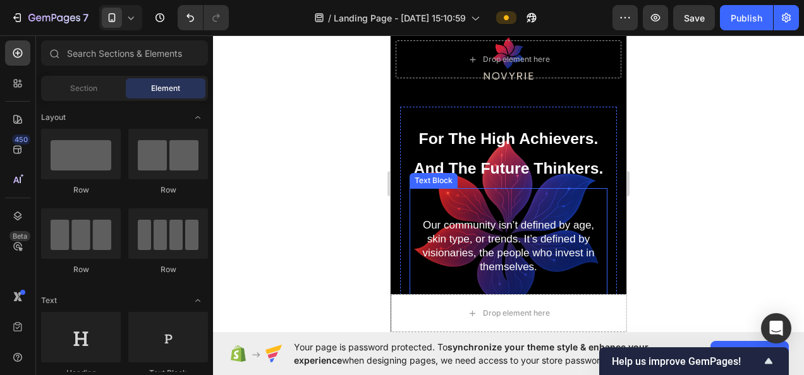
scroll to position [4466, 0]
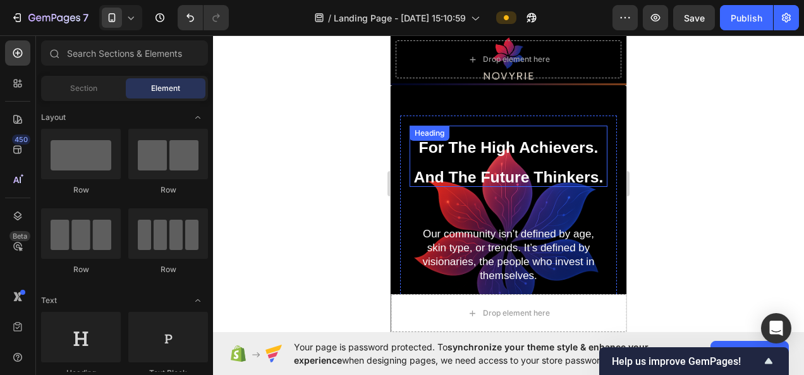
click at [483, 183] on span "For The High Achievers. And The Future Thinkers." at bounding box center [509, 156] width 190 height 53
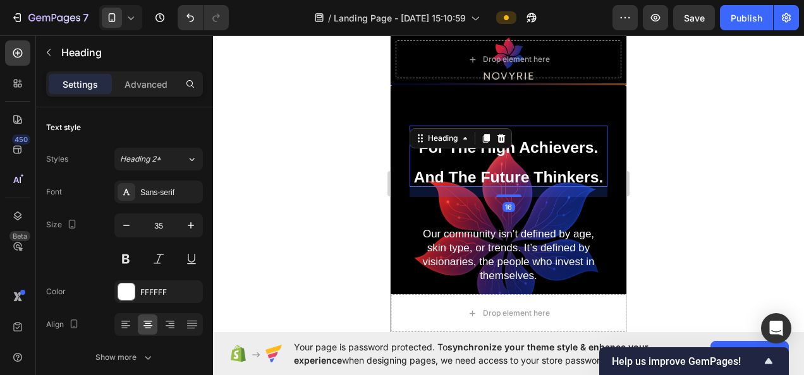
click at [468, 187] on h2 "For The High Achievers. And The Future Thinkers." at bounding box center [508, 156] width 198 height 61
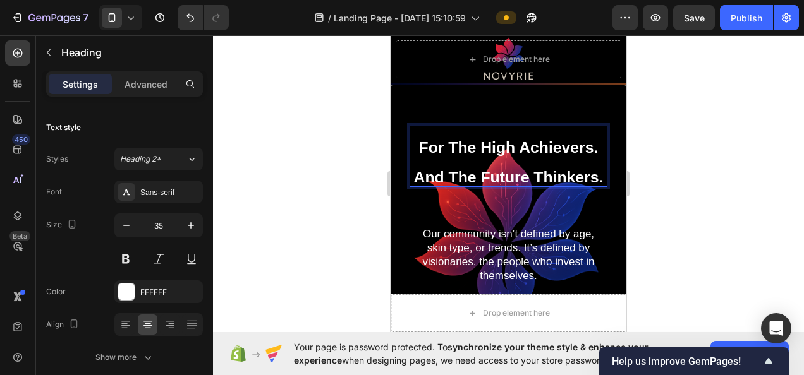
click at [468, 186] on p "For The High Achievers. And The Future Thinkers." at bounding box center [508, 156] width 195 height 59
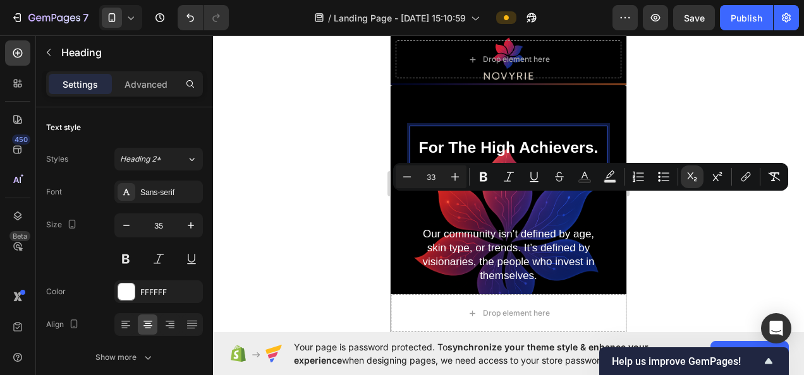
click at [457, 133] on span "For The High Achievers. And The Future Thinkers." at bounding box center [509, 156] width 190 height 53
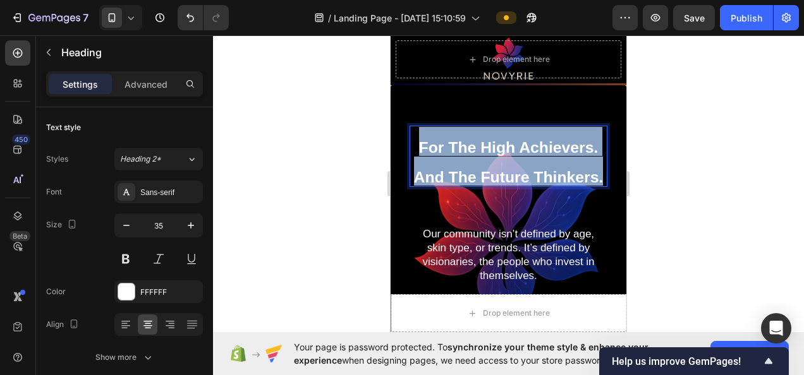
drag, startPoint x: 414, startPoint y: 145, endPoint x: 548, endPoint y: 212, distance: 149.5
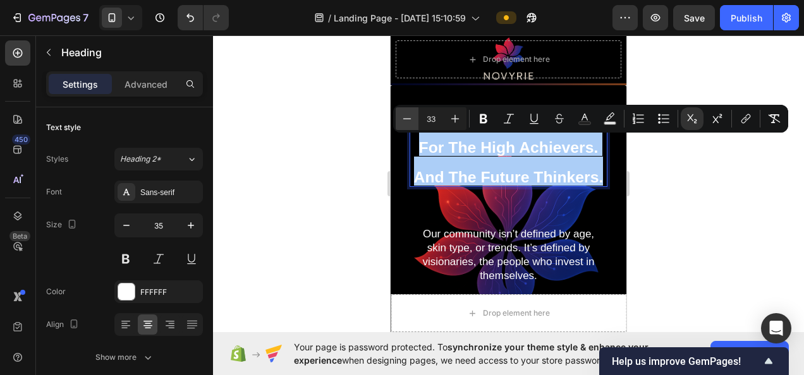
click at [404, 118] on icon "Editor contextual toolbar" at bounding box center [407, 118] width 13 height 13
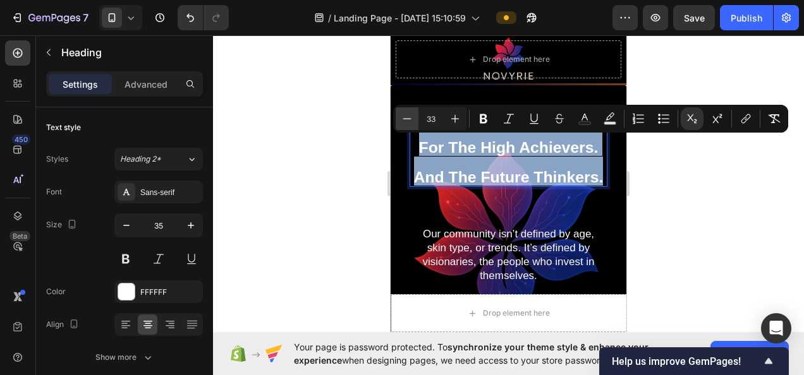
type input "32"
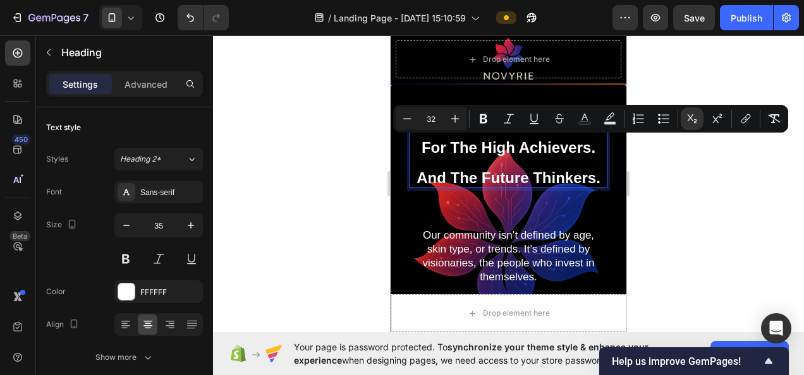
click at [708, 193] on div at bounding box center [508, 205] width 591 height 340
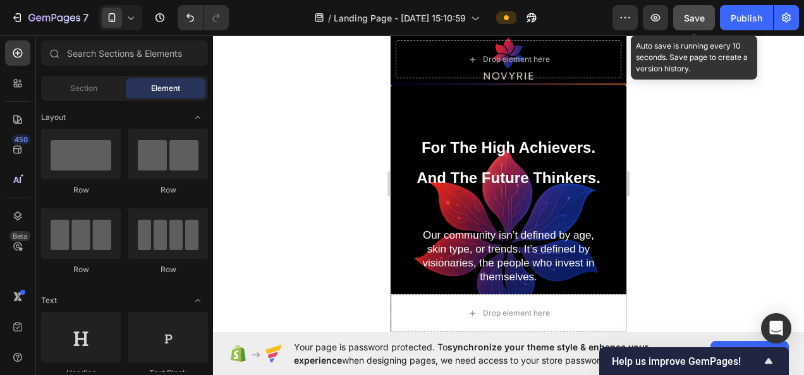
click at [697, 24] on div "Save" at bounding box center [694, 17] width 21 height 13
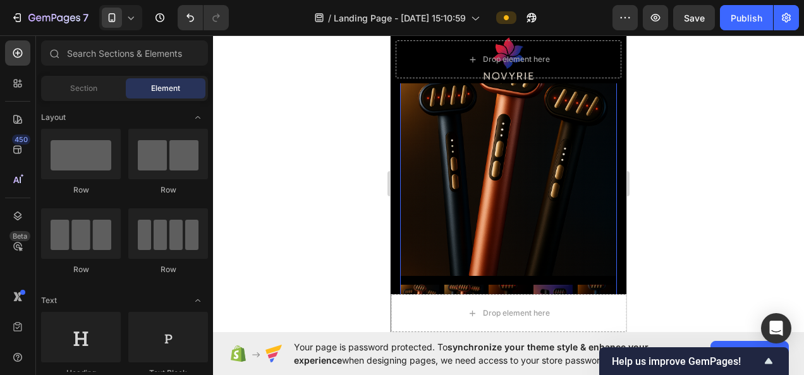
scroll to position [4972, 0]
